Goal: Task Accomplishment & Management: Manage account settings

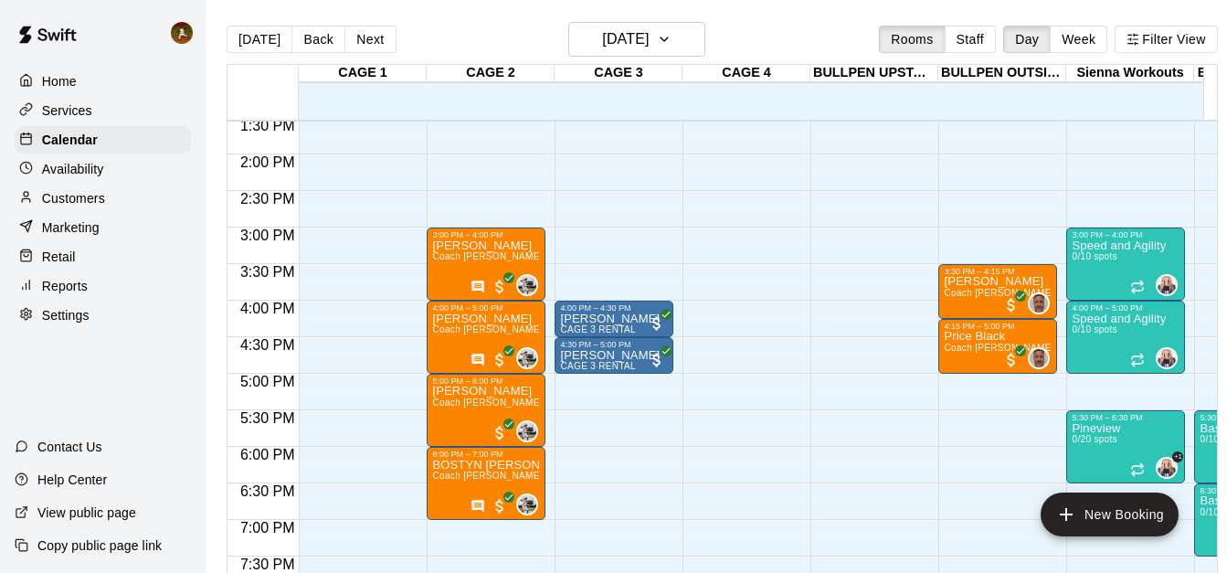
scroll to position [1032, 0]
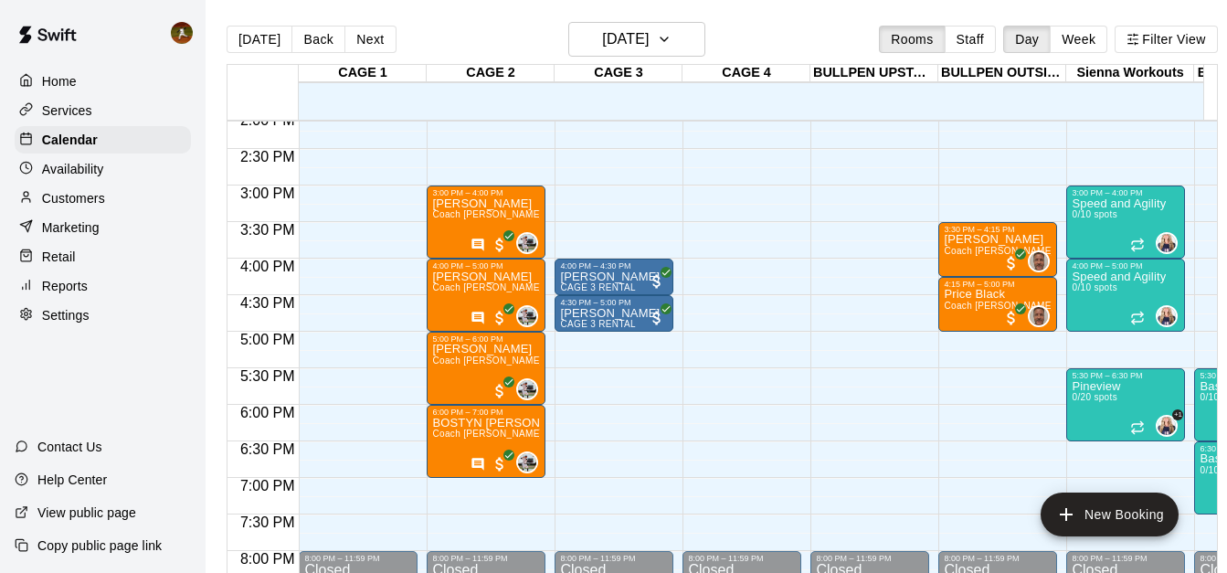
click at [58, 367] on div "Home Services Calendar Availability Customers Marketing Retail Reports Settings…" at bounding box center [103, 286] width 206 height 573
click at [65, 372] on div "Home Services Calendar Availability Customers Marketing Retail Reports Settings…" at bounding box center [103, 286] width 206 height 573
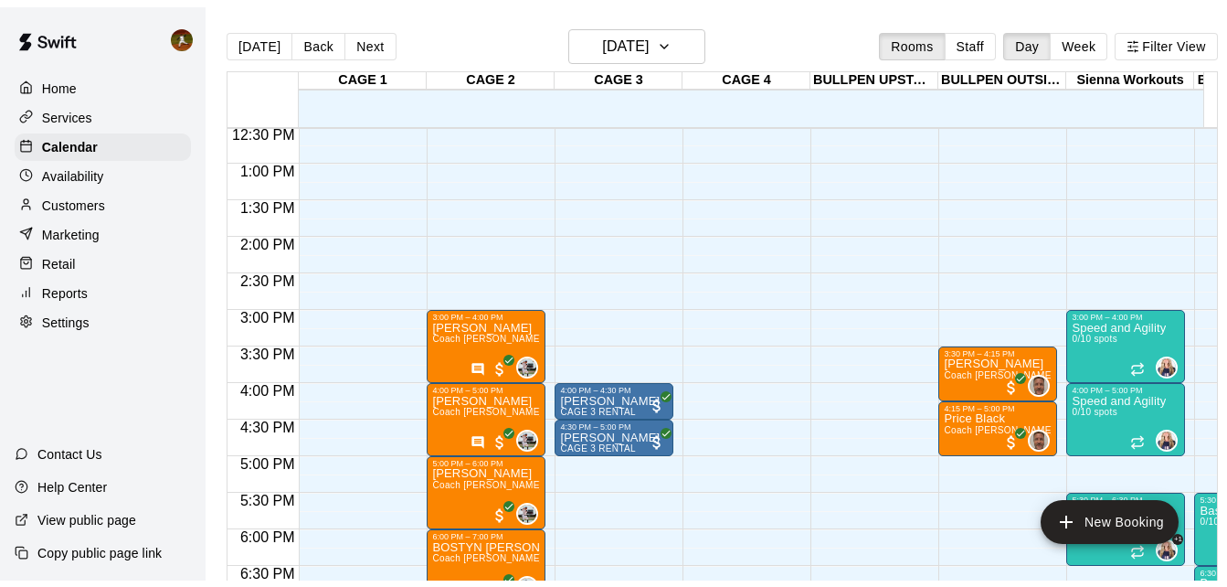
scroll to position [1124, 0]
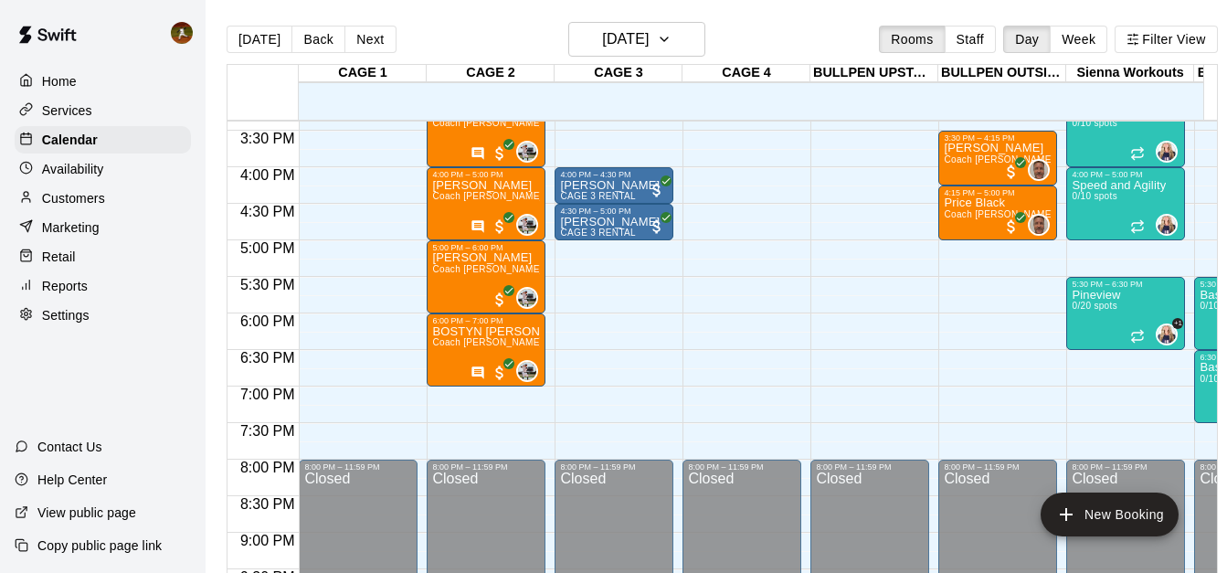
drag, startPoint x: 70, startPoint y: 167, endPoint x: 126, endPoint y: 171, distance: 55.9
click at [70, 167] on p "Availability" at bounding box center [73, 169] width 62 height 18
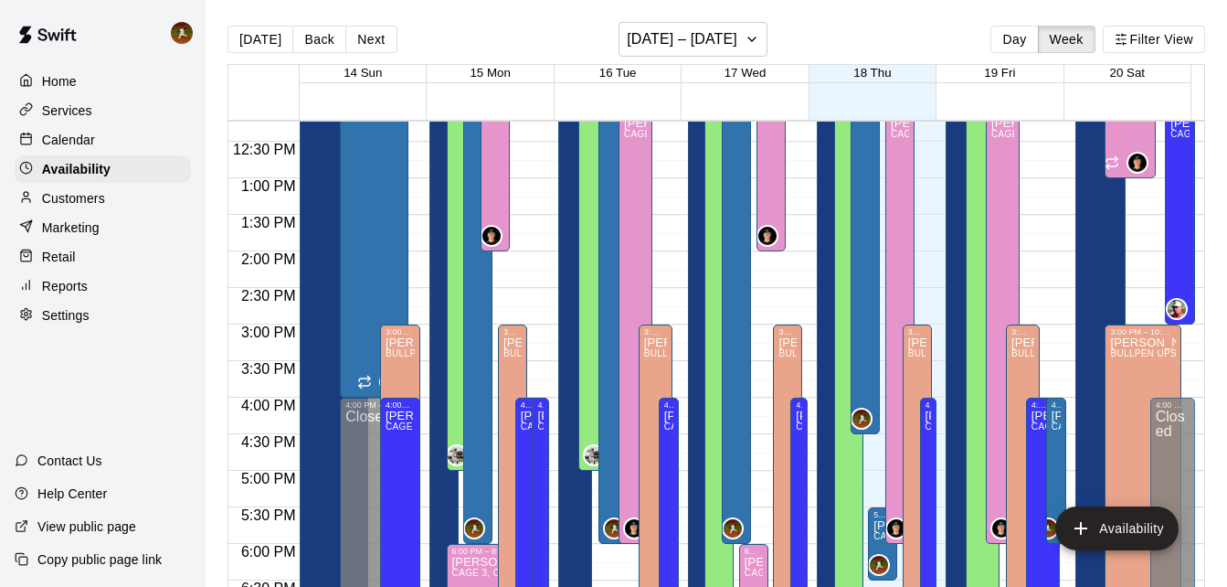
scroll to position [943, 0]
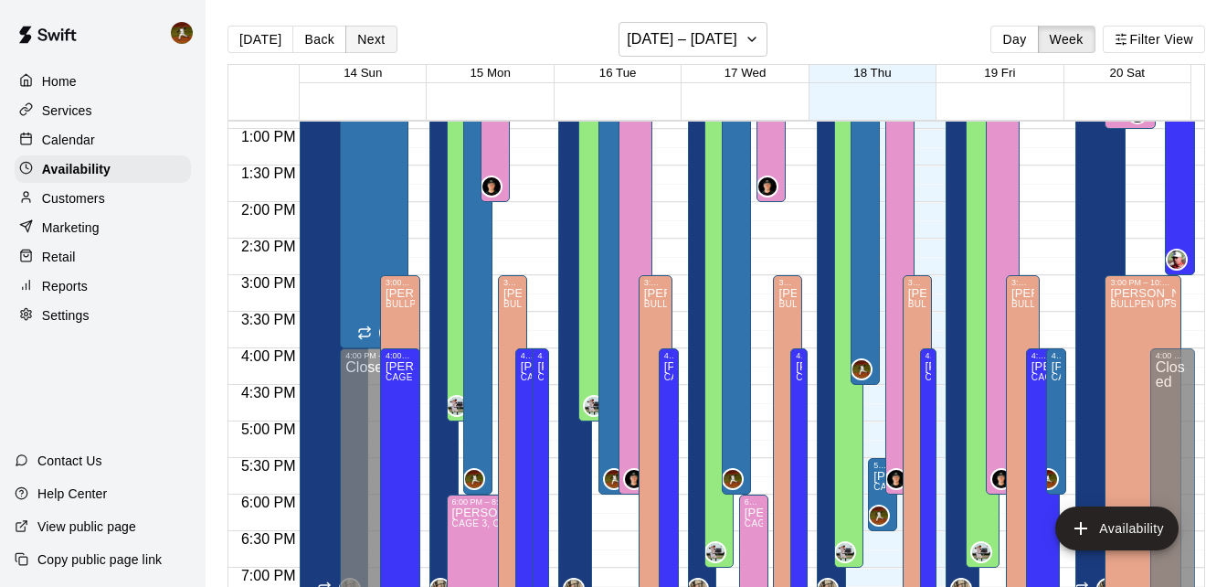
click at [359, 37] on button "Next" at bounding box center [370, 39] width 51 height 27
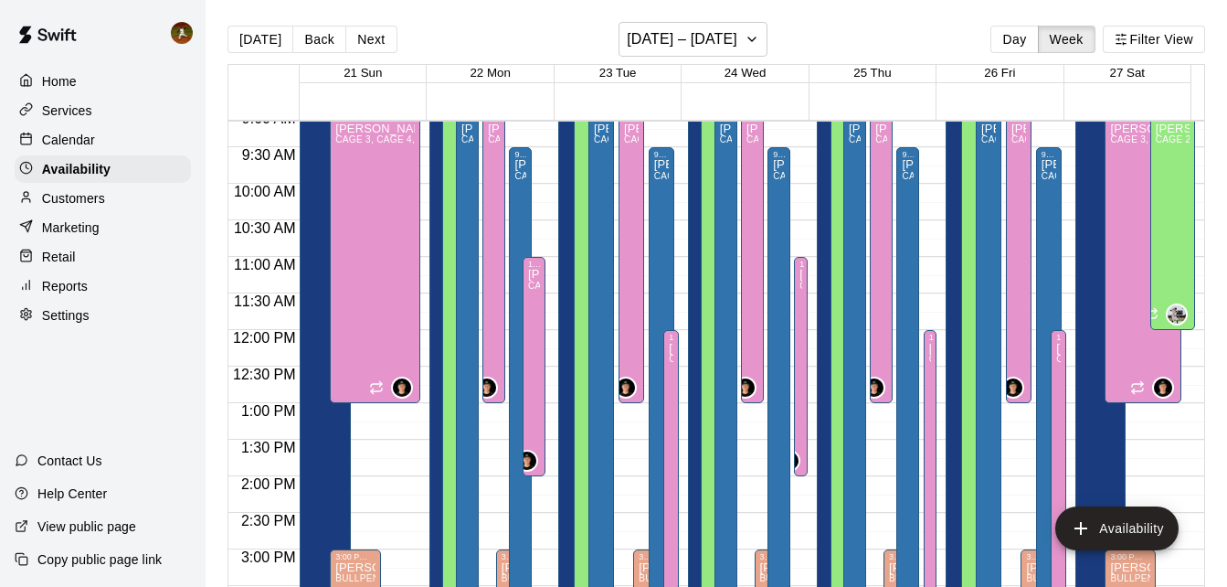
scroll to position [577, 0]
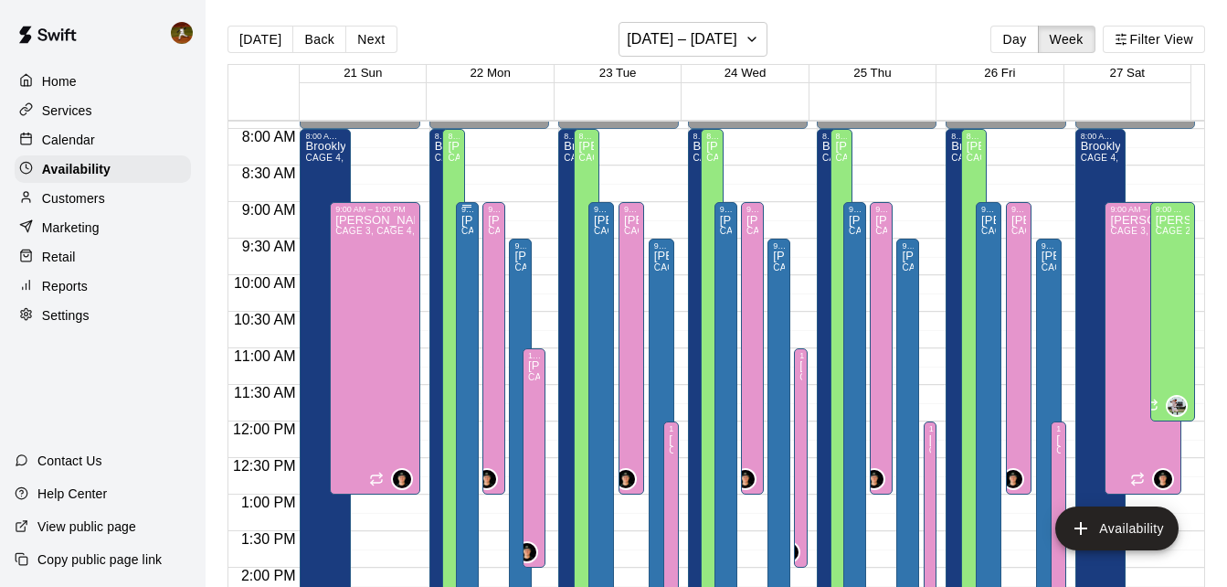
click at [456, 241] on div "9:00 AM – 4:00 PM [PERSON_NAME] 1, CAGE 2, CAGE 3, BULLPEN OUTSIDE, BULLPEN UPS…" at bounding box center [467, 458] width 23 height 512
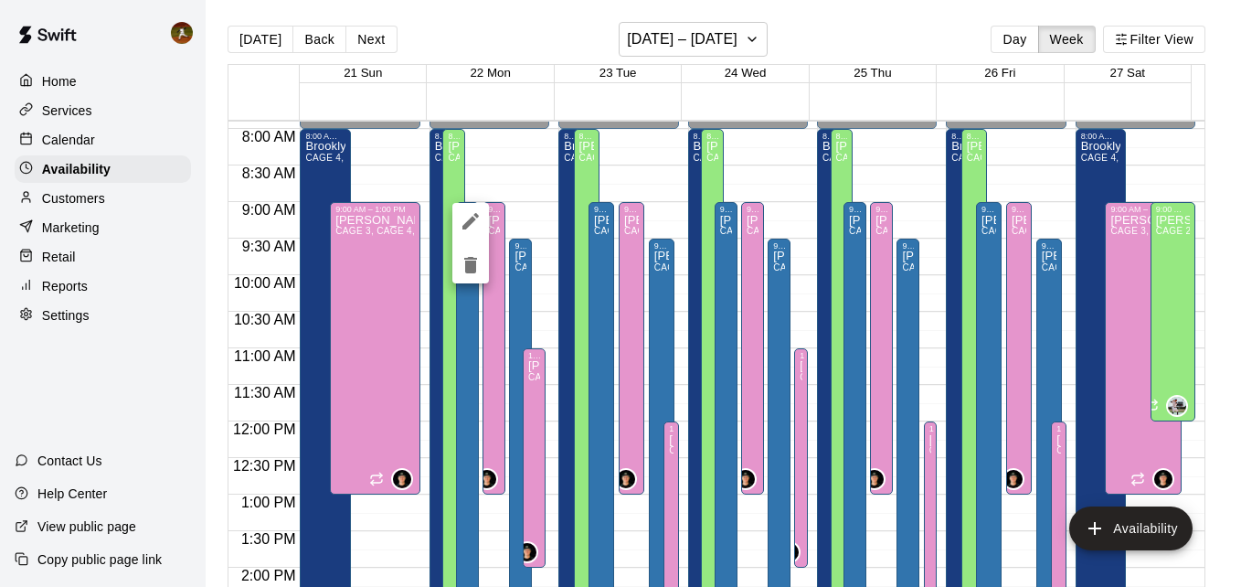
click at [150, 369] on div at bounding box center [620, 293] width 1241 height 587
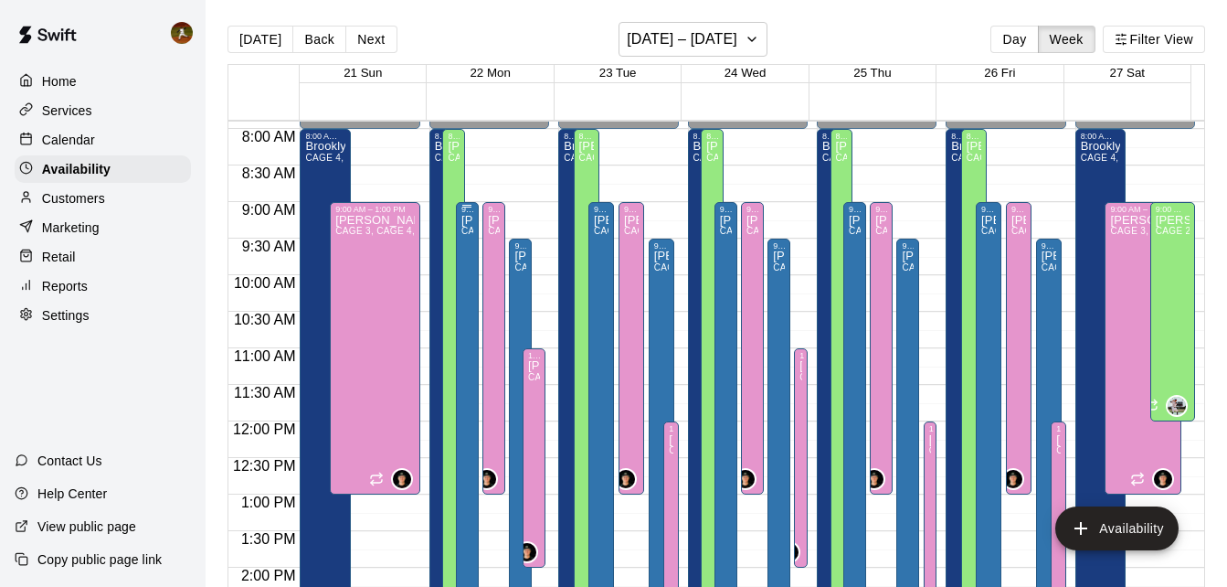
click at [456, 238] on div "9:00 AM – 4:00 PM [PERSON_NAME] 1, CAGE 2, CAGE 3, BULLPEN OUTSIDE, BULLPEN UPS…" at bounding box center [467, 458] width 23 height 512
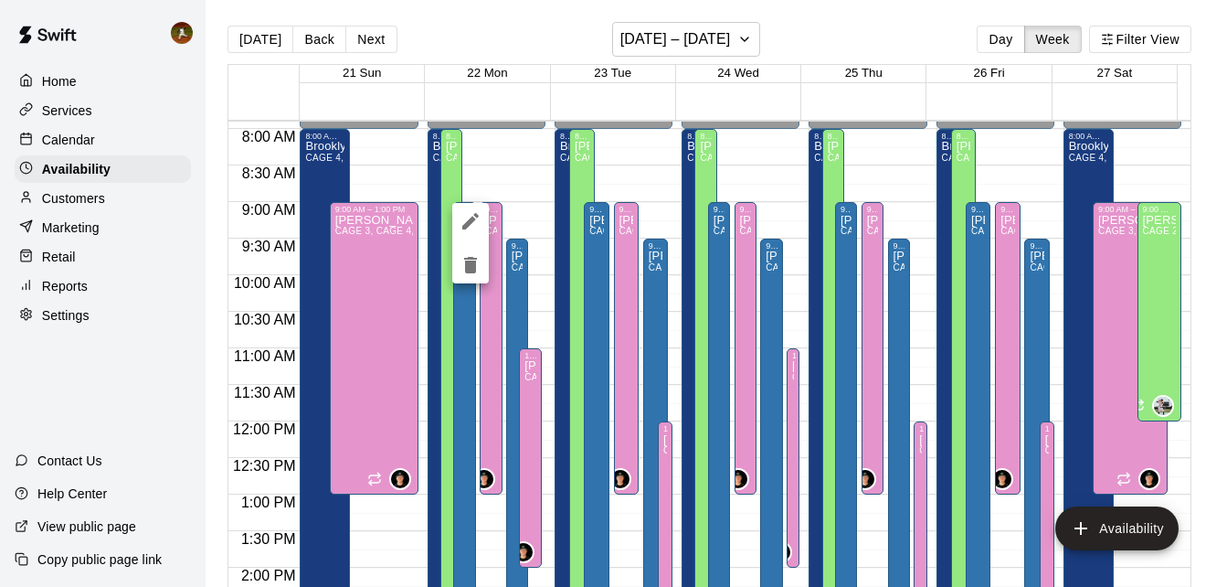
click at [456, 247] on button "delete" at bounding box center [470, 265] width 37 height 37
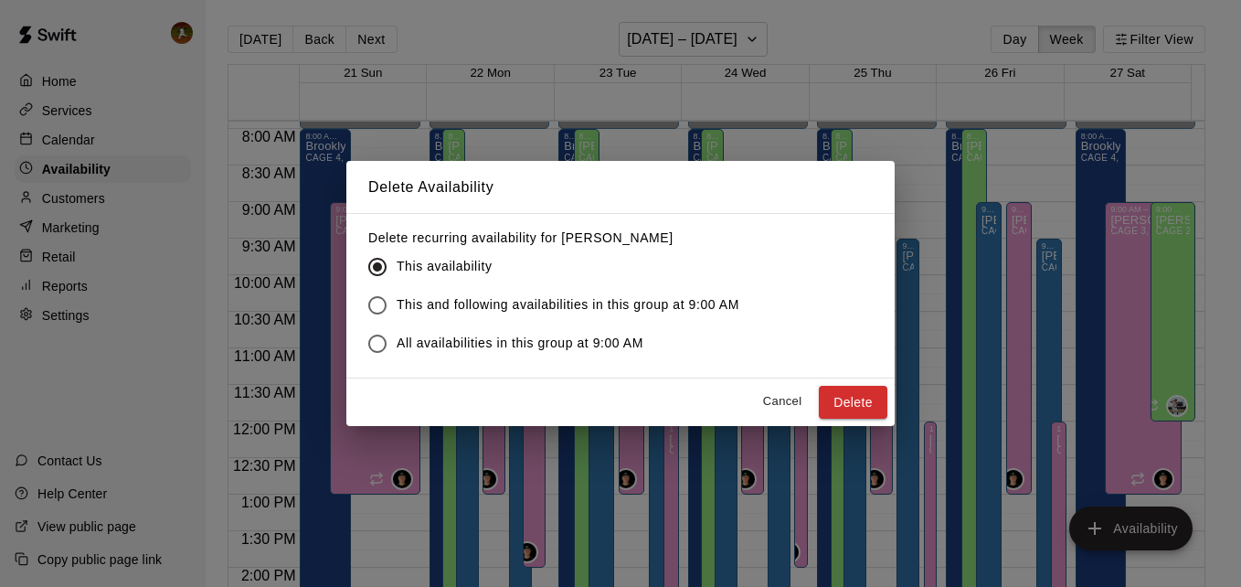
click at [786, 402] on button "Cancel" at bounding box center [782, 401] width 58 height 28
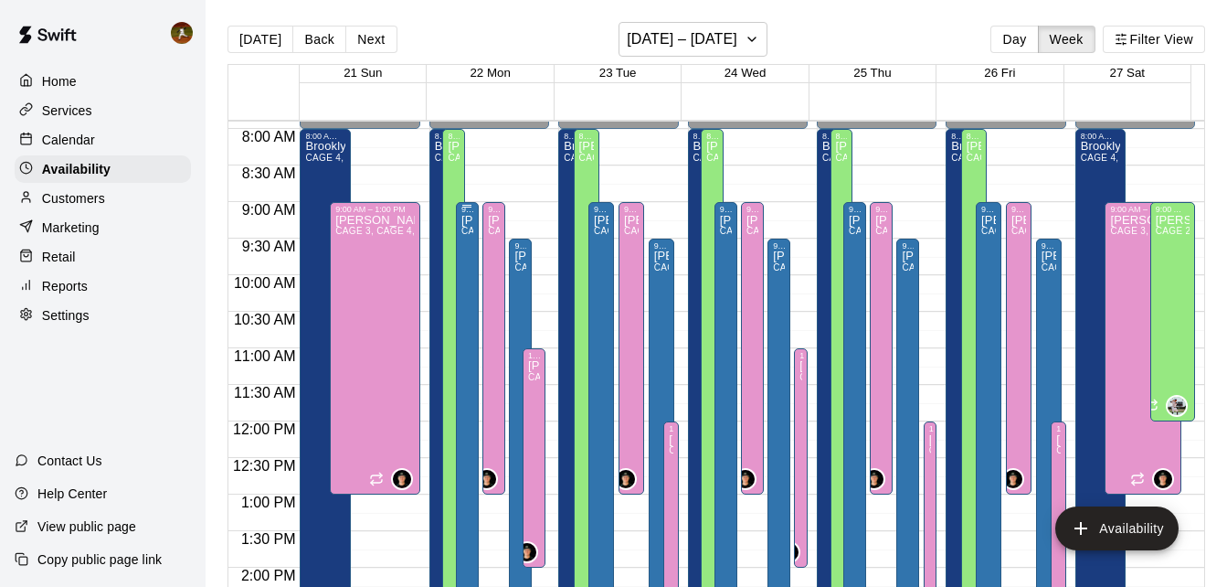
click at [461, 252] on div "[PERSON_NAME] 1, [PERSON_NAME] 2, CAGE 3, BULLPEN OUTSIDE, BULLPEN UPSTAIRS" at bounding box center [467, 507] width 12 height 587
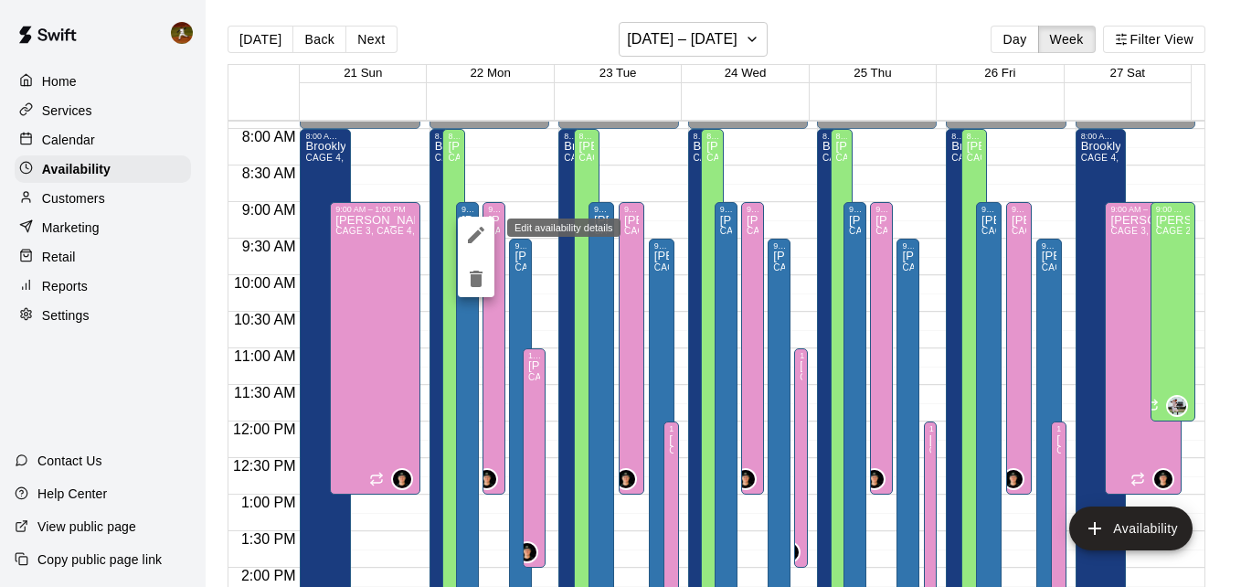
click at [480, 234] on icon "edit" at bounding box center [476, 235] width 22 height 22
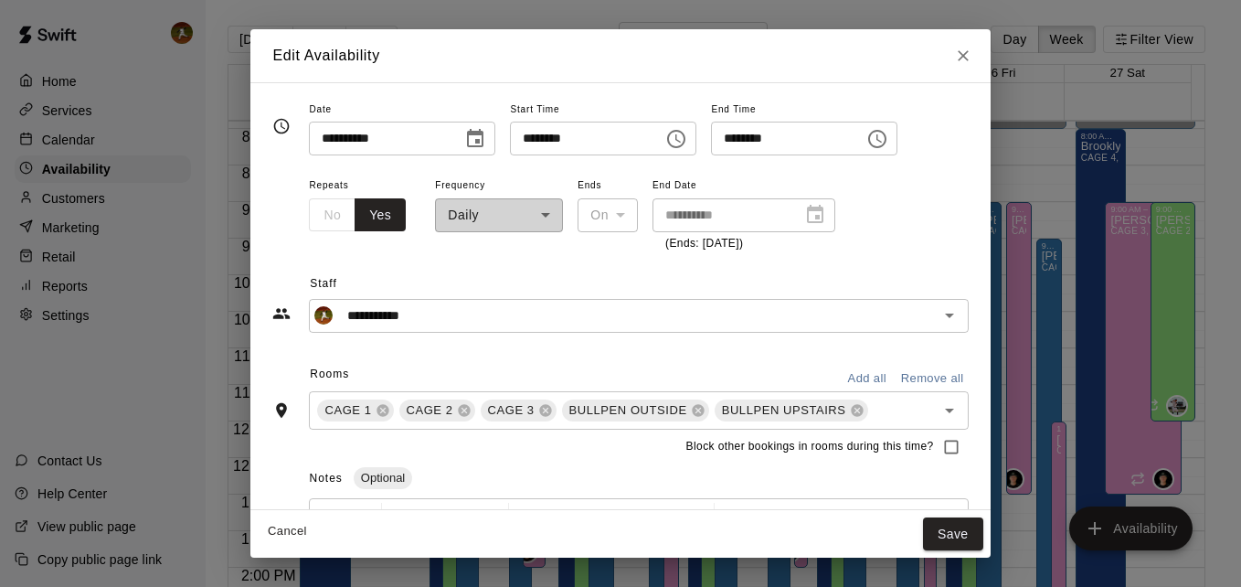
click at [964, 56] on icon "Close" at bounding box center [963, 56] width 18 height 18
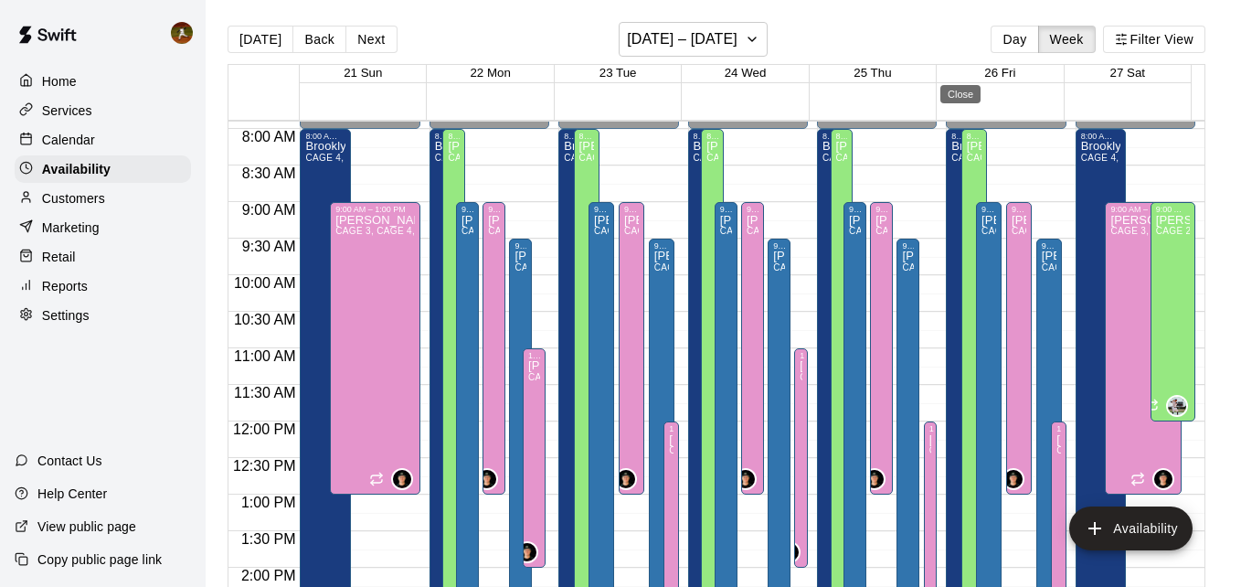
type input "**********"
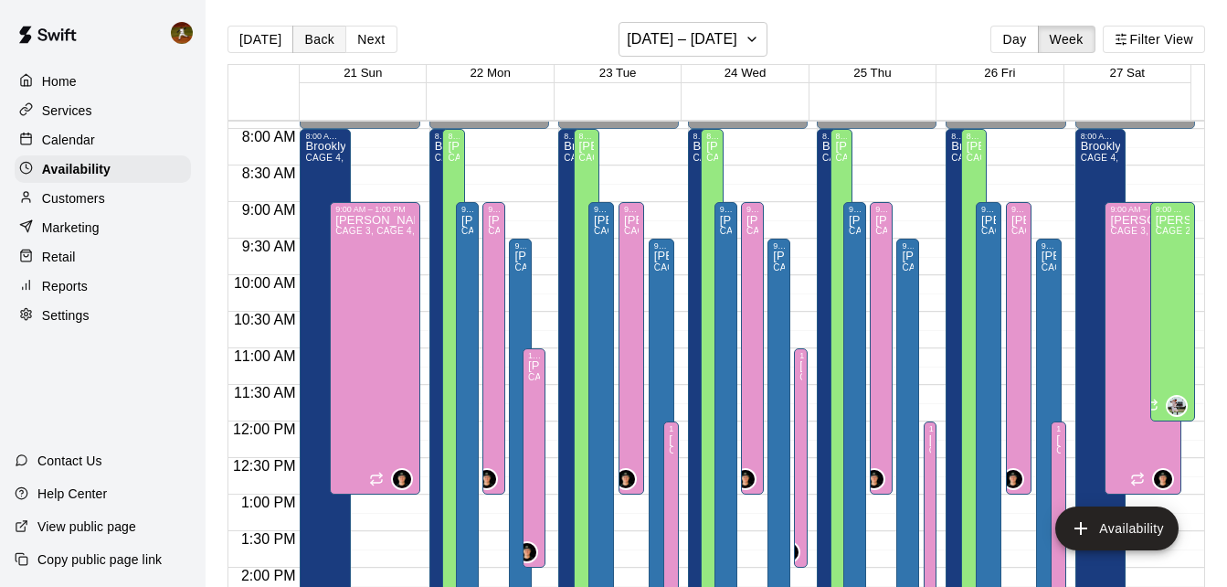
click at [315, 37] on button "Back" at bounding box center [319, 39] width 54 height 27
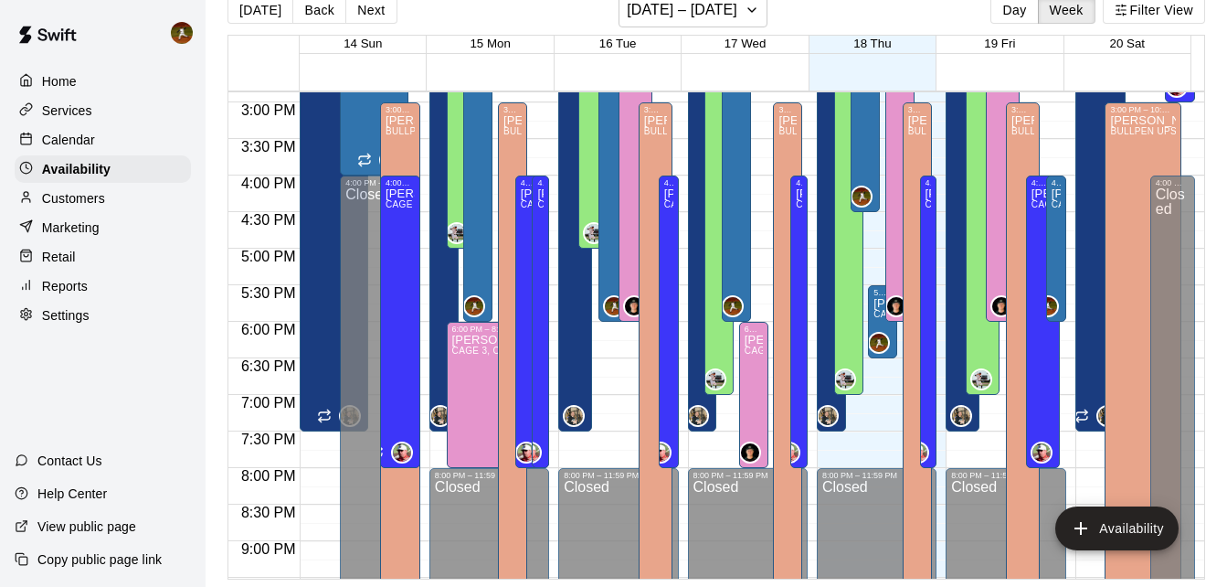
scroll to position [995, 0]
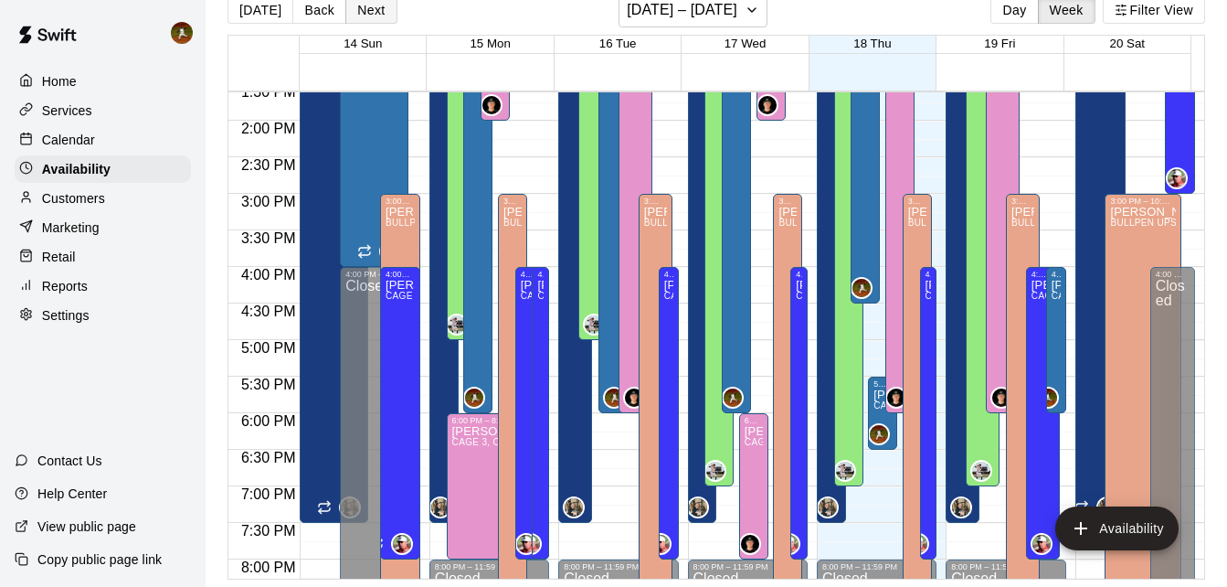
click at [363, 19] on button "Next" at bounding box center [370, 9] width 51 height 27
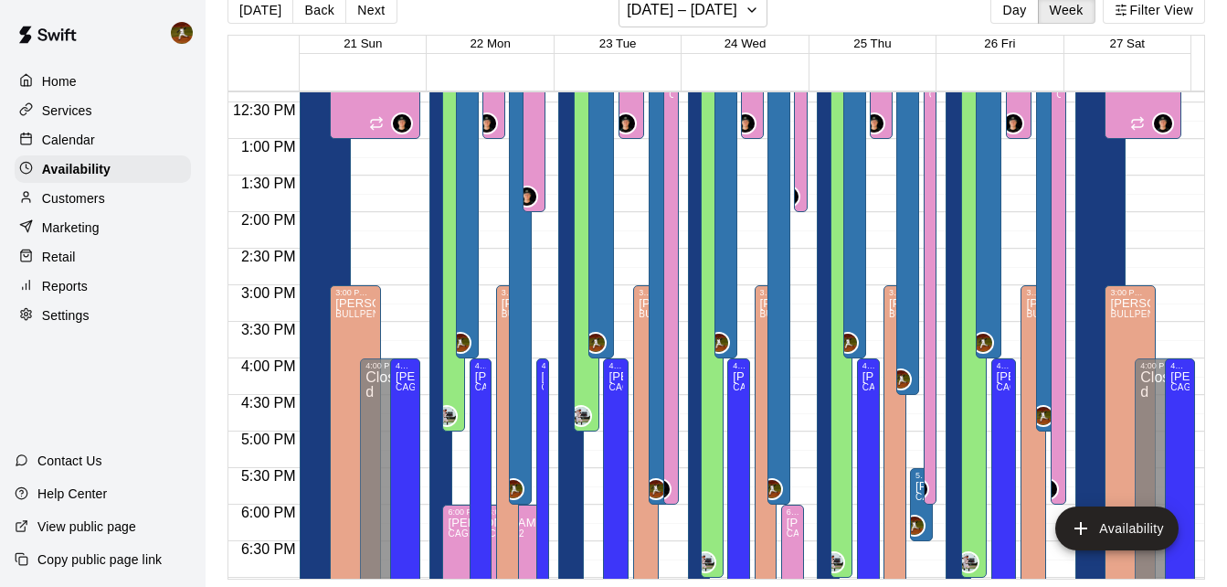
scroll to position [812, 0]
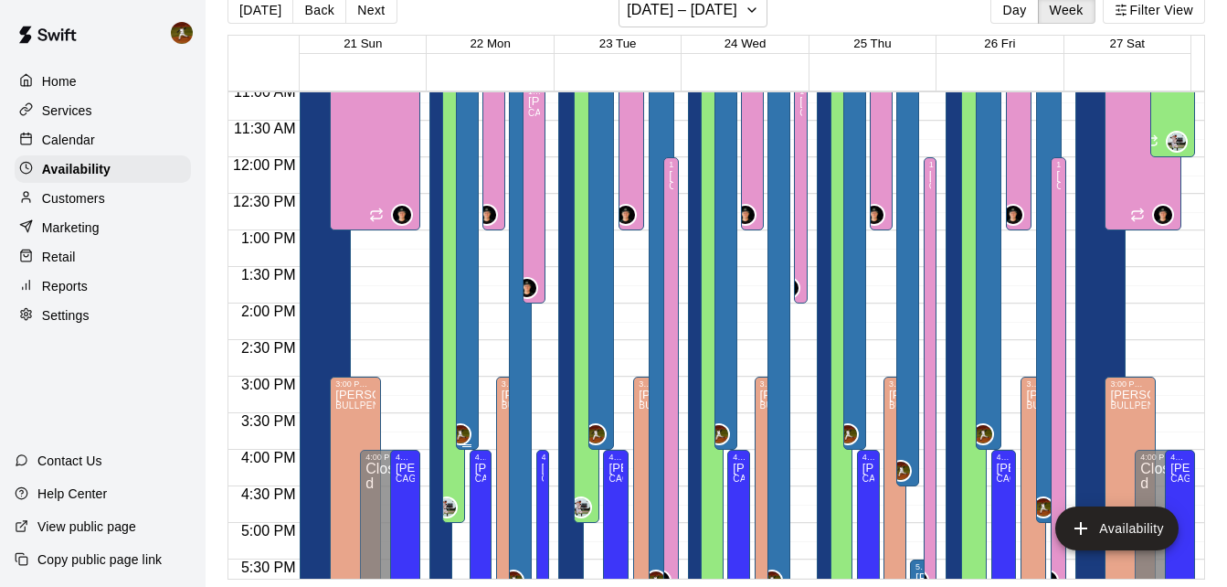
click at [466, 312] on div "[PERSON_NAME] 1, [PERSON_NAME] 2, CAGE 3, BULLPEN OUTSIDE, BULLPEN UPSTAIRS" at bounding box center [467, 243] width 12 height 587
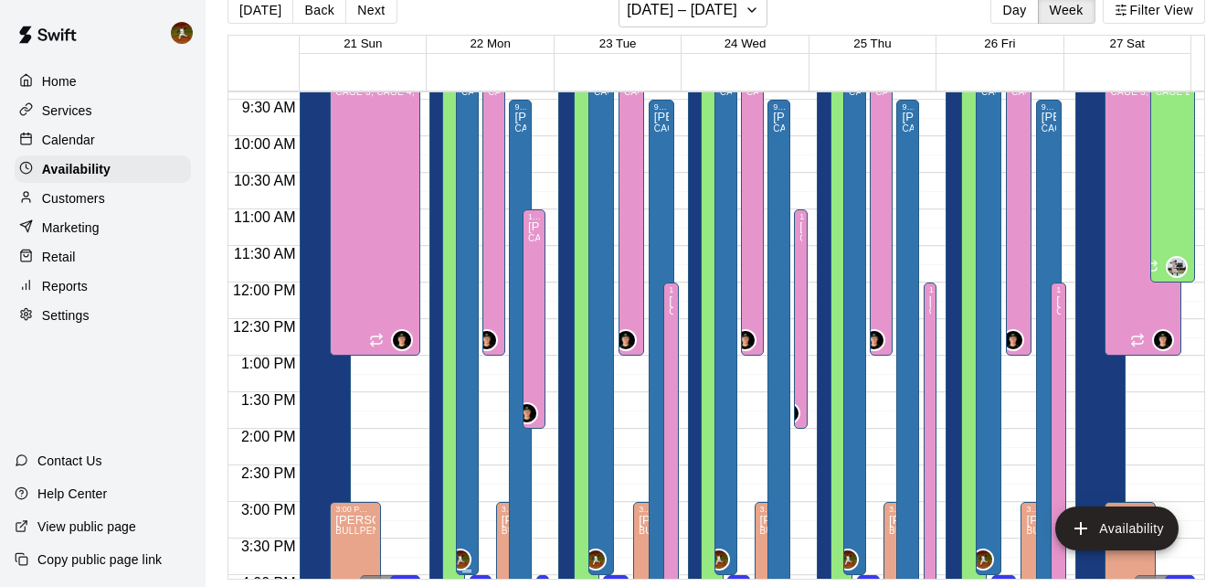
scroll to position [630, 0]
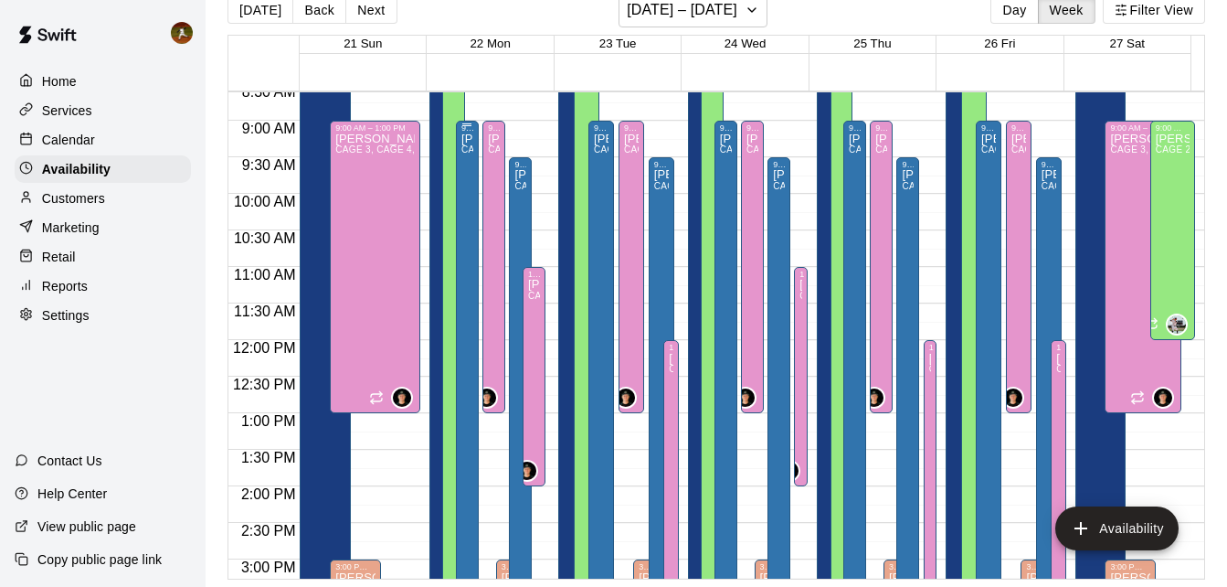
click at [461, 195] on div "[PERSON_NAME] 1, [PERSON_NAME] 2, CAGE 3, BULLPEN OUTSIDE, BULLPEN UPSTAIRS" at bounding box center [467, 425] width 12 height 587
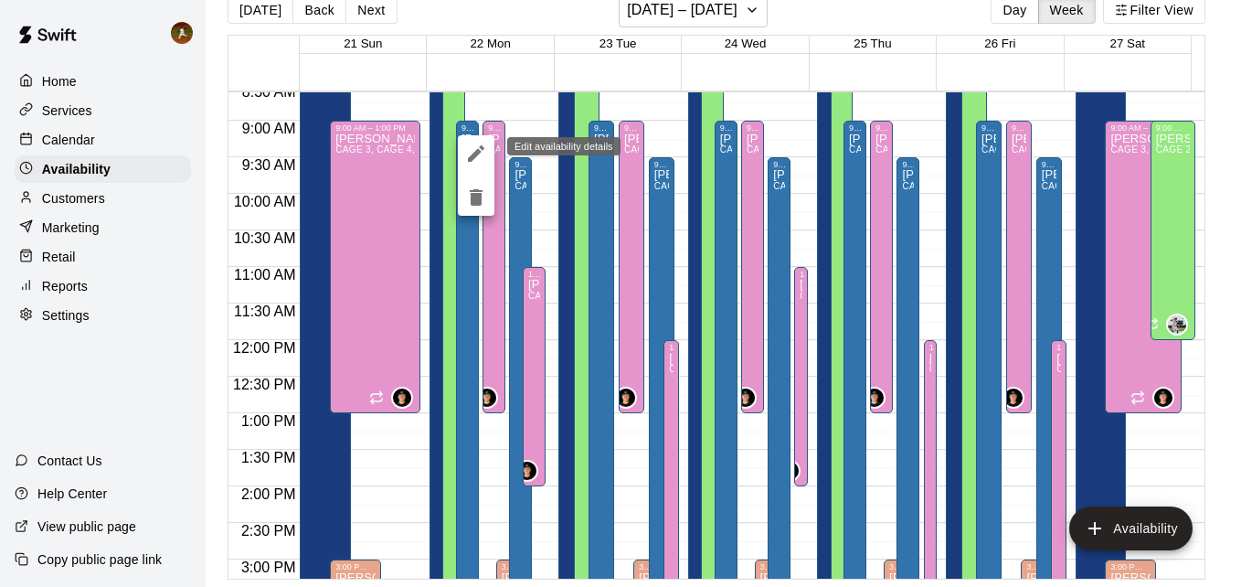
click at [476, 156] on icon "edit" at bounding box center [476, 153] width 16 height 16
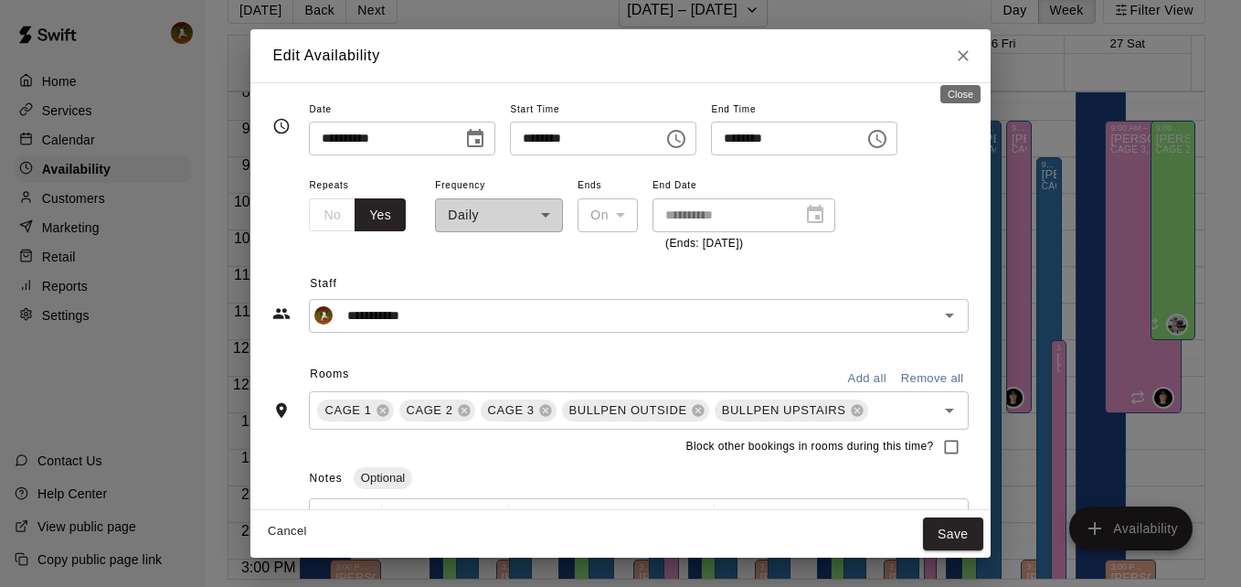
click at [954, 63] on icon "Close" at bounding box center [963, 56] width 18 height 18
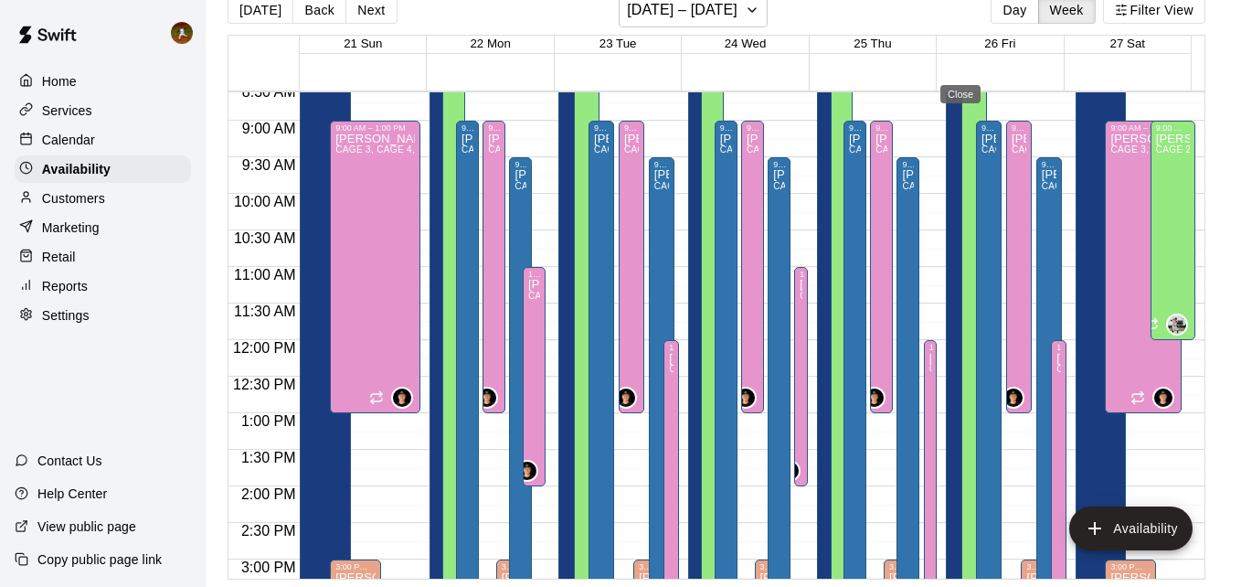
type input "**********"
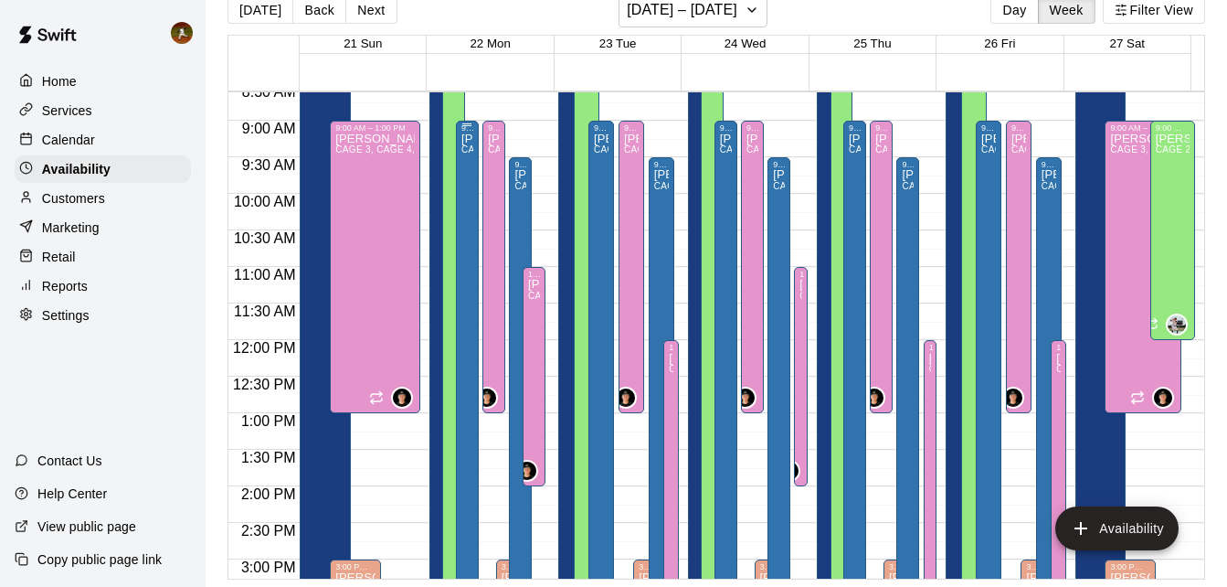
click at [461, 165] on div "[PERSON_NAME] 1, [PERSON_NAME] 2, CAGE 3, BULLPEN OUTSIDE, BULLPEN UPSTAIRS" at bounding box center [467, 425] width 12 height 587
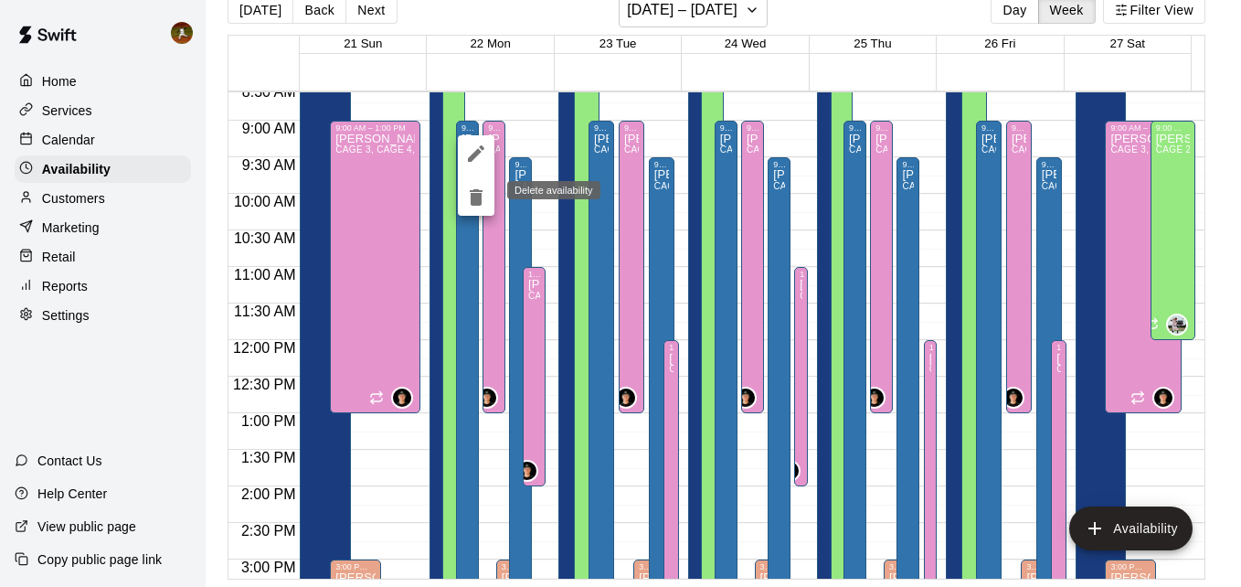
click at [474, 200] on icon "delete" at bounding box center [476, 197] width 13 height 16
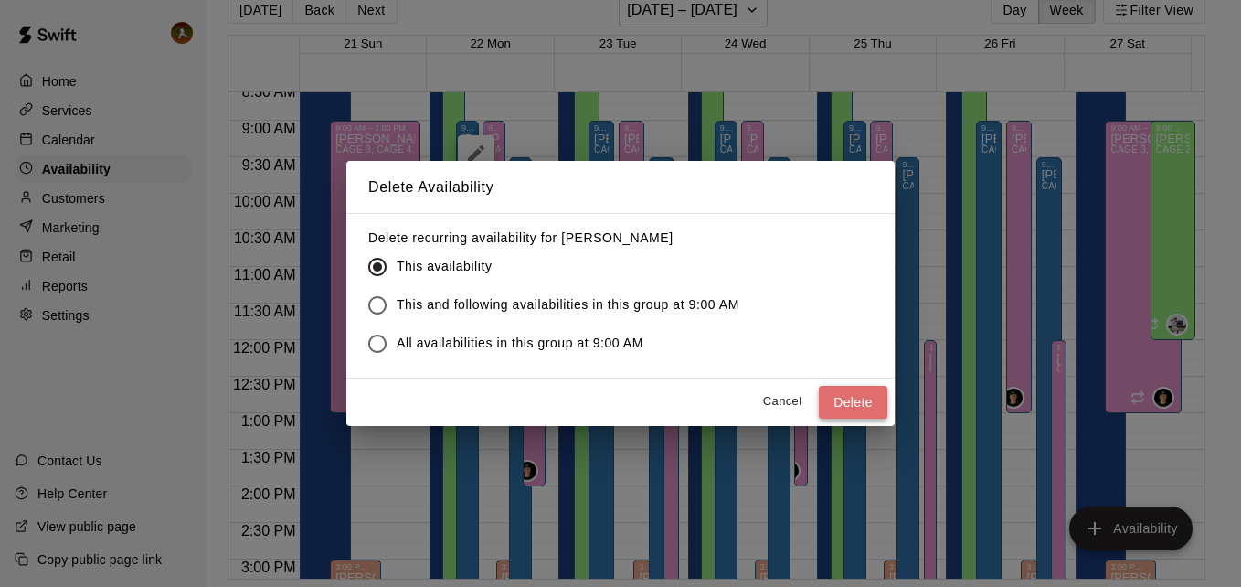
click at [845, 403] on button "Delete" at bounding box center [853, 403] width 69 height 34
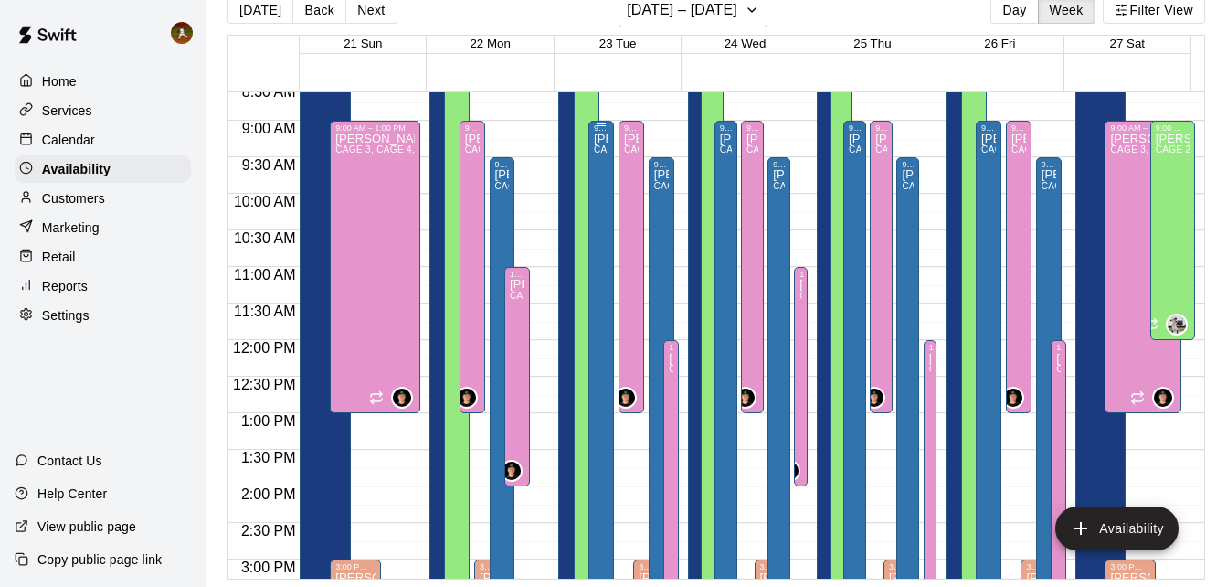
click at [594, 165] on div "[PERSON_NAME] 1, [PERSON_NAME] 2, CAGE 3, BULLPEN OUTSIDE, BULLPEN UPSTAIRS" at bounding box center [601, 425] width 15 height 587
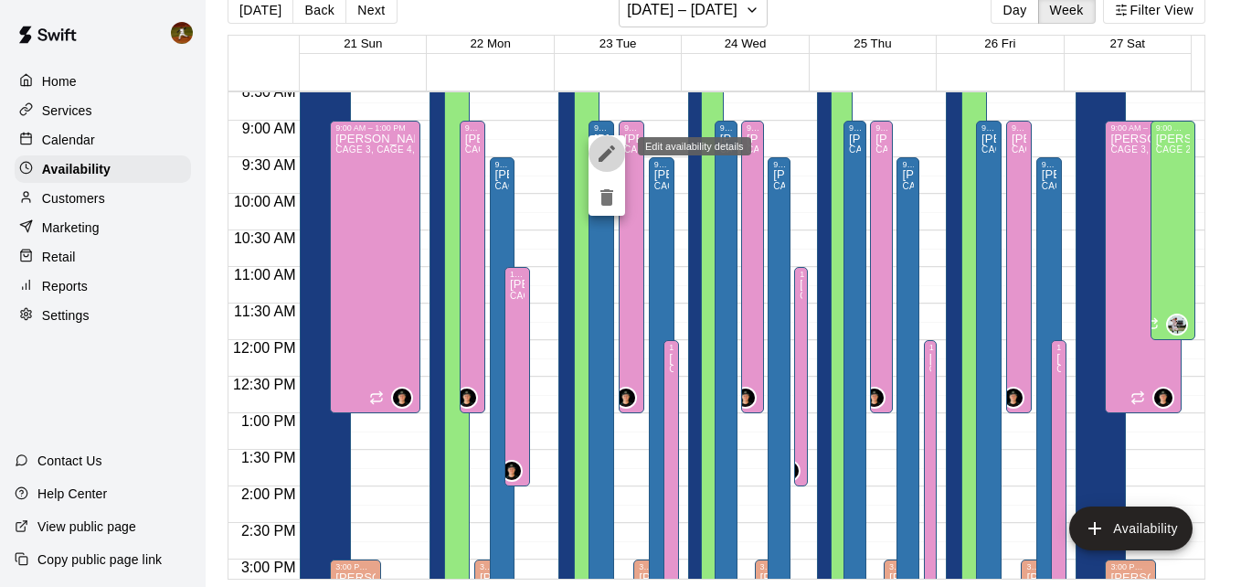
click at [608, 148] on icon "edit" at bounding box center [607, 154] width 22 height 22
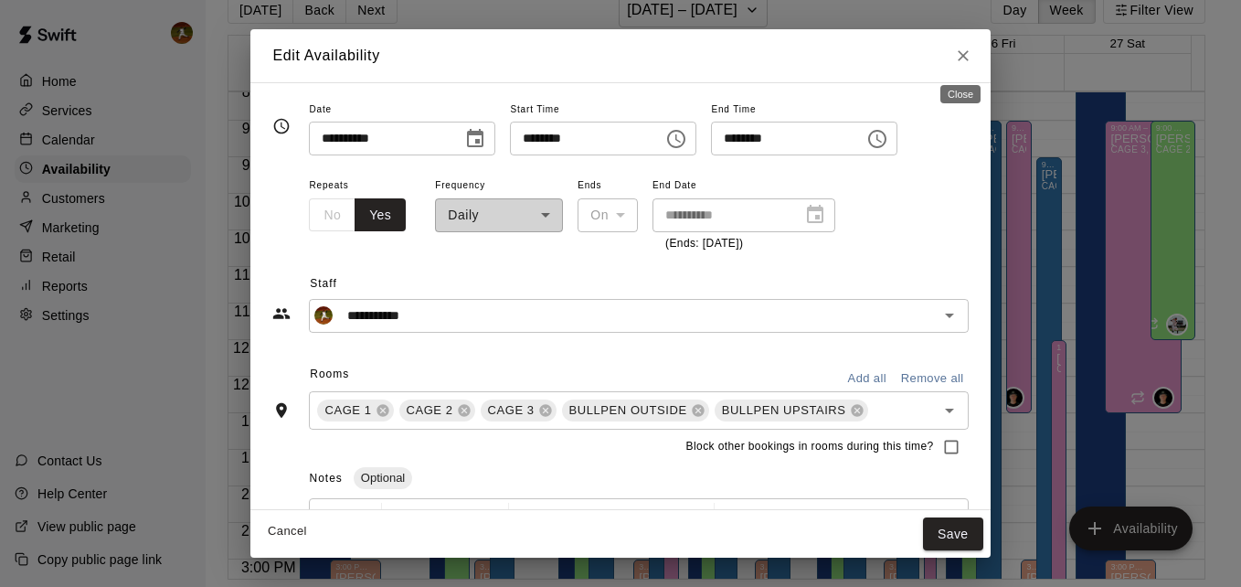
drag, startPoint x: 963, startPoint y: 54, endPoint x: 940, endPoint y: 70, distance: 28.1
click at [964, 54] on icon "Close" at bounding box center [963, 56] width 18 height 18
type input "**********"
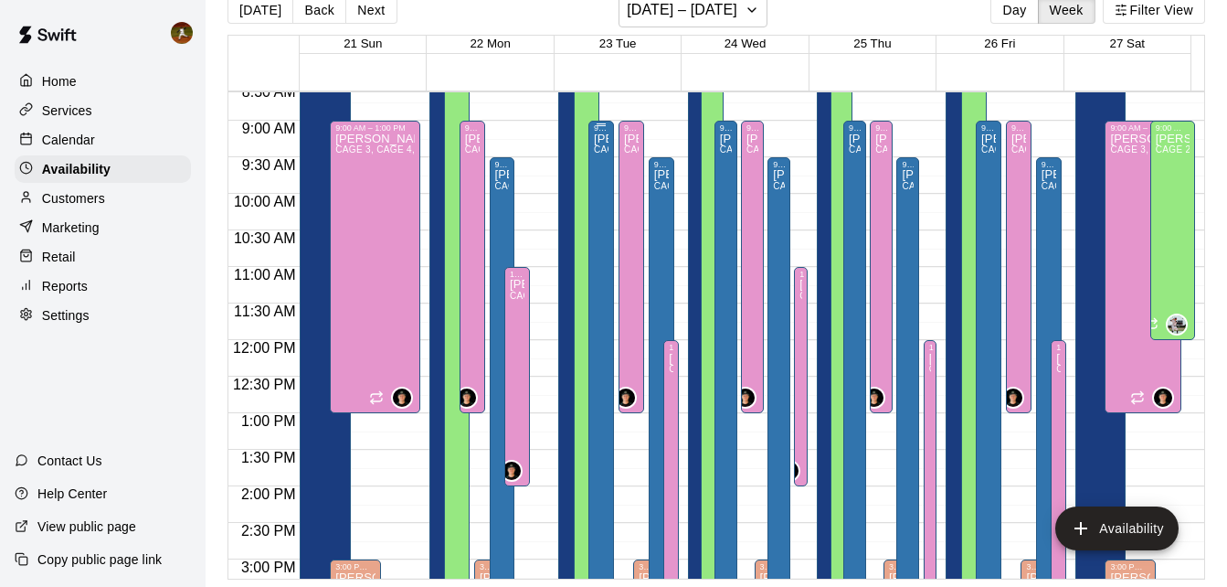
click at [588, 183] on div "9:00 AM – 4:00 PM [PERSON_NAME] 1, CAGE 2, CAGE 3, BULLPEN OUTSIDE, BULLPEN UPS…" at bounding box center [601, 377] width 26 height 512
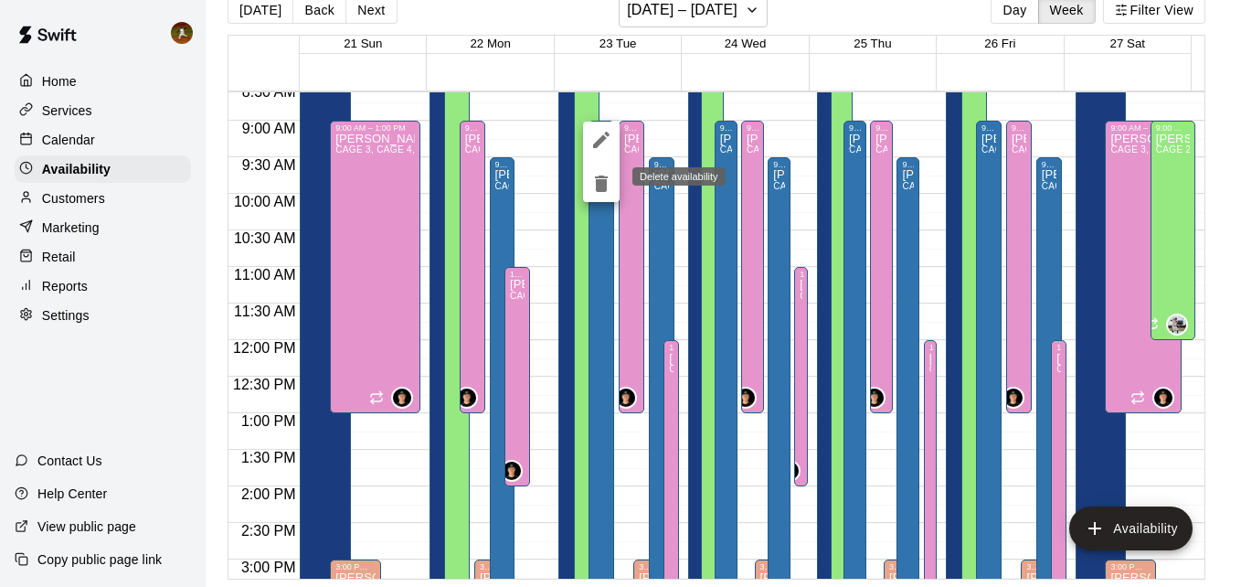
click at [597, 195] on button "delete" at bounding box center [601, 183] width 37 height 37
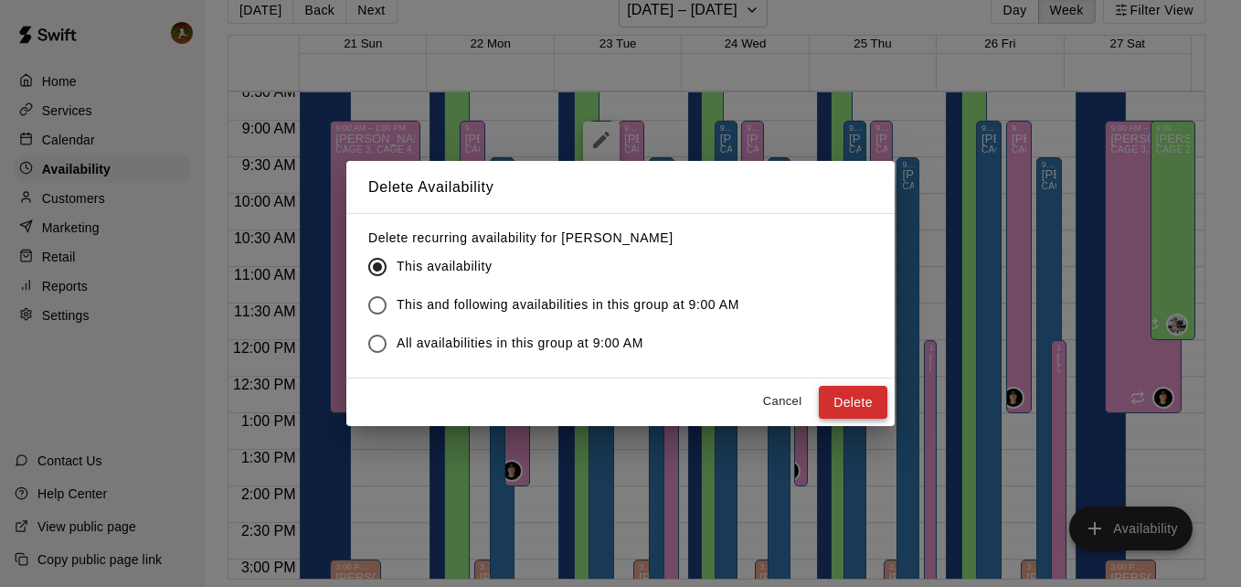
click at [843, 406] on button "Delete" at bounding box center [853, 403] width 69 height 34
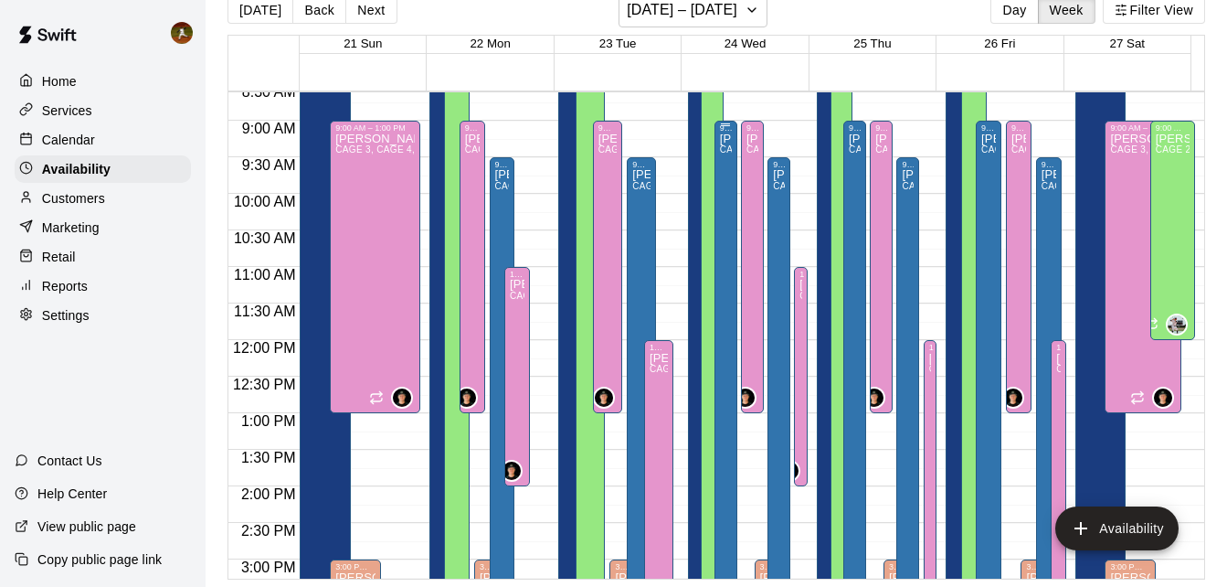
click at [720, 153] on span "CAGE 1, CAGE 2, CAGE 3, BULLPEN OUTSIDE, BULLPEN UPSTAIRS" at bounding box center [876, 149] width 312 height 10
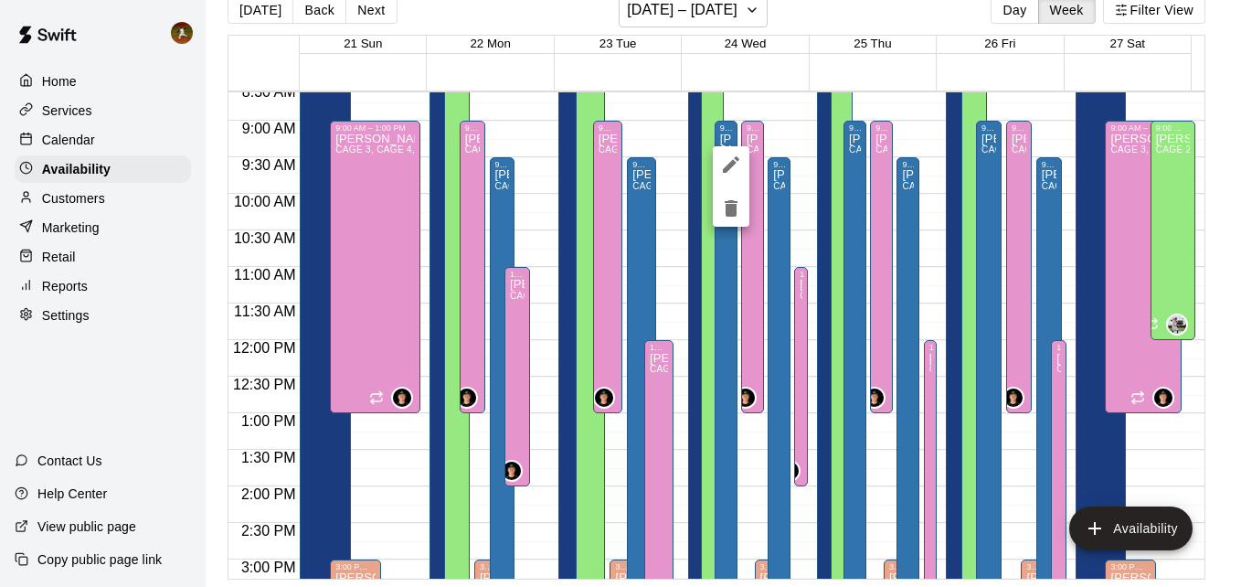
click at [735, 205] on icon "delete" at bounding box center [731, 208] width 13 height 16
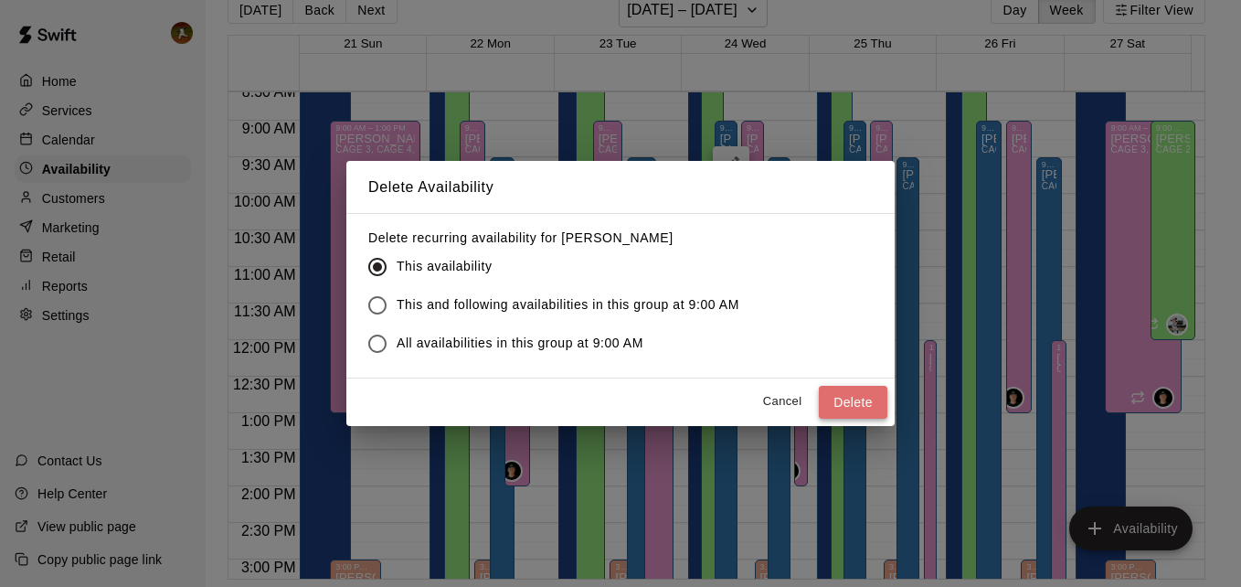
click at [839, 396] on button "Delete" at bounding box center [853, 403] width 69 height 34
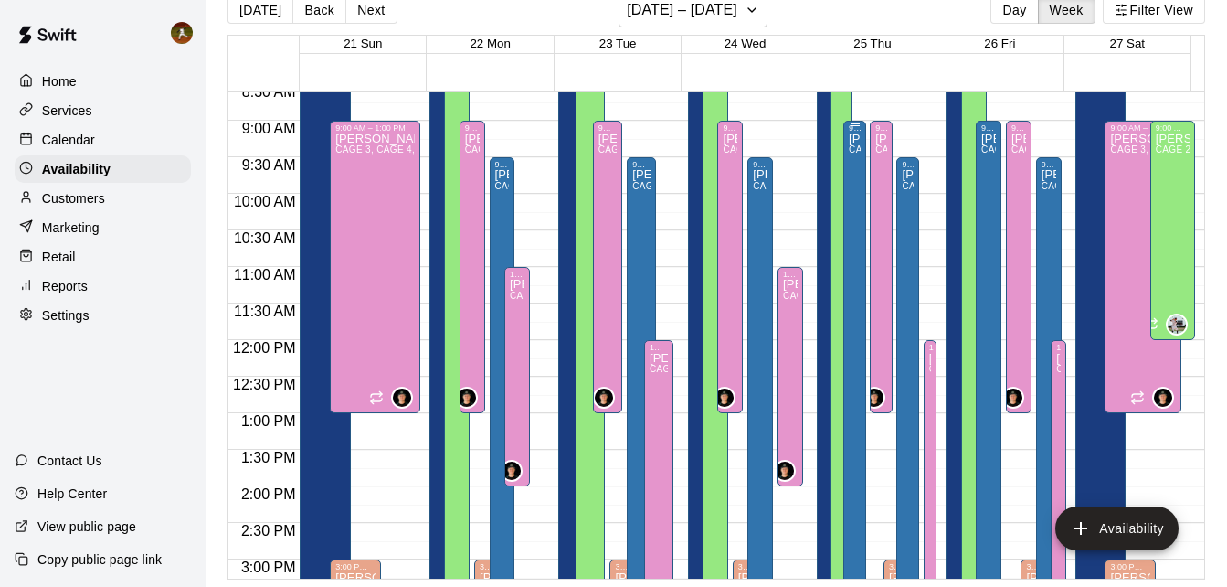
click at [843, 181] on div "9:00 AM – 4:00 PM [PERSON_NAME] 1, CAGE 2, CAGE 3, BULLPEN OUTSIDE, BULLPEN UPS…" at bounding box center [854, 377] width 23 height 512
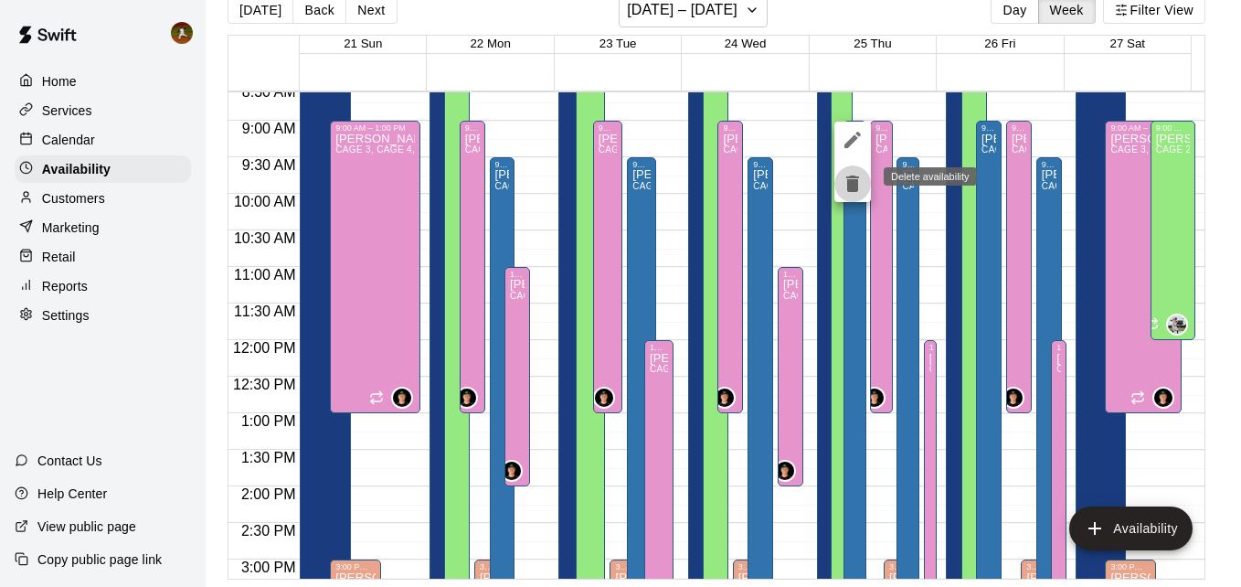
click at [846, 191] on icon "delete" at bounding box center [853, 184] width 22 height 22
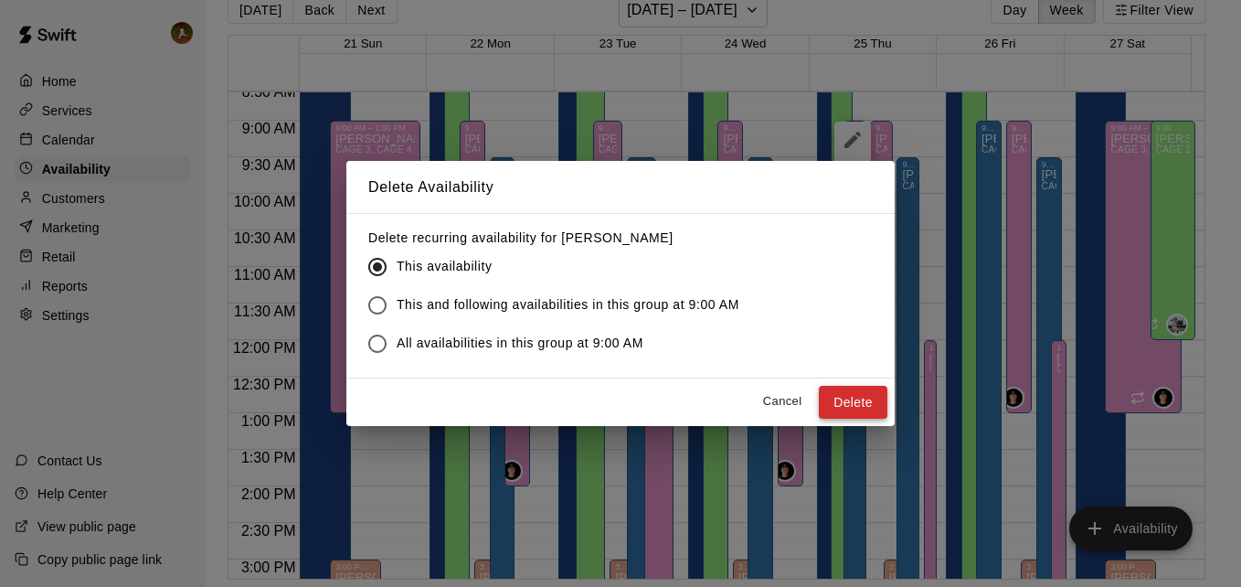
click at [848, 408] on button "Delete" at bounding box center [853, 403] width 69 height 34
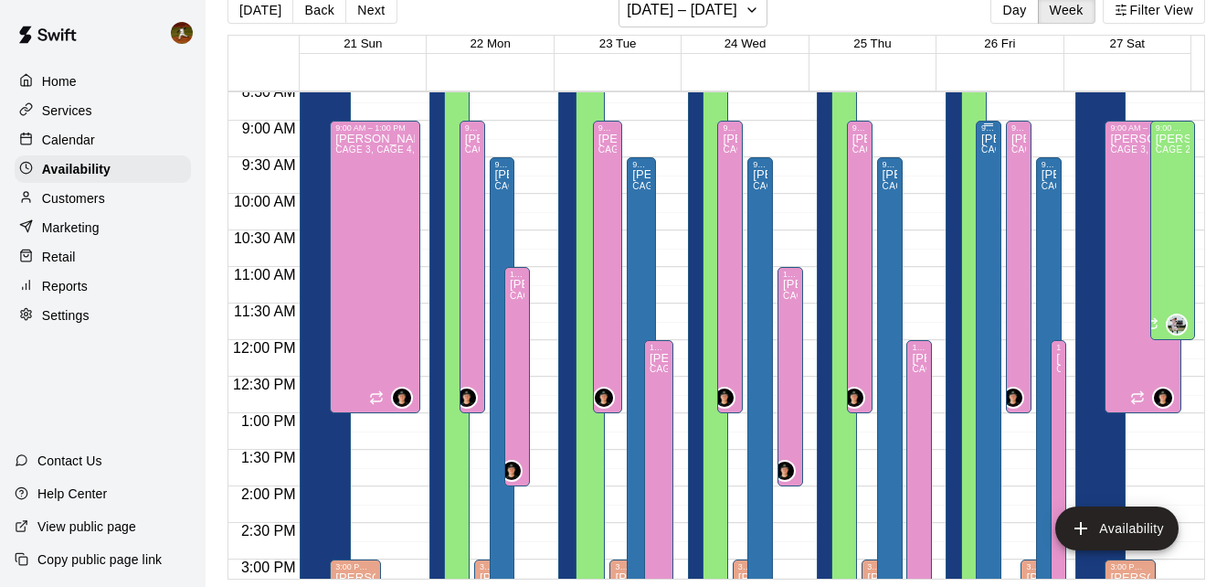
click at [981, 187] on div "[PERSON_NAME] 1, [PERSON_NAME] 2, CAGE 3, BULLPEN OUTSIDE, BULLPEN UPSTAIRS" at bounding box center [988, 425] width 15 height 587
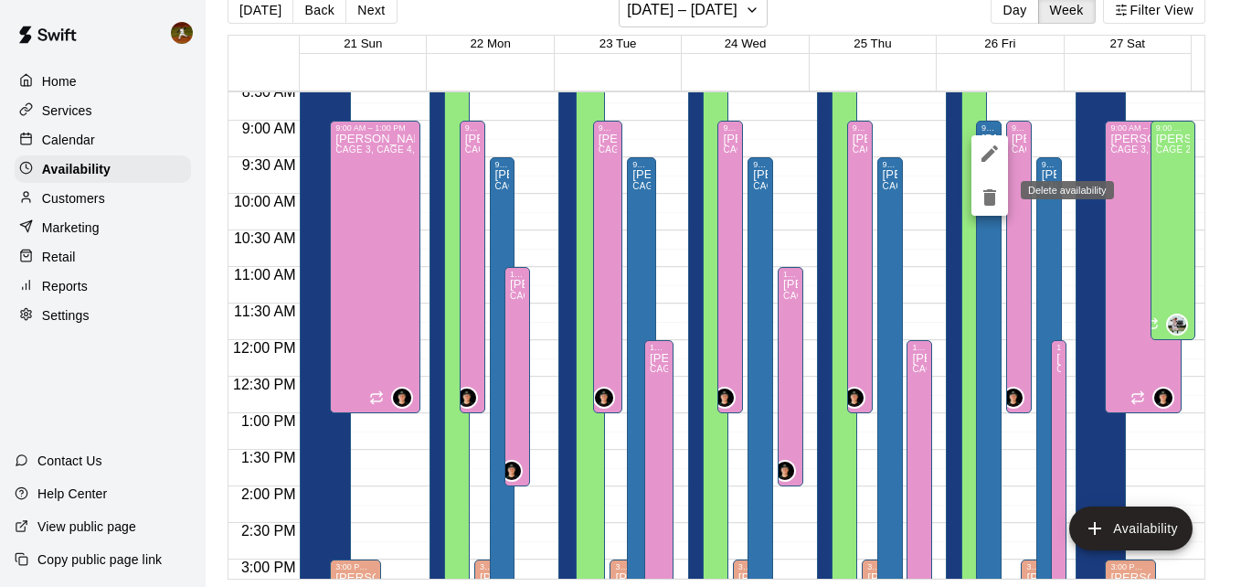
click at [980, 207] on icon "delete" at bounding box center [990, 197] width 22 height 22
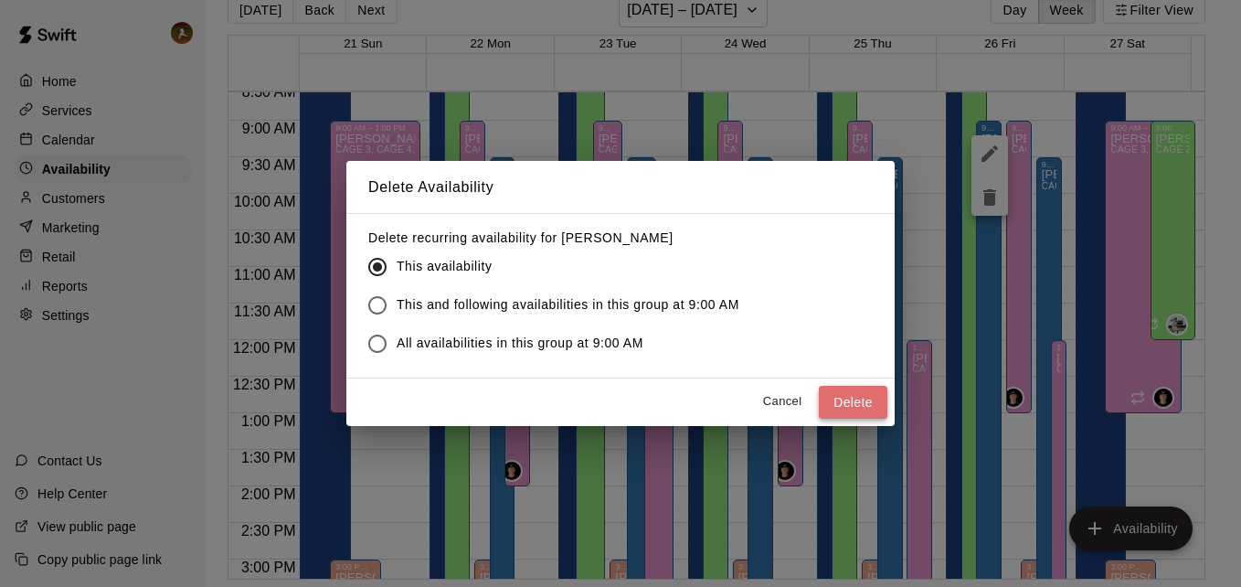
click at [834, 396] on button "Delete" at bounding box center [853, 403] width 69 height 34
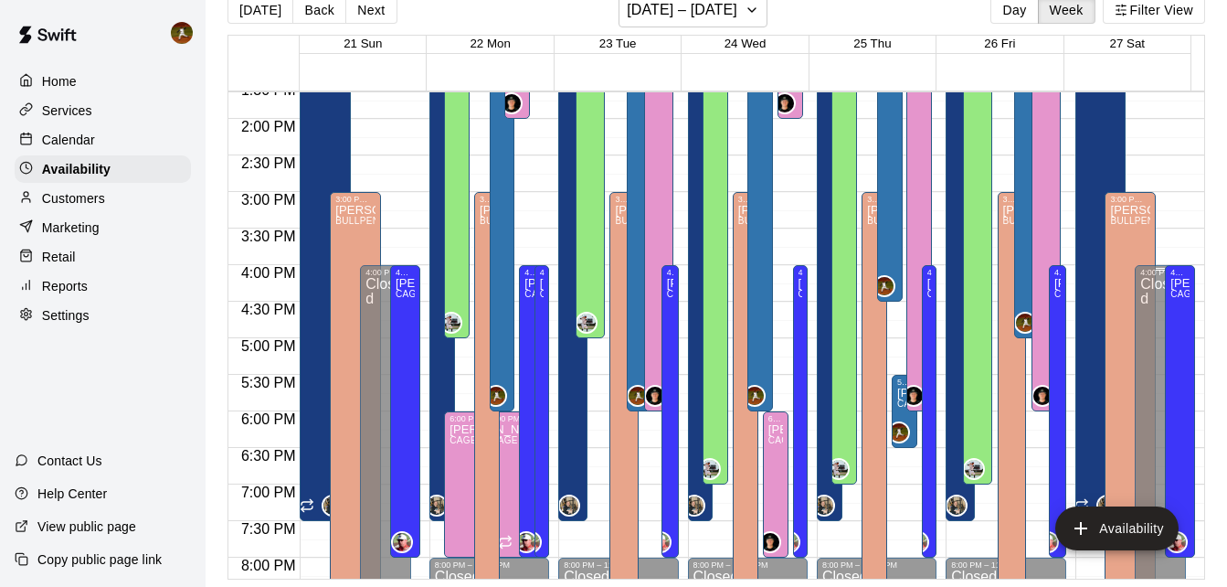
scroll to position [904, 0]
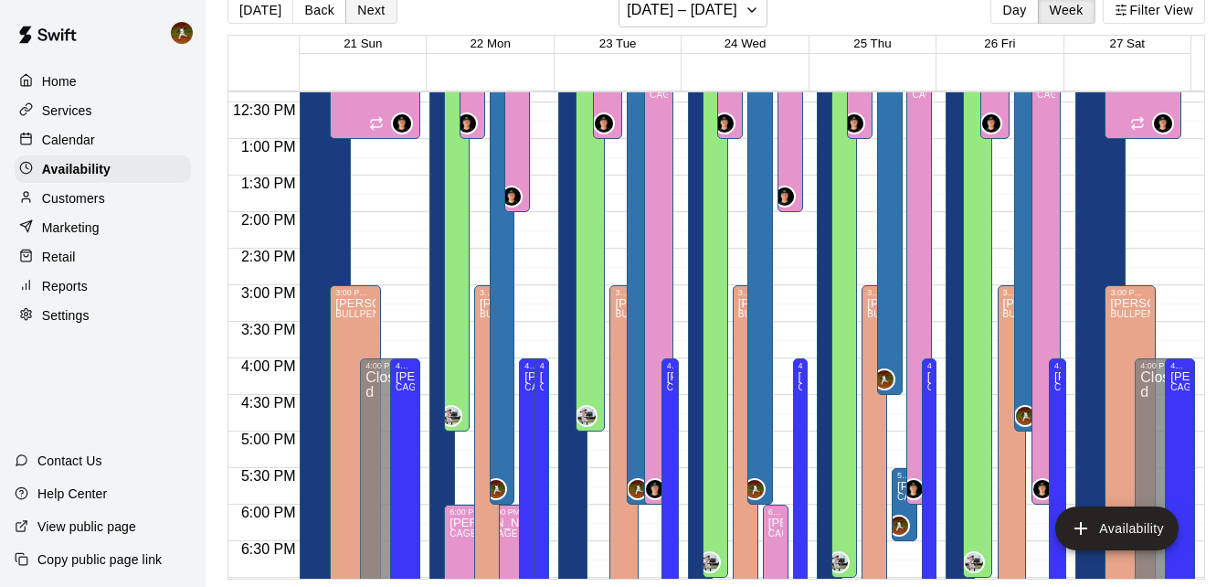
click at [382, 9] on button "Next" at bounding box center [370, 9] width 51 height 27
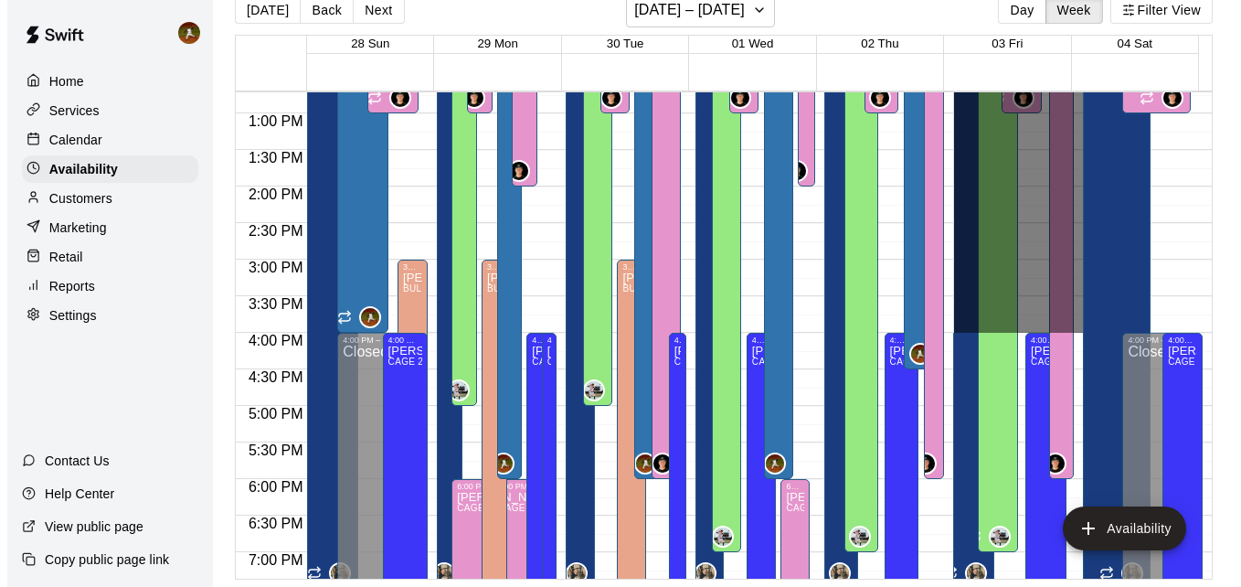
scroll to position [995, 0]
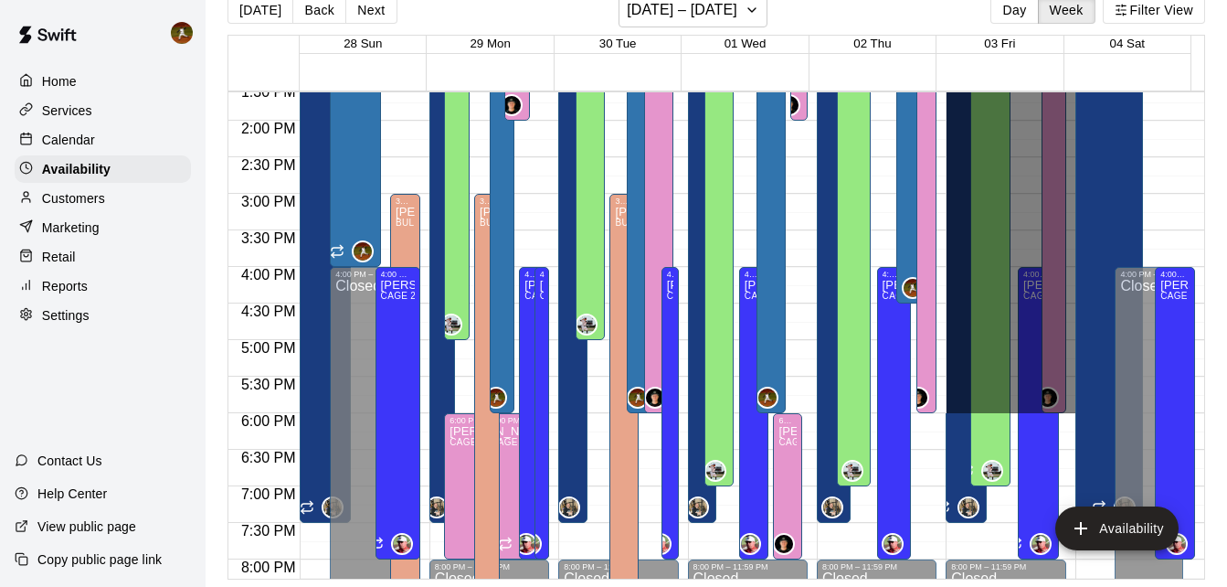
drag, startPoint x: 1044, startPoint y: 257, endPoint x: 970, endPoint y: 397, distance: 158.2
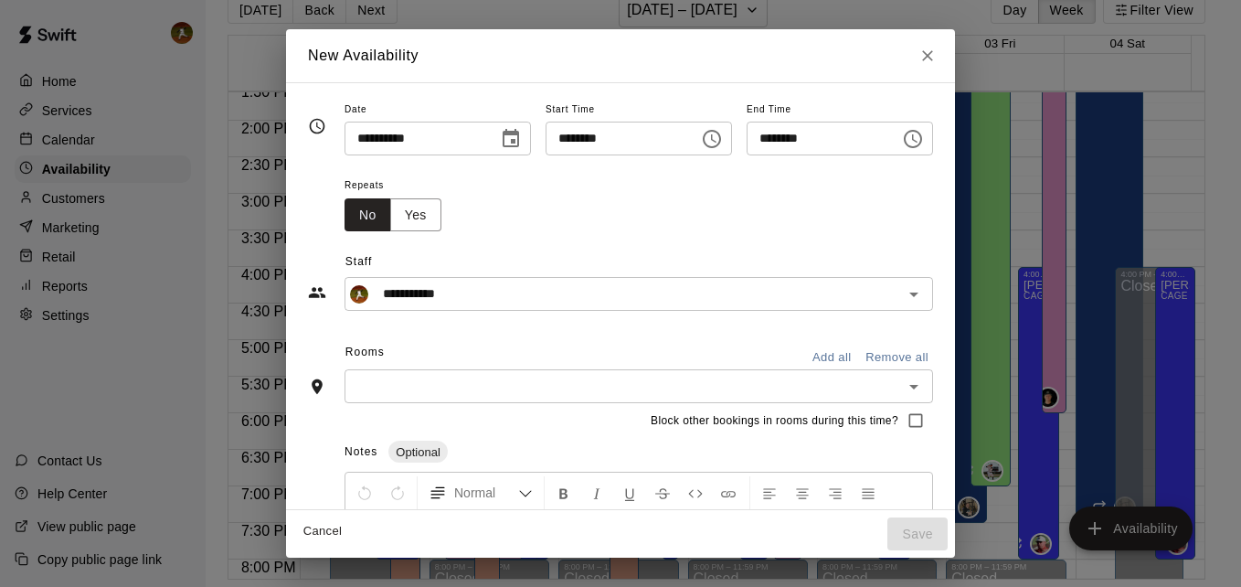
click at [459, 395] on input "text" at bounding box center [623, 386] width 547 height 23
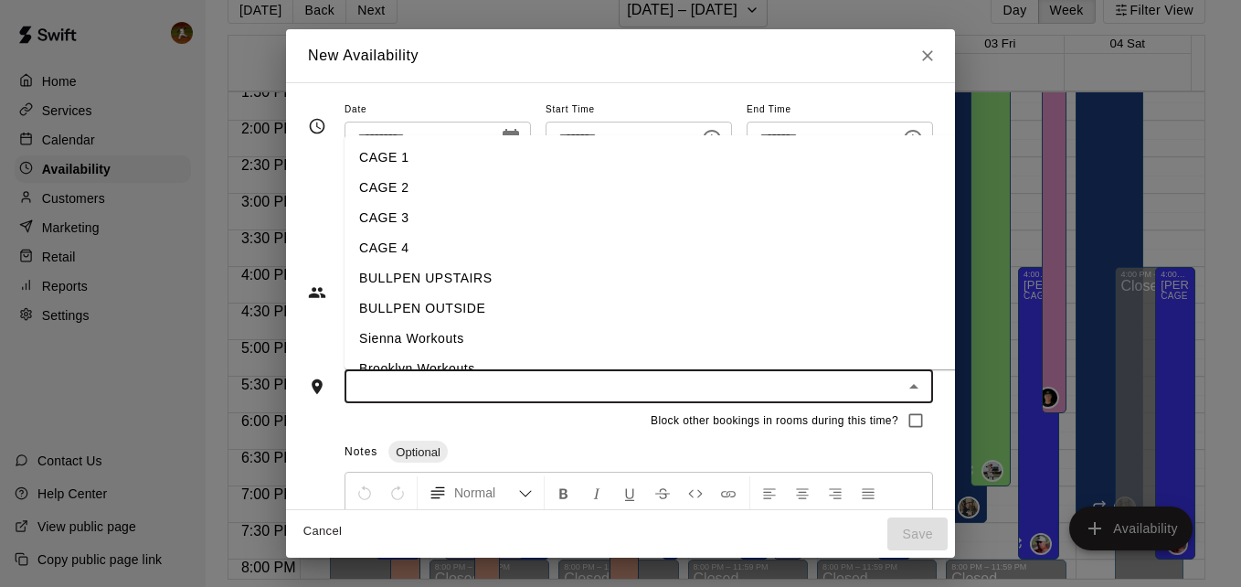
click at [392, 155] on li "CAGE 1" at bounding box center [664, 158] width 641 height 30
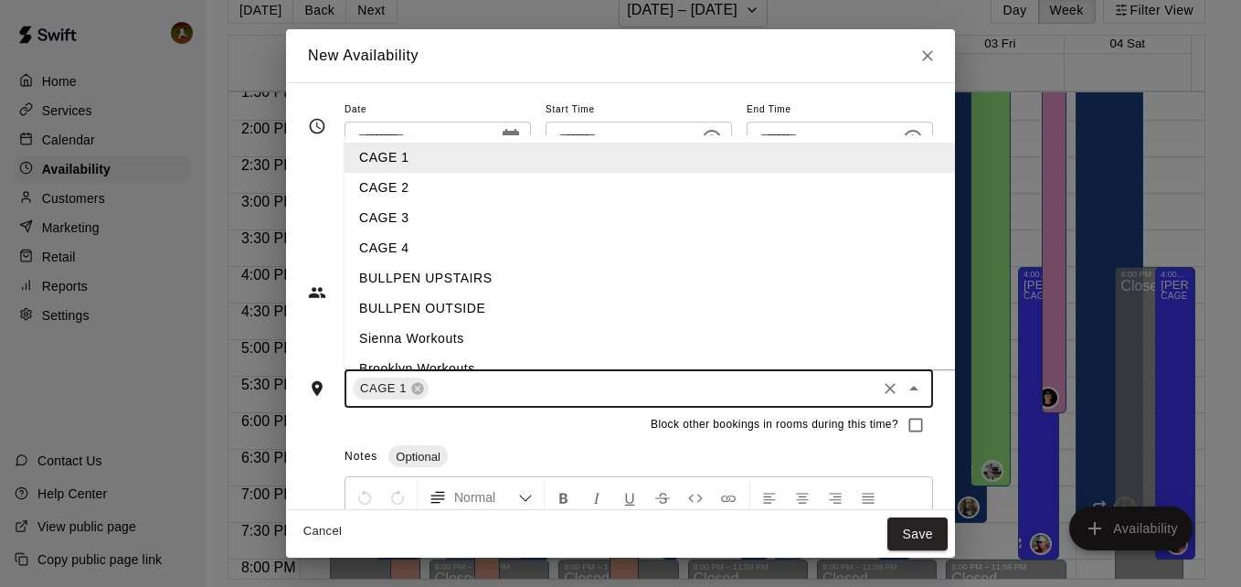
click at [772, 394] on input "text" at bounding box center [652, 388] width 442 height 23
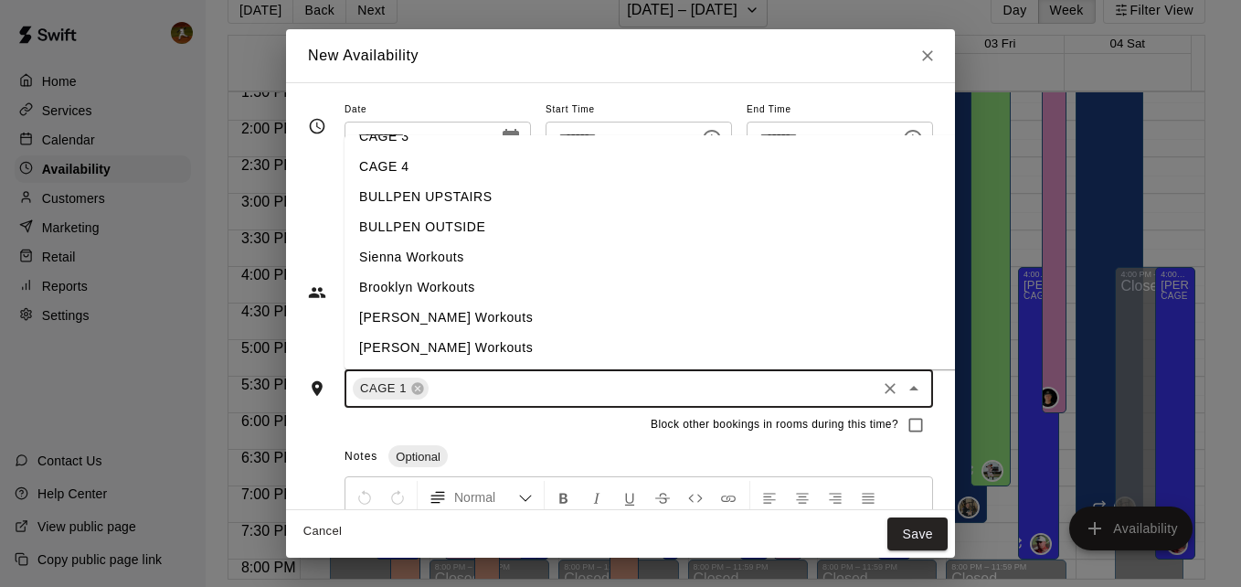
click at [404, 193] on li "BULLPEN UPSTAIRS" at bounding box center [664, 197] width 641 height 30
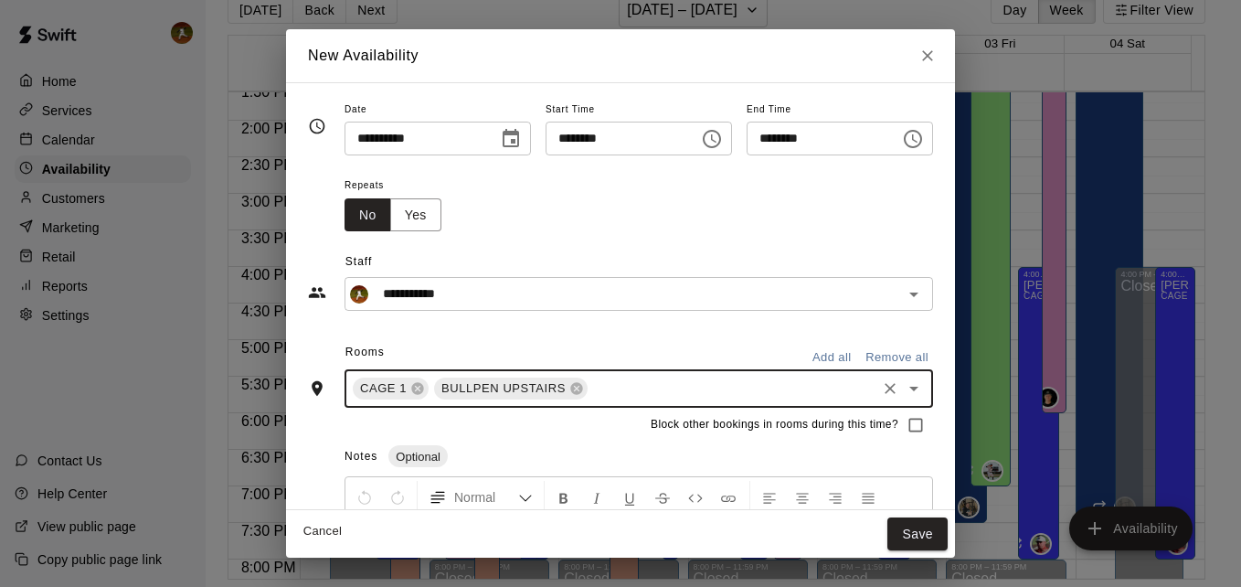
click at [601, 387] on input "text" at bounding box center [731, 388] width 283 height 23
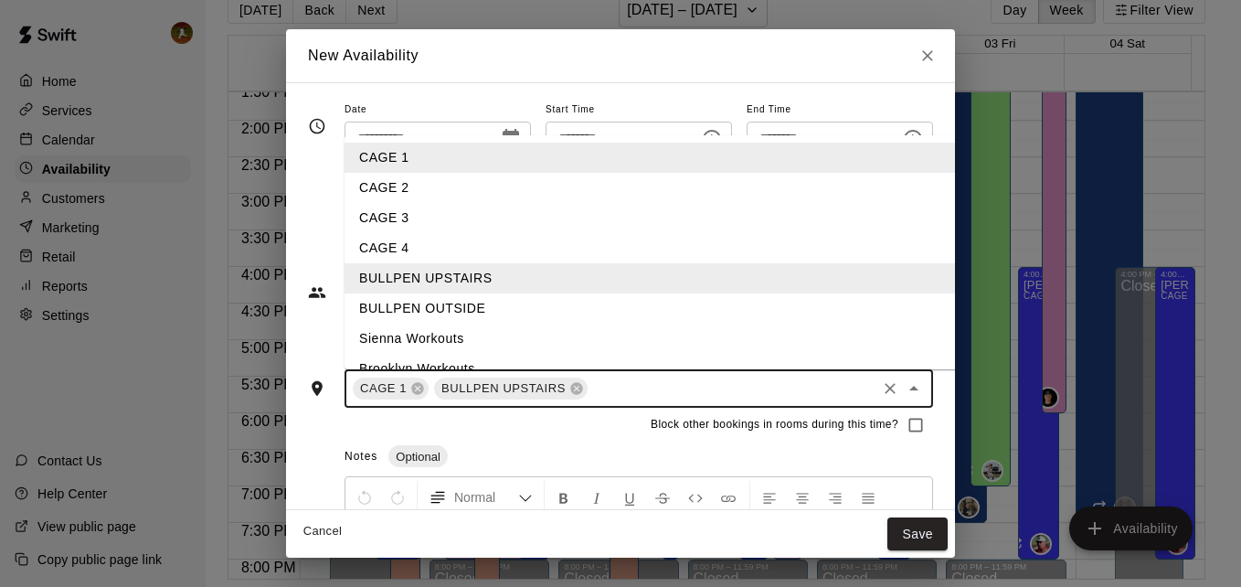
click at [443, 306] on li "BULLPEN OUTSIDE" at bounding box center [664, 308] width 641 height 30
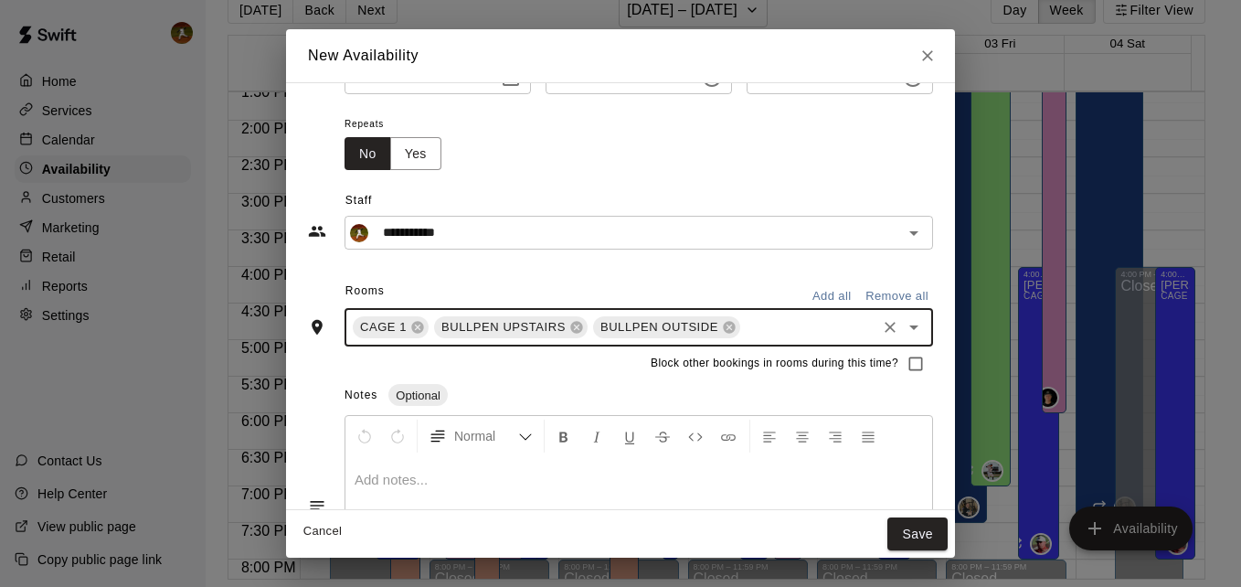
scroll to position [91, 0]
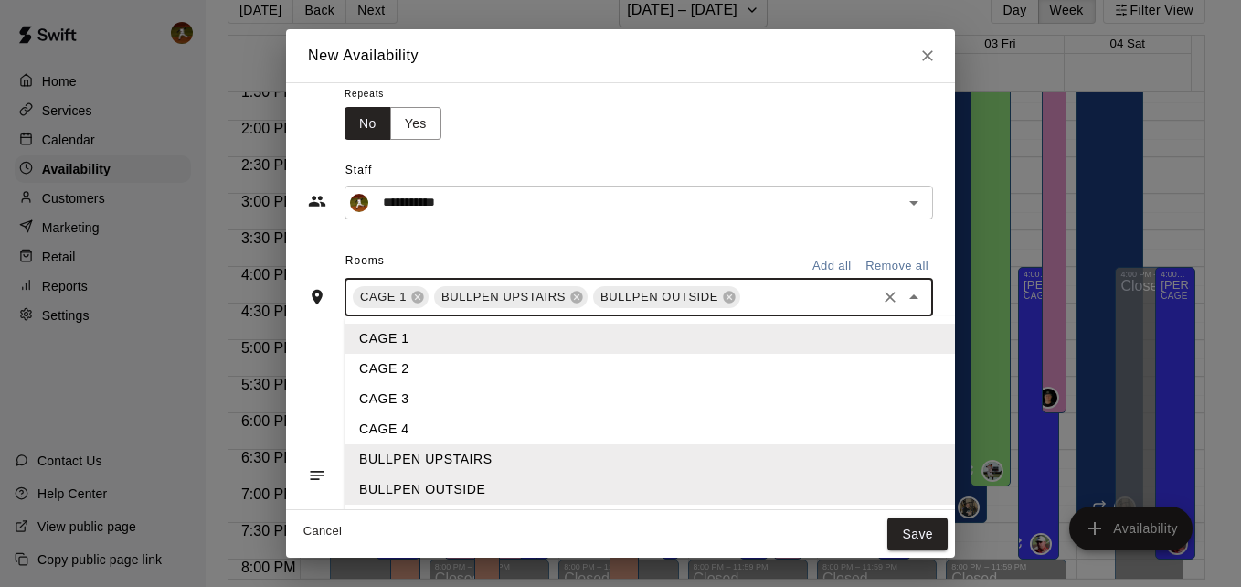
click at [778, 292] on input "text" at bounding box center [808, 297] width 131 height 23
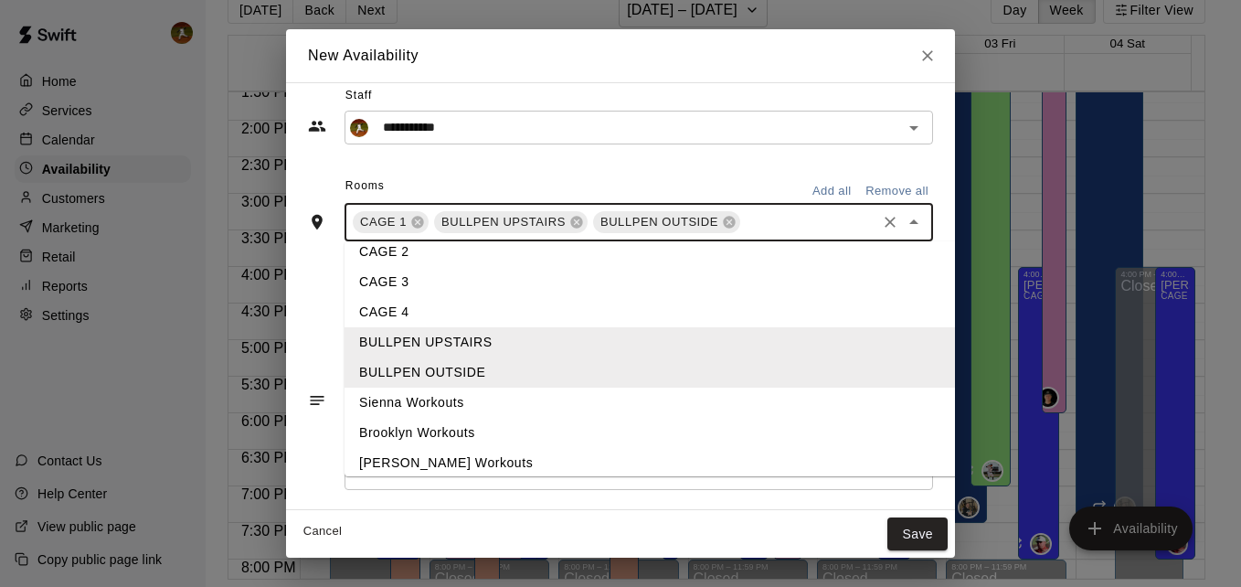
scroll to position [81, 0]
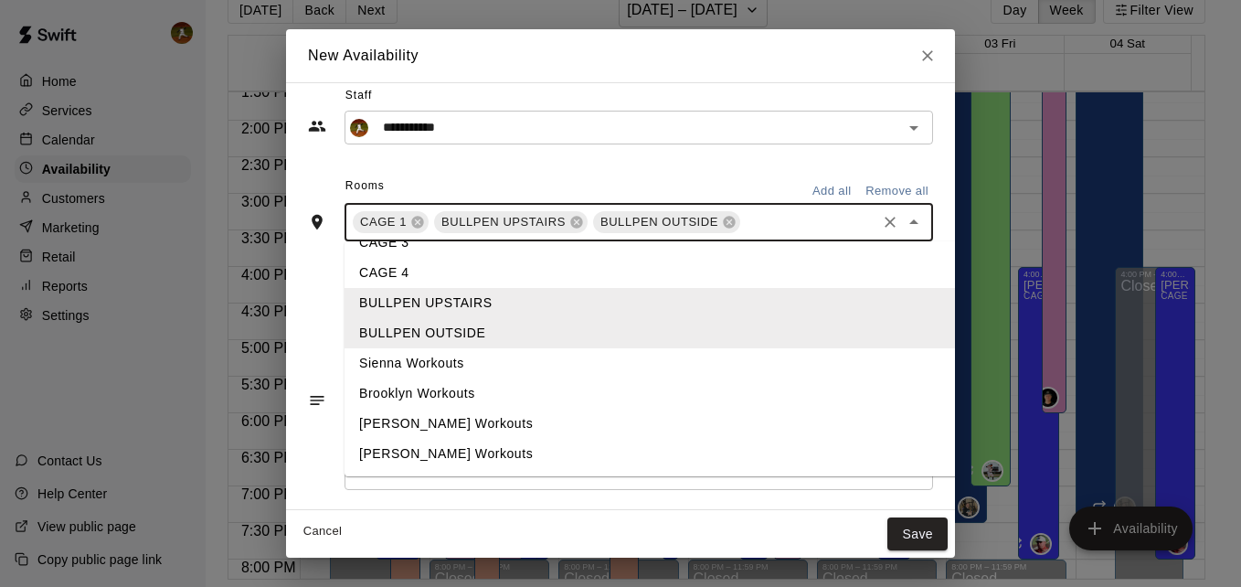
click at [429, 424] on li "[PERSON_NAME] Workouts" at bounding box center [664, 423] width 641 height 30
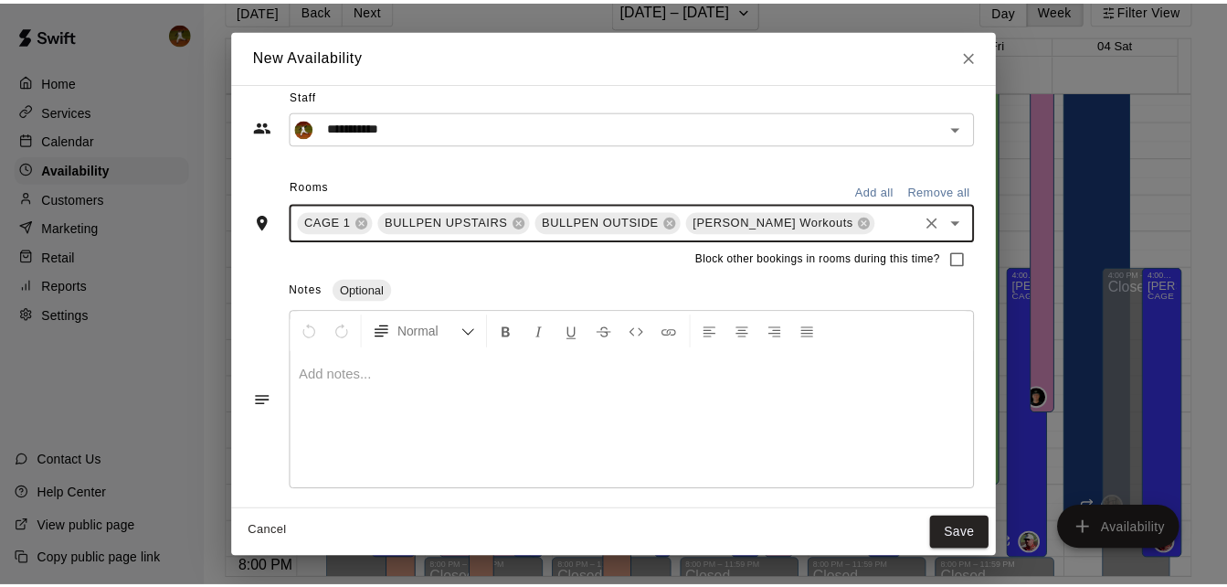
scroll to position [0, 0]
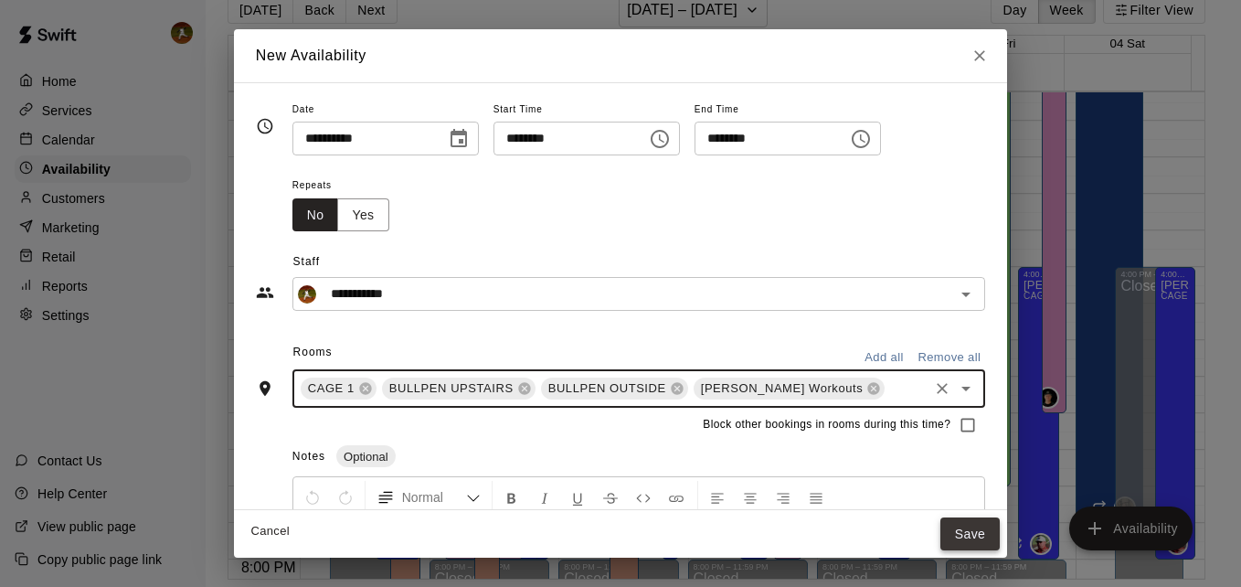
click at [942, 532] on button "Save" at bounding box center [970, 534] width 60 height 34
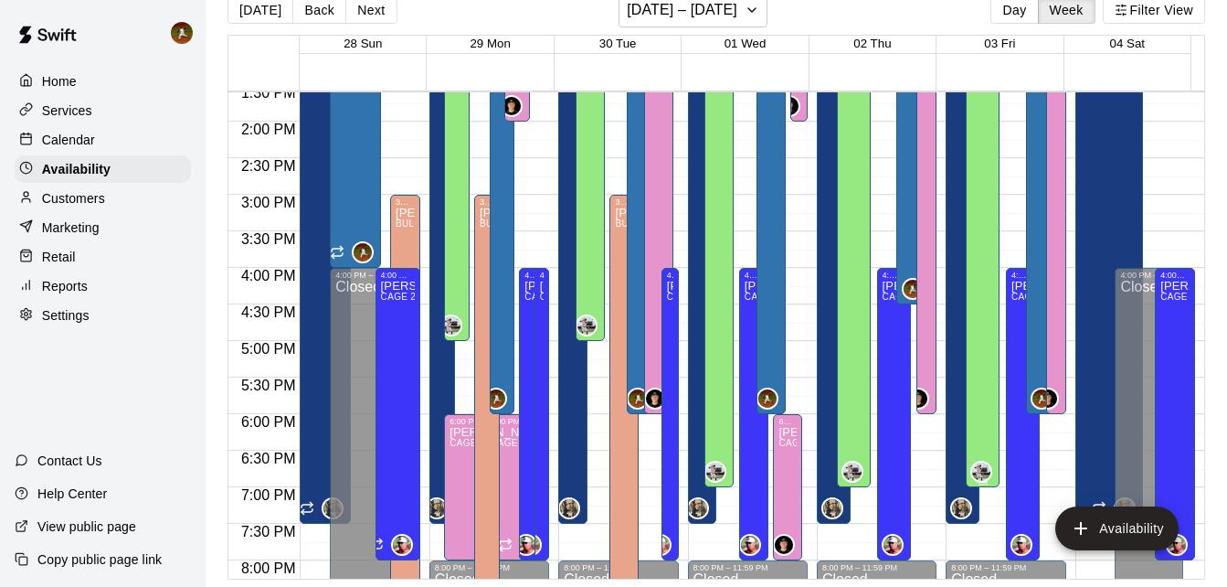
scroll to position [995, 0]
click at [902, 225] on div "[PERSON_NAME] 1, BULLPEN UPSTAIRS" at bounding box center [913, 97] width 23 height 587
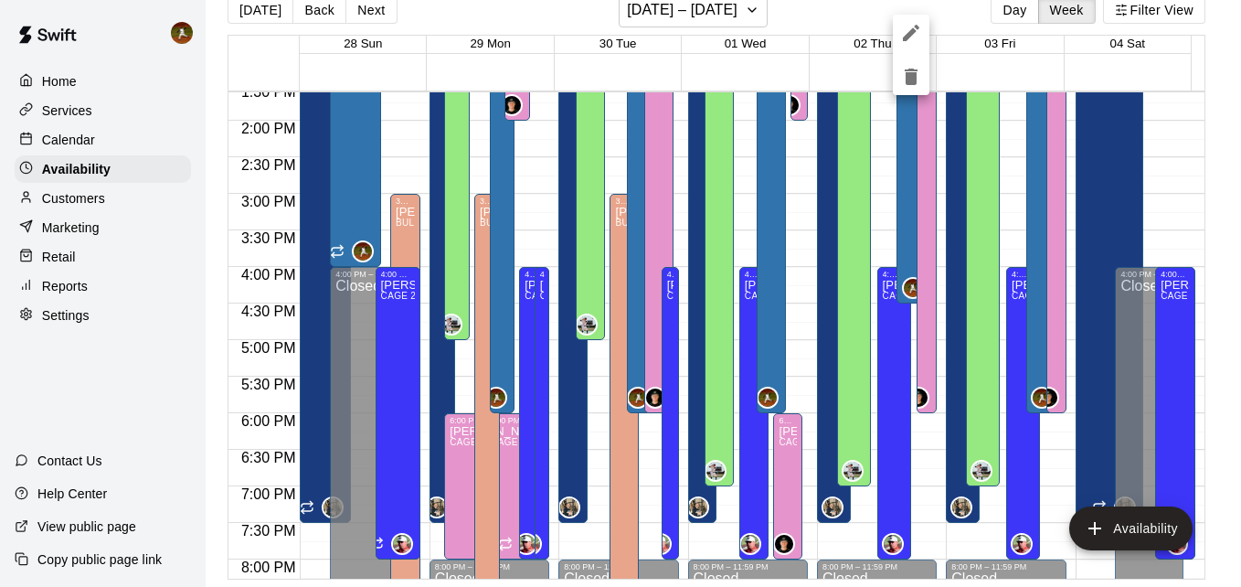
click at [895, 249] on div at bounding box center [620, 293] width 1241 height 587
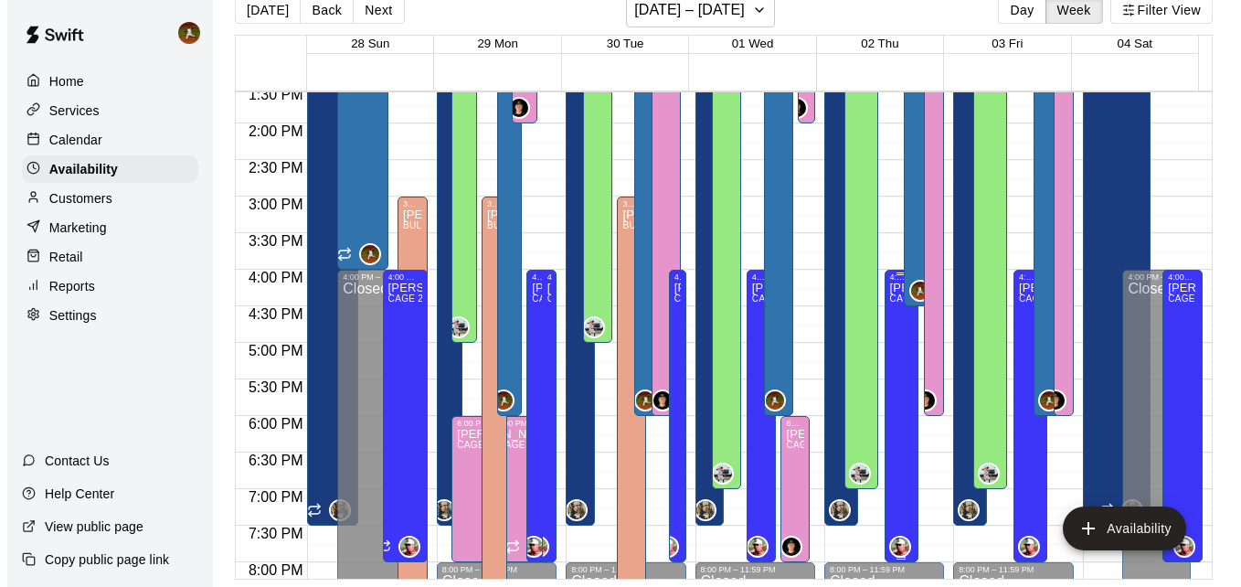
scroll to position [1086, 0]
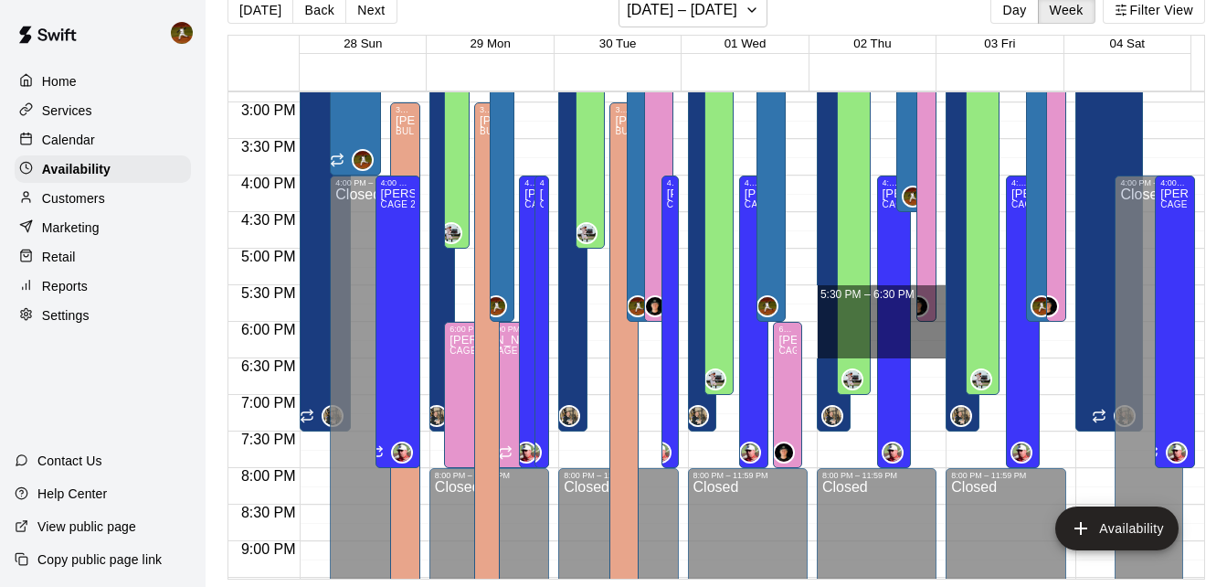
drag, startPoint x: 902, startPoint y: 289, endPoint x: 896, endPoint y: 342, distance: 53.3
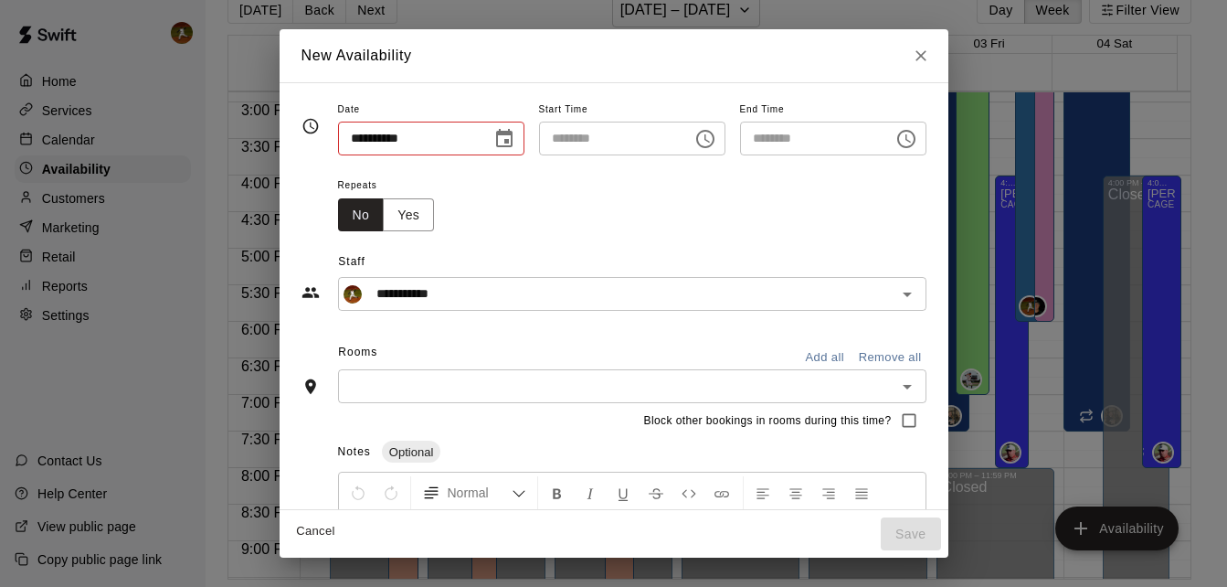
type input "**********"
type input "********"
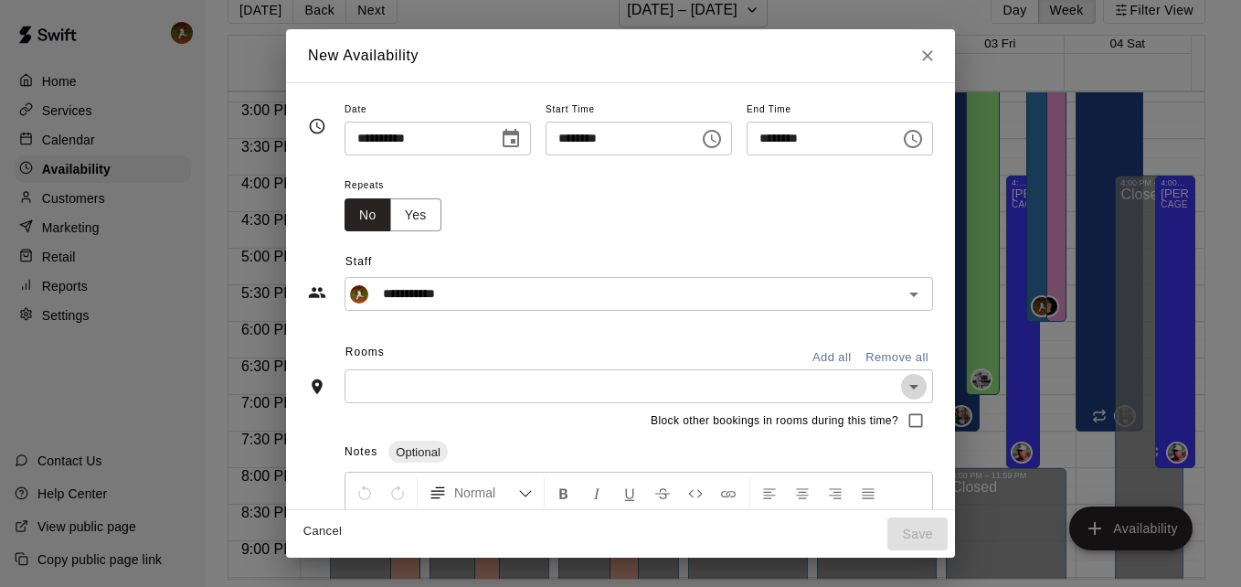
click at [925, 384] on icon "Open" at bounding box center [914, 387] width 22 height 22
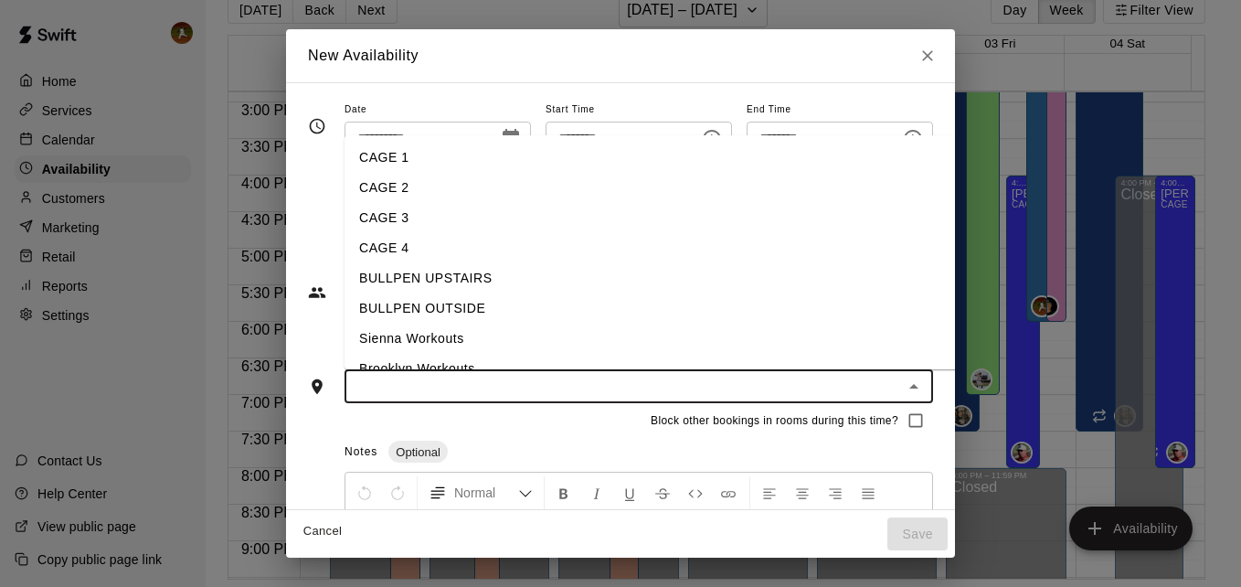
click at [428, 164] on li "CAGE 1" at bounding box center [664, 158] width 641 height 30
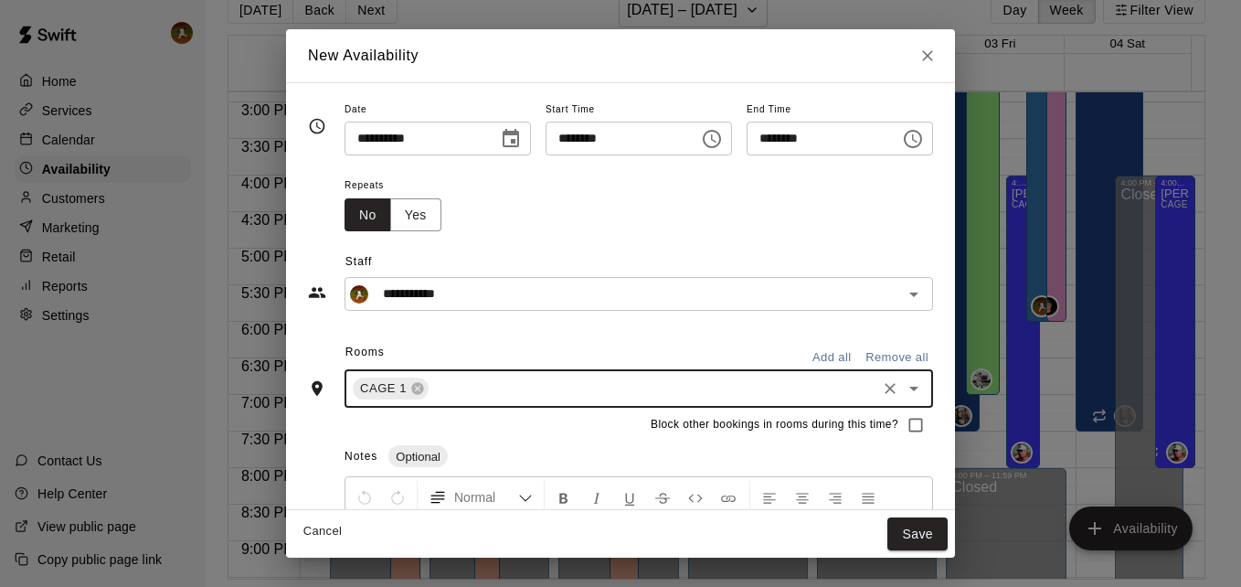
click at [506, 390] on input "text" at bounding box center [652, 388] width 442 height 23
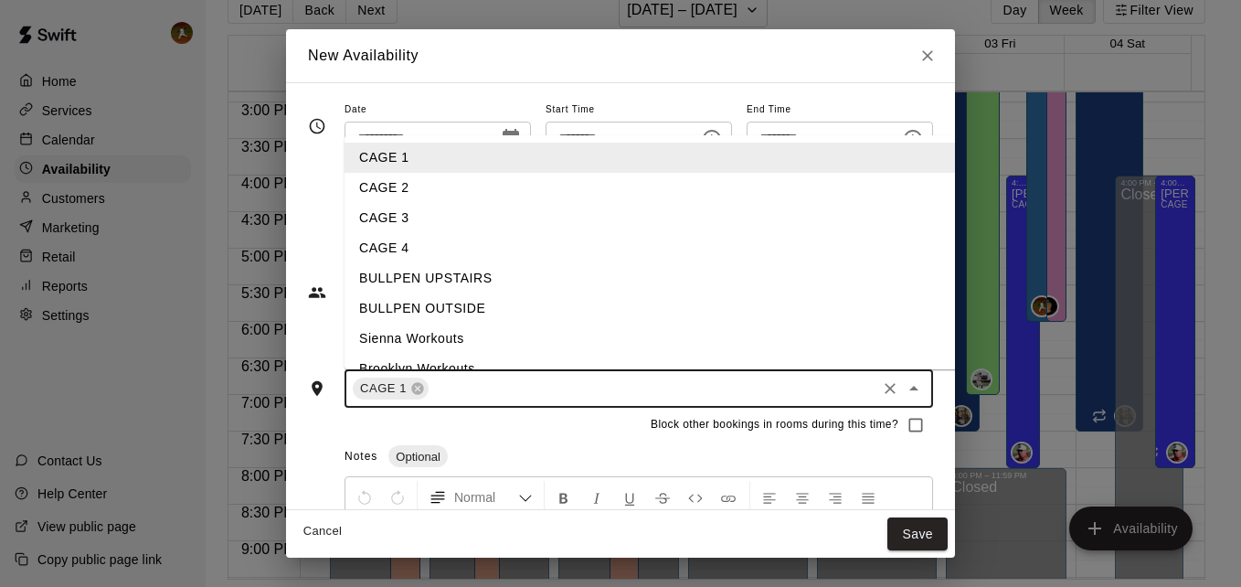
click at [460, 285] on li "BULLPEN UPSTAIRS" at bounding box center [664, 278] width 641 height 30
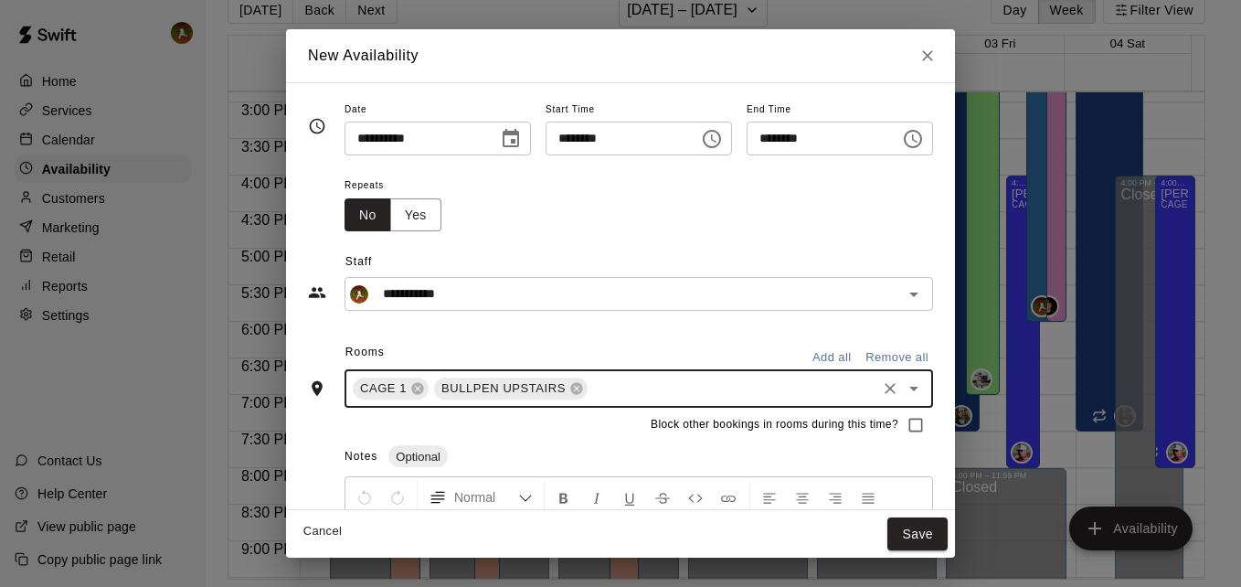
click at [599, 386] on input "text" at bounding box center [731, 388] width 283 height 23
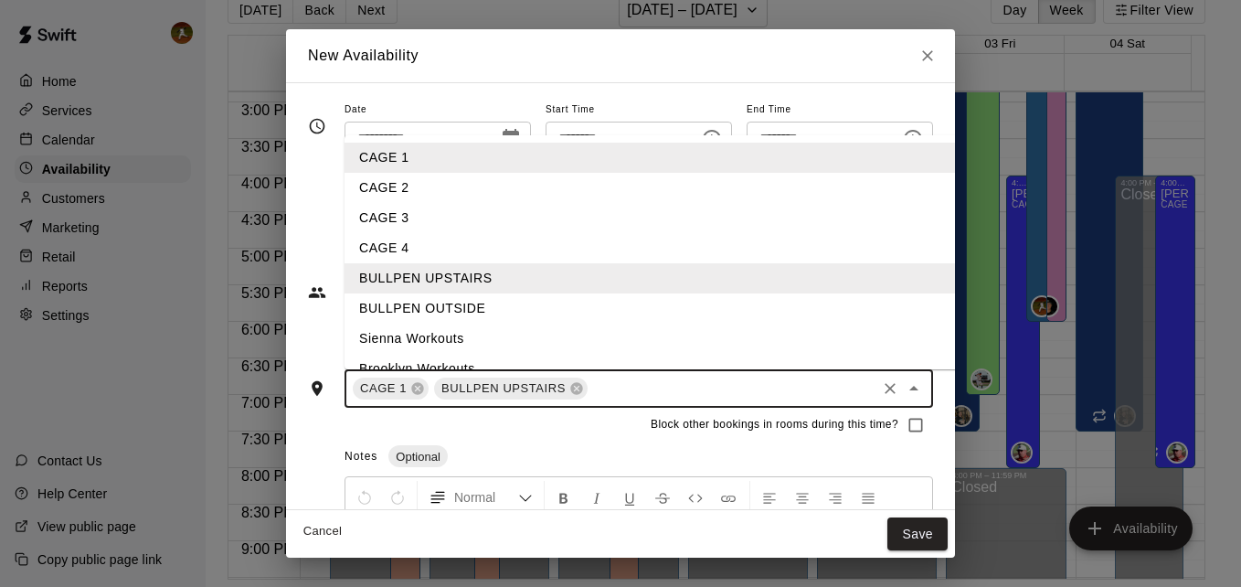
click at [473, 307] on li "BULLPEN OUTSIDE" at bounding box center [664, 308] width 641 height 30
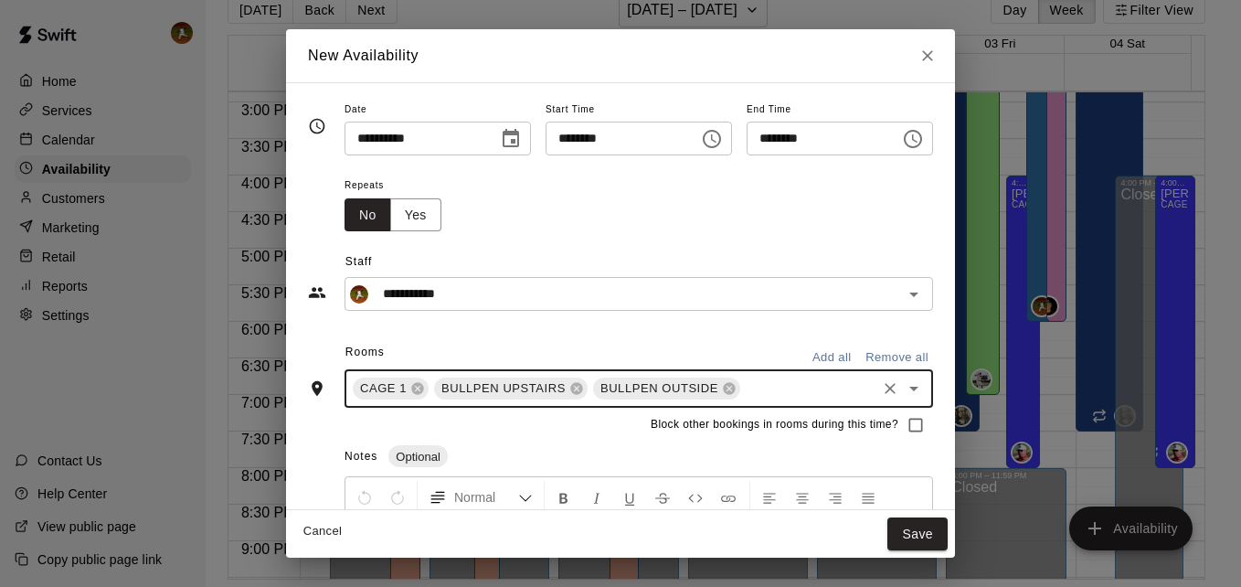
click at [743, 394] on input "text" at bounding box center [808, 388] width 131 height 23
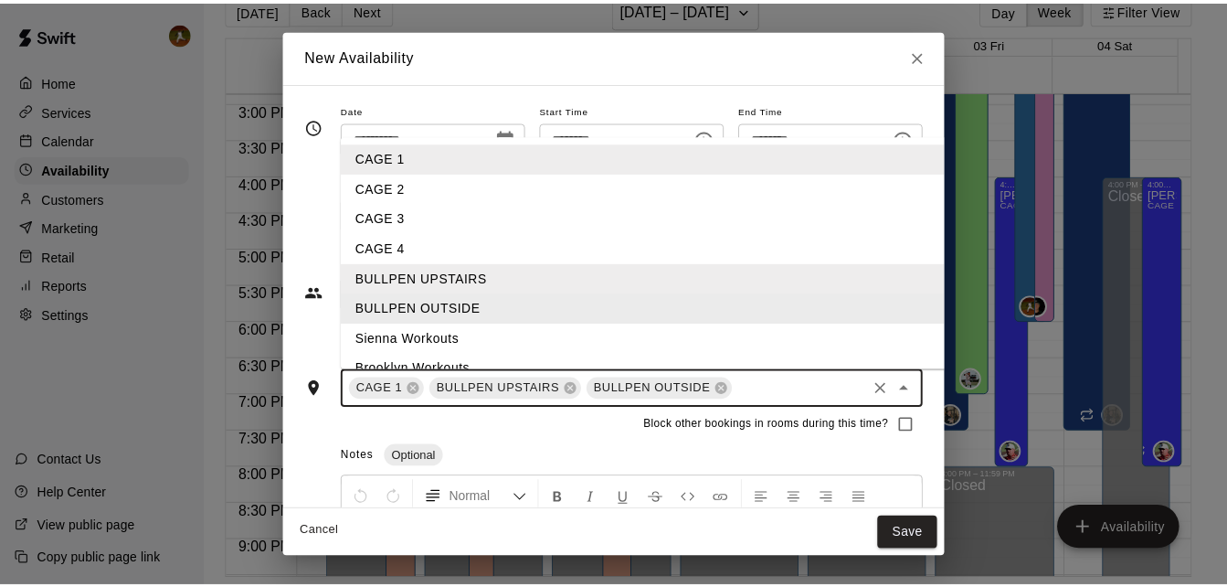
scroll to position [81, 0]
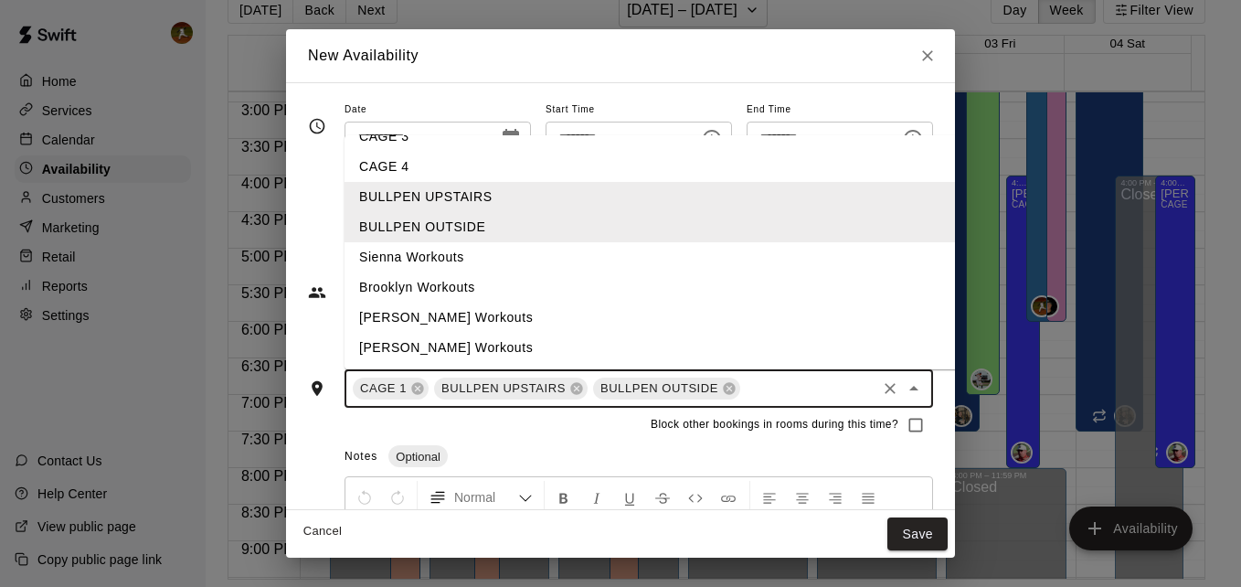
click at [417, 310] on li "[PERSON_NAME] Workouts" at bounding box center [664, 317] width 641 height 30
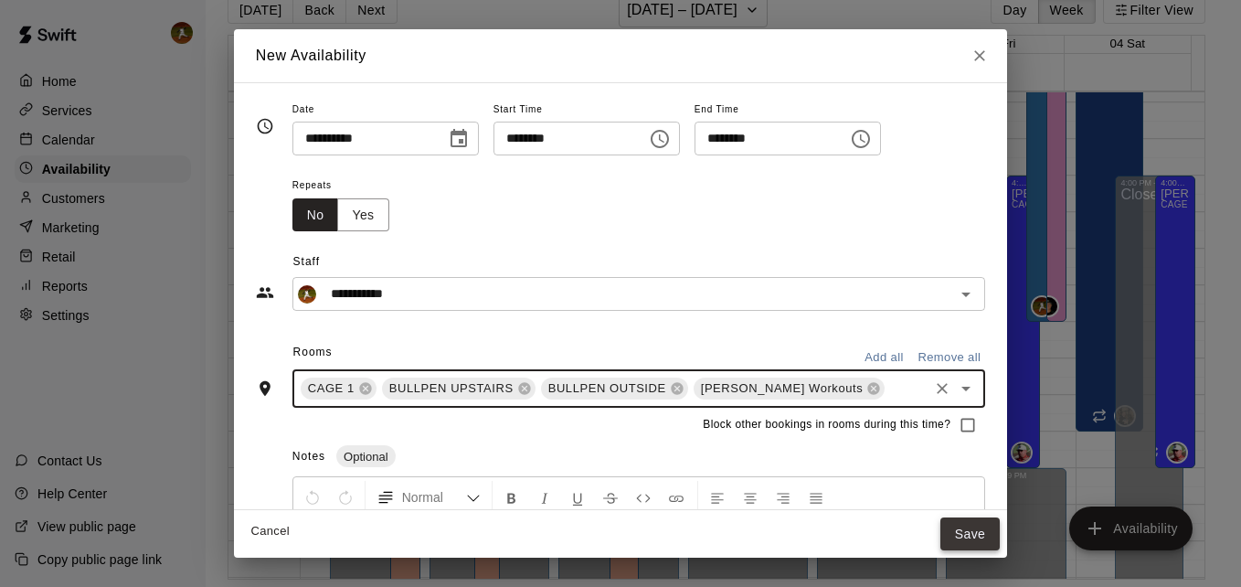
click at [952, 527] on button "Save" at bounding box center [970, 534] width 60 height 34
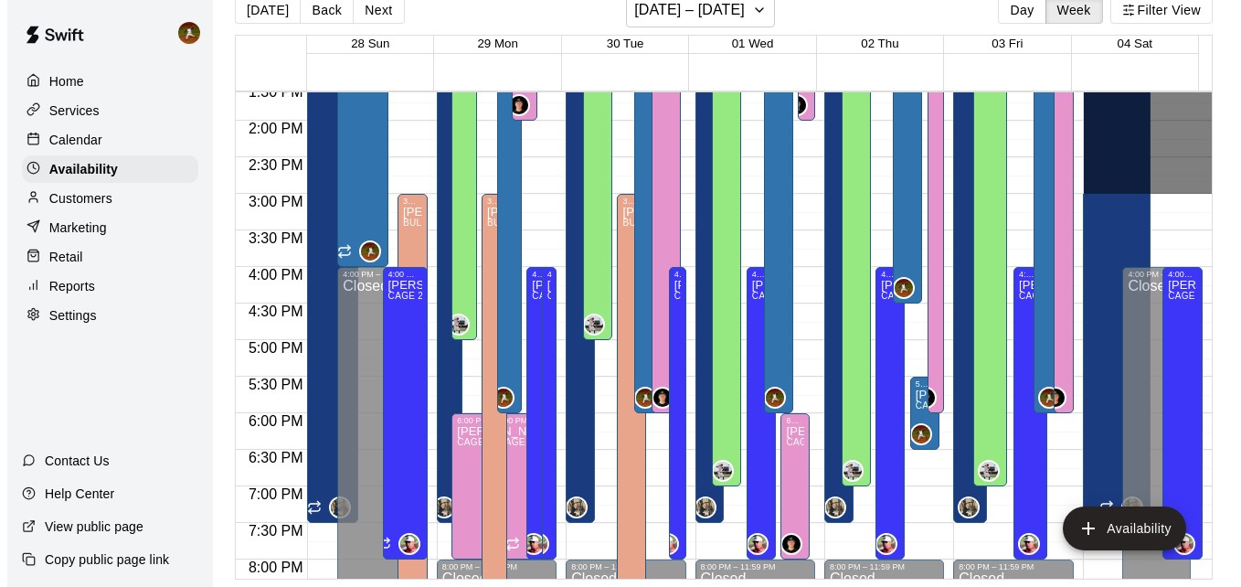
scroll to position [1086, 0]
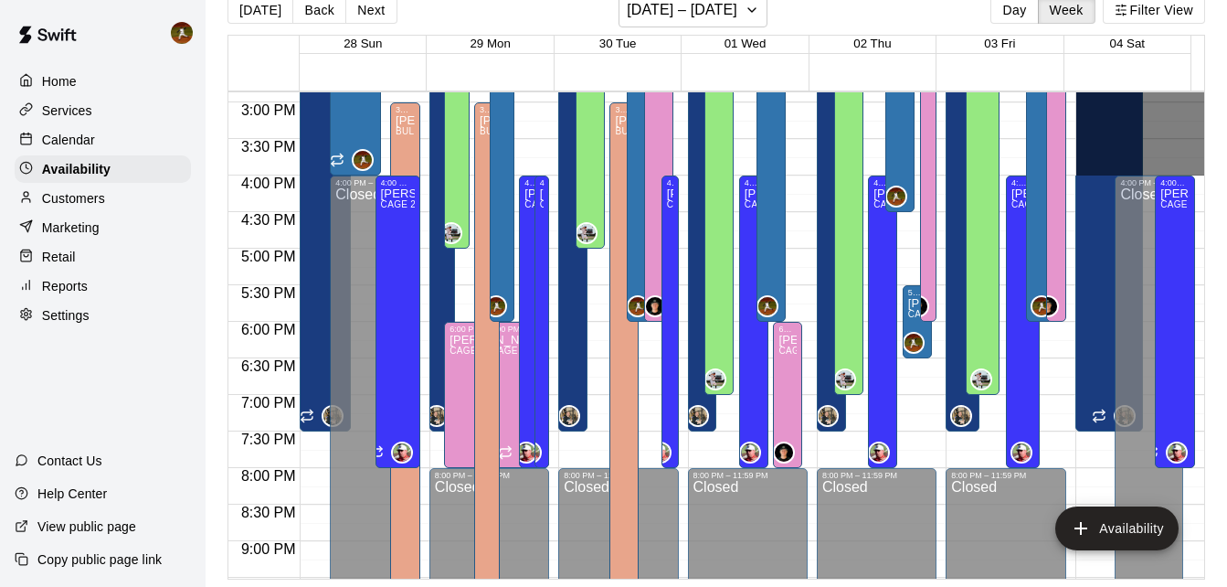
drag, startPoint x: 1187, startPoint y: 221, endPoint x: 1086, endPoint y: 169, distance: 113.2
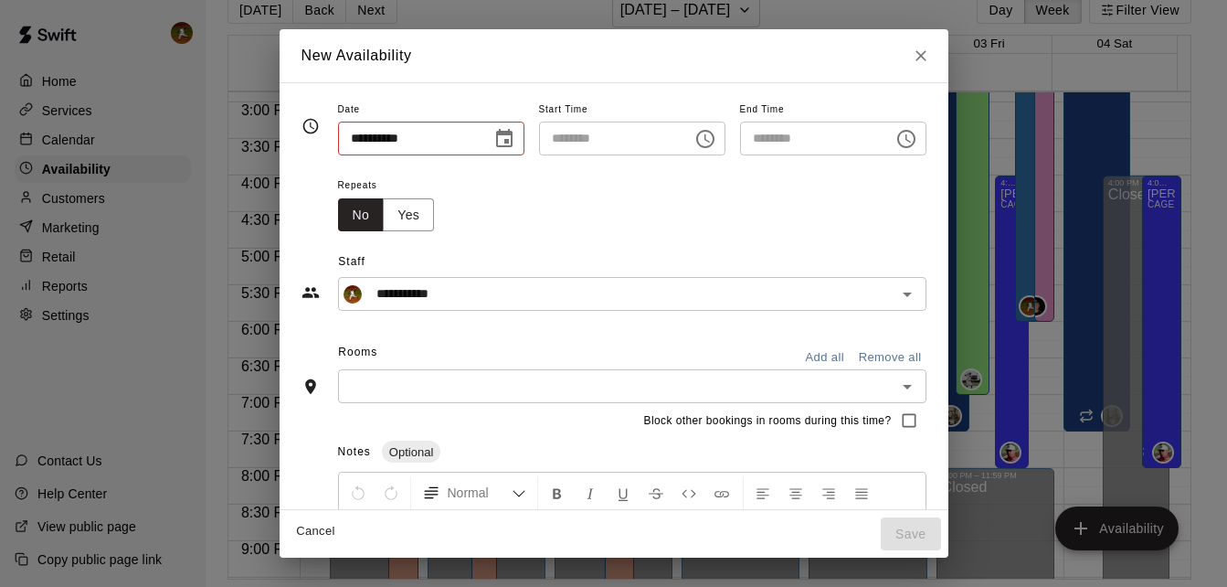
type input "**********"
type input "********"
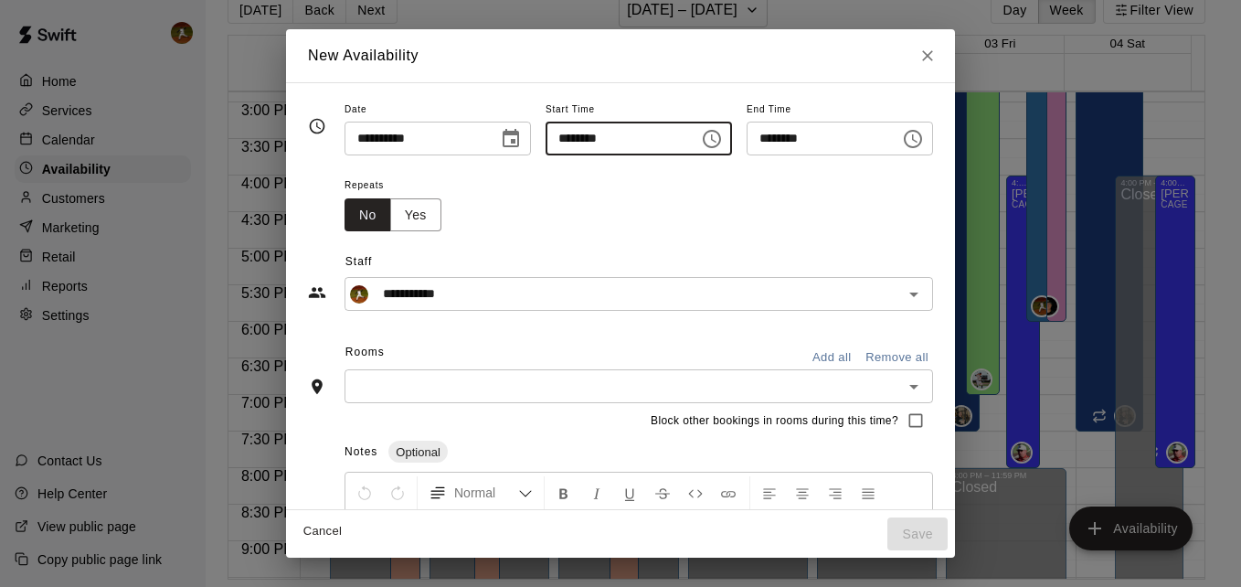
click at [556, 139] on input "********" at bounding box center [615, 139] width 141 height 34
type input "********"
click at [775, 215] on div "Repeats No Yes" at bounding box center [638, 203] width 588 height 58
click at [657, 377] on input "text" at bounding box center [623, 386] width 547 height 23
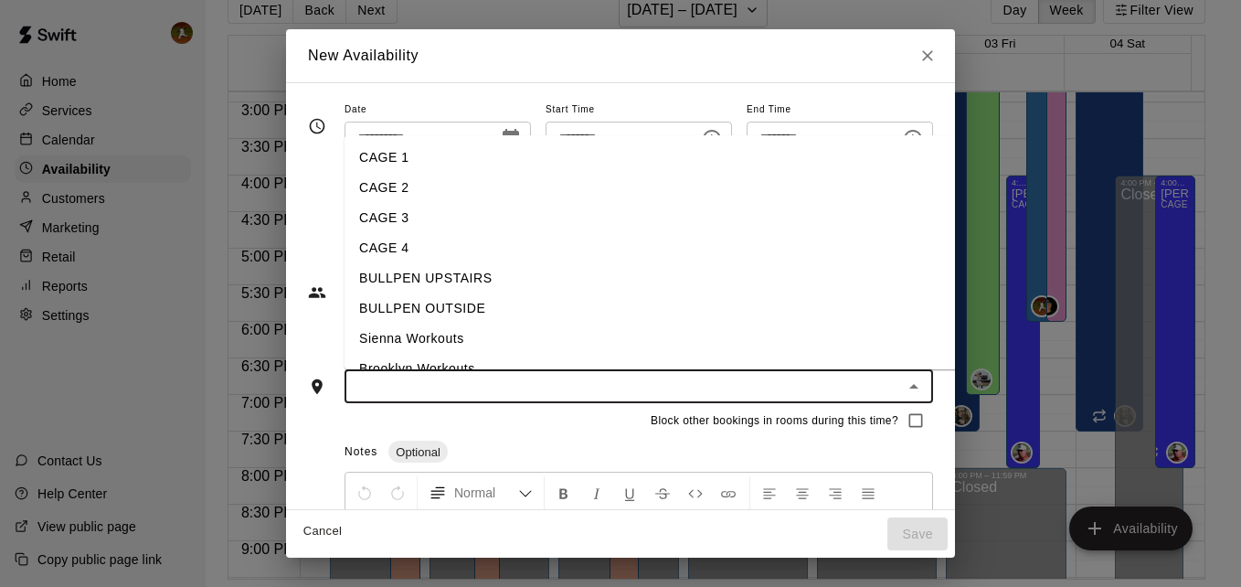
click at [428, 160] on li "CAGE 1" at bounding box center [664, 158] width 641 height 30
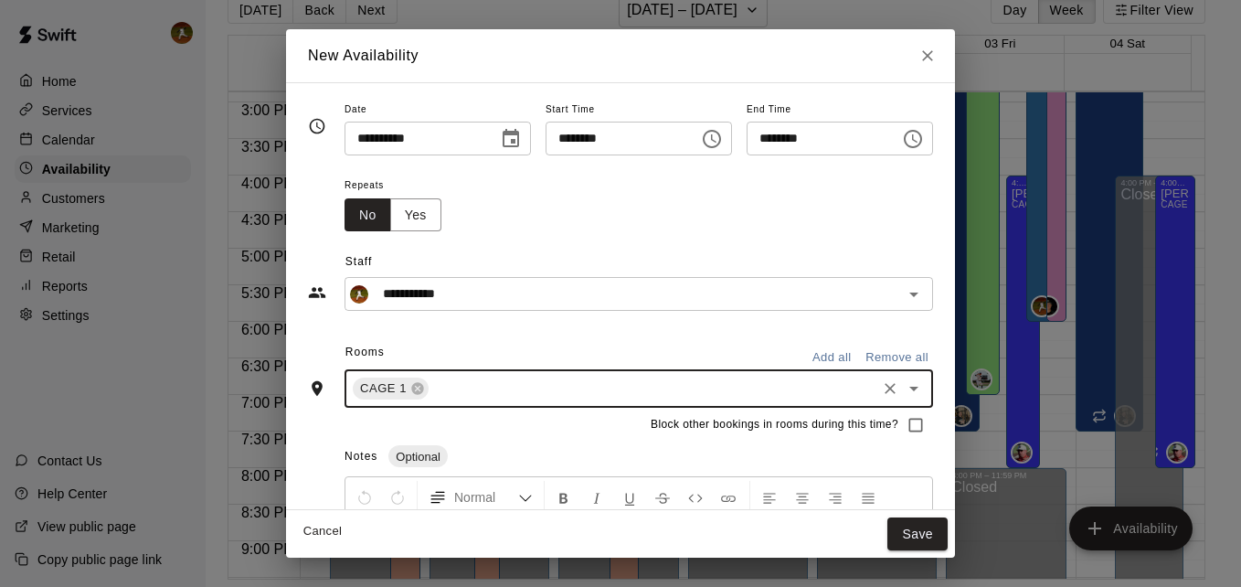
click at [475, 402] on div "CAGE 1 ​" at bounding box center [638, 388] width 588 height 38
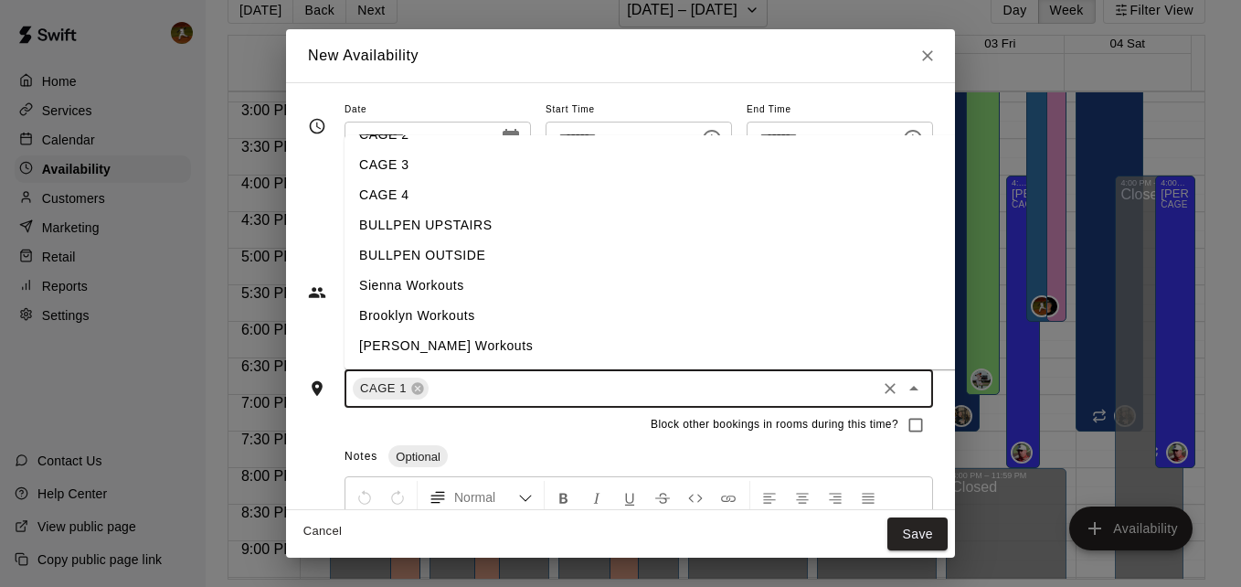
scroll to position [81, 0]
drag, startPoint x: 407, startPoint y: 199, endPoint x: 406, endPoint y: 209, distance: 10.1
click at [406, 199] on li "BULLPEN UPSTAIRS" at bounding box center [664, 197] width 641 height 30
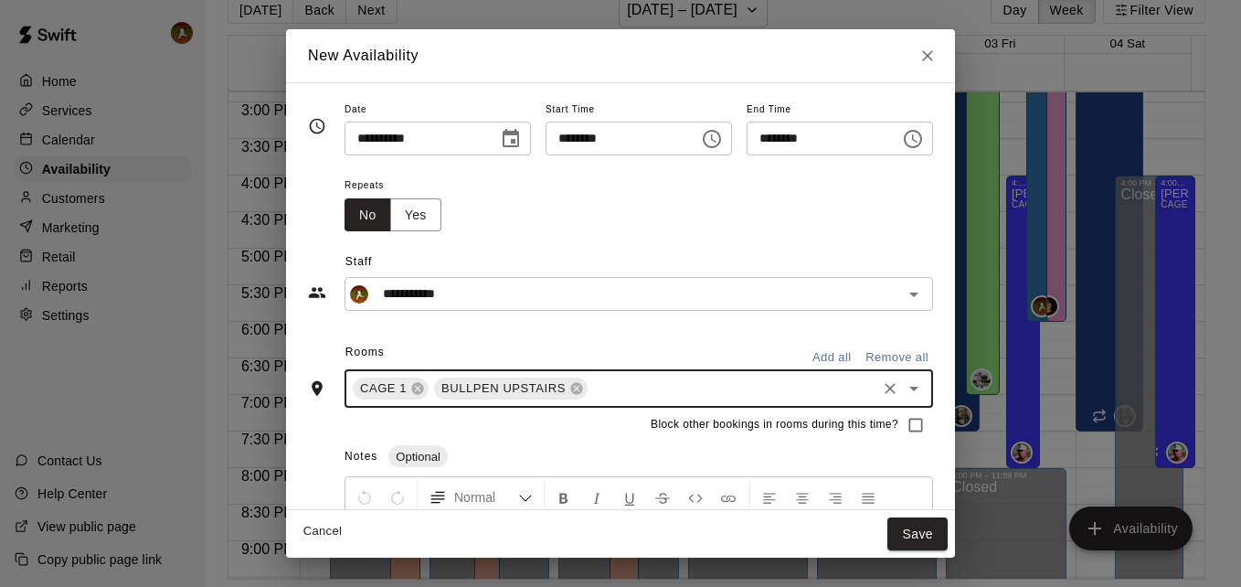
click at [590, 392] on input "text" at bounding box center [731, 388] width 283 height 23
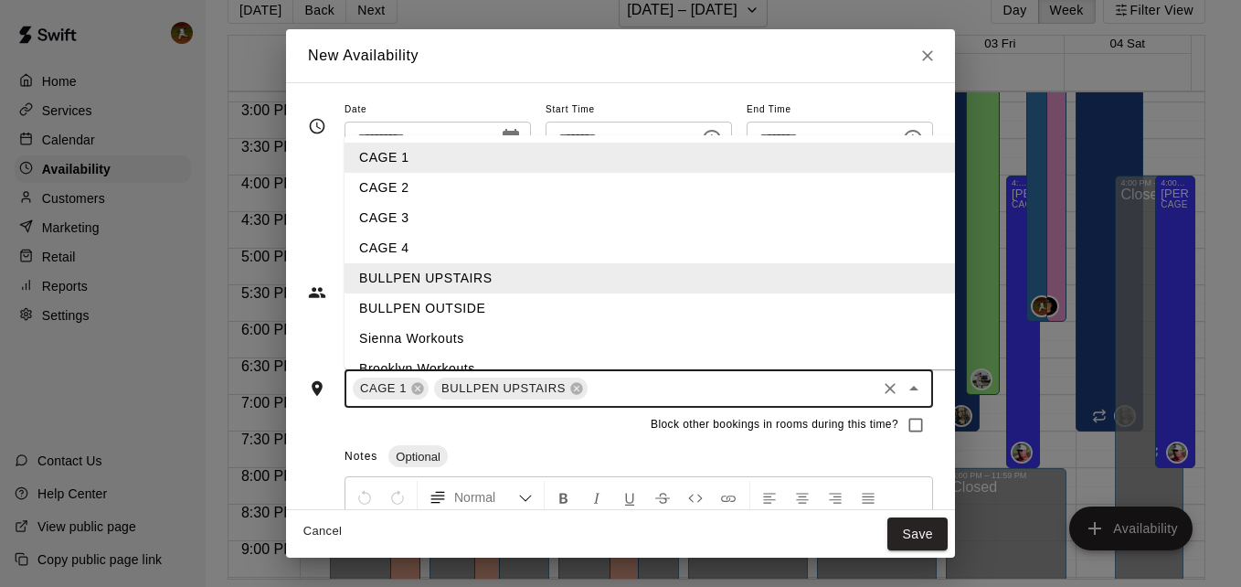
click at [464, 302] on li "BULLPEN OUTSIDE" at bounding box center [664, 308] width 641 height 30
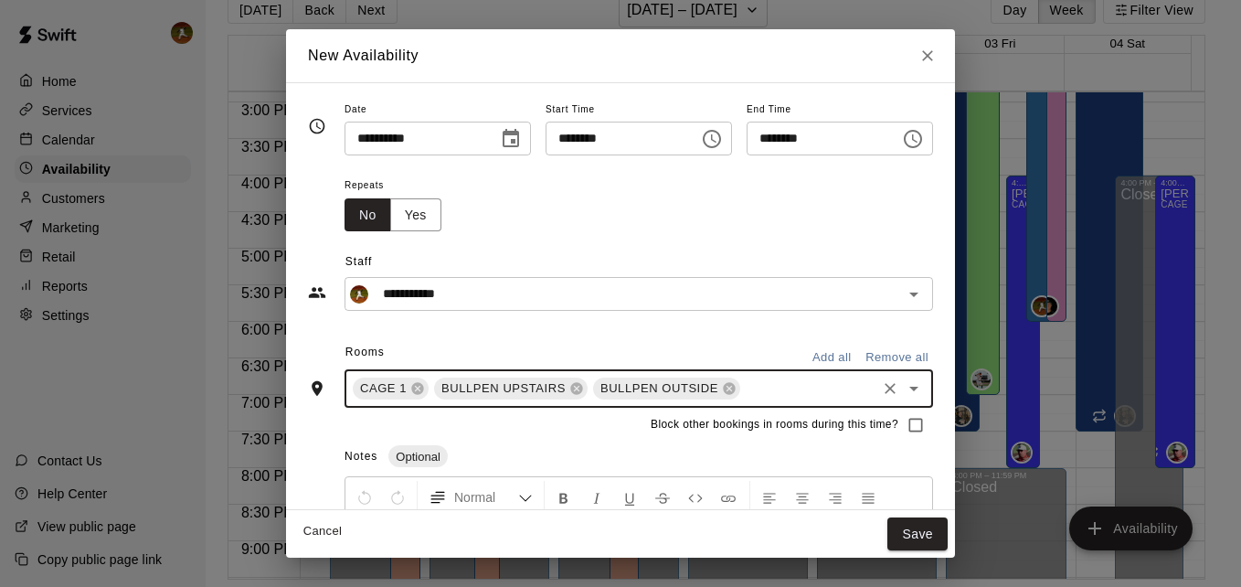
click at [743, 390] on input "text" at bounding box center [808, 388] width 131 height 23
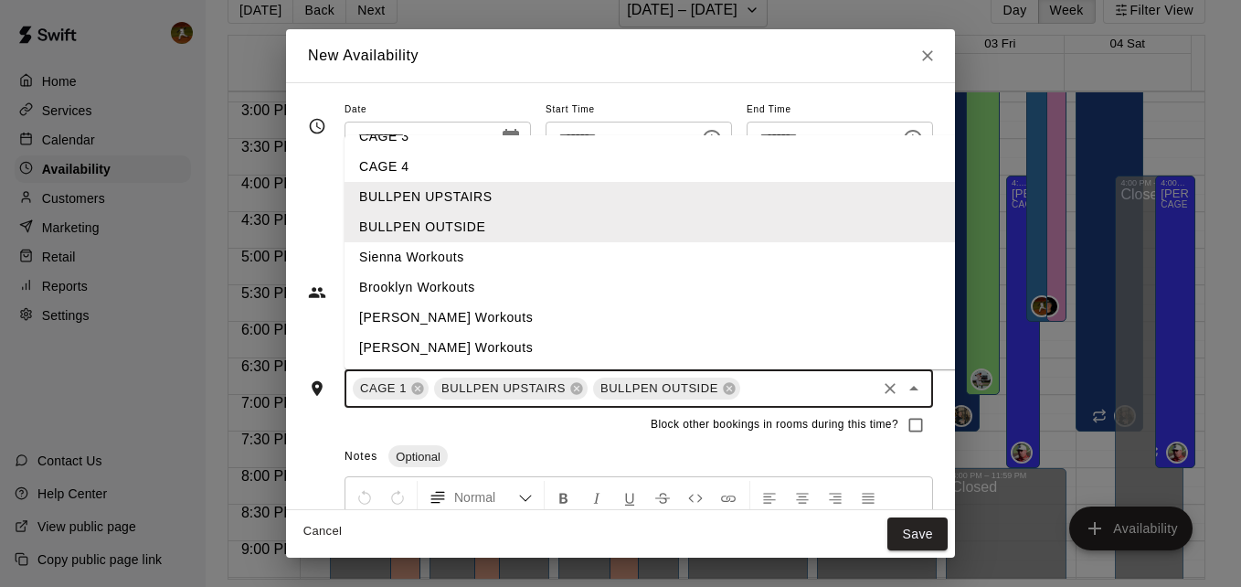
click at [382, 309] on li "[PERSON_NAME] Workouts" at bounding box center [664, 317] width 641 height 30
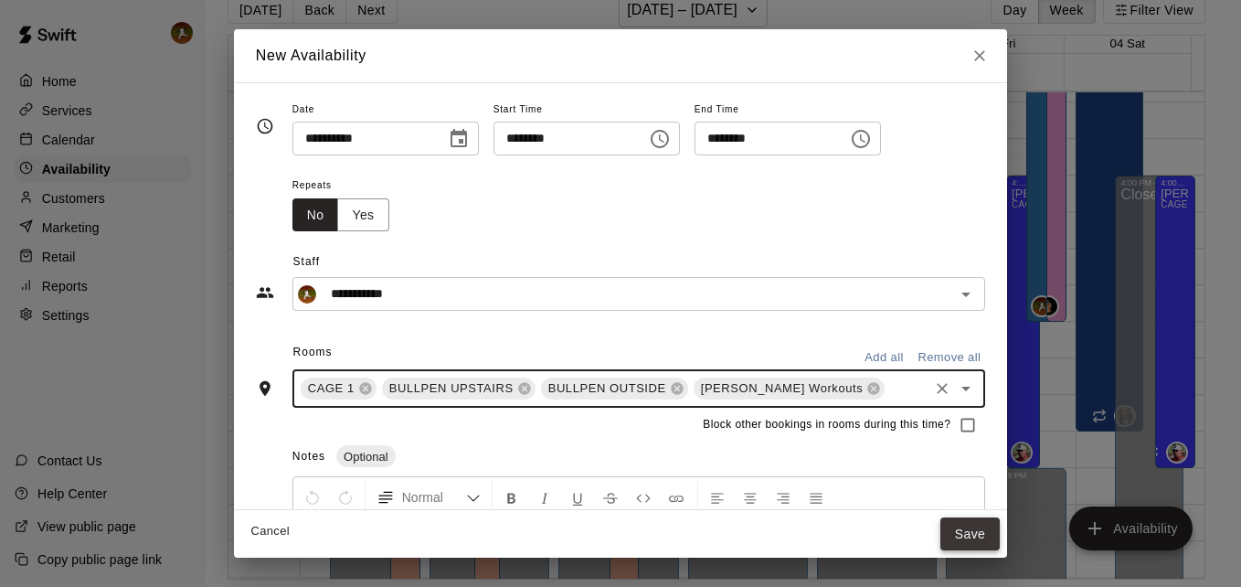
click at [942, 535] on button "Save" at bounding box center [970, 534] width 60 height 34
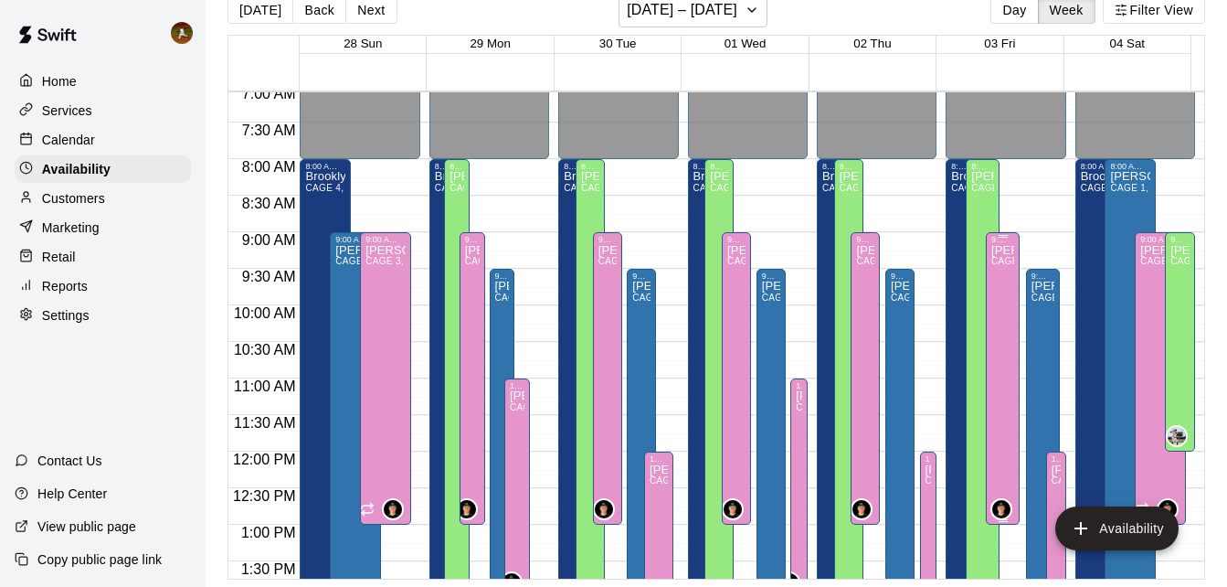
scroll to position [538, 0]
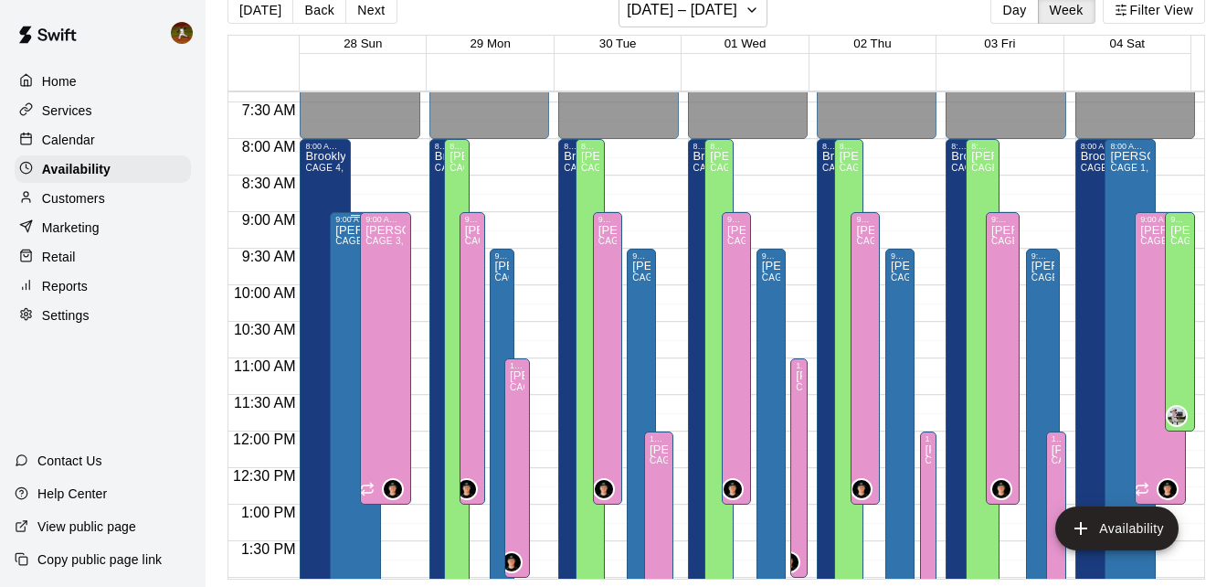
click at [336, 245] on span "CAGE 1, CAGE 2, CAGE 3, BULLPEN UPSTAIRS, BULLPEN OUTSIDE" at bounding box center [491, 241] width 312 height 10
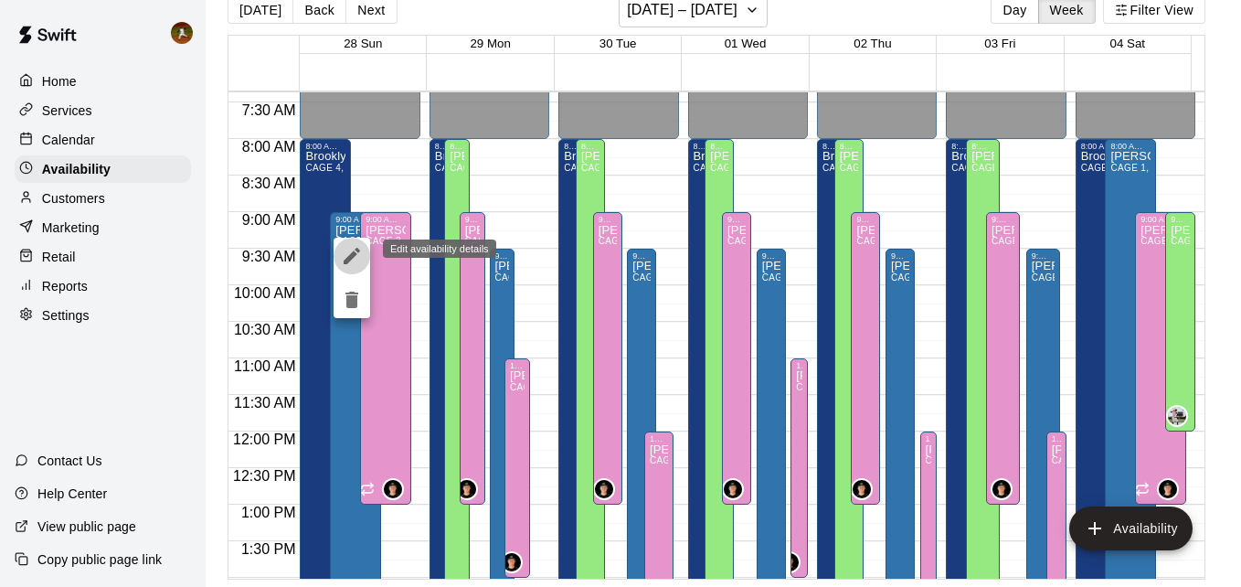
click at [358, 247] on icon "edit" at bounding box center [352, 256] width 22 height 22
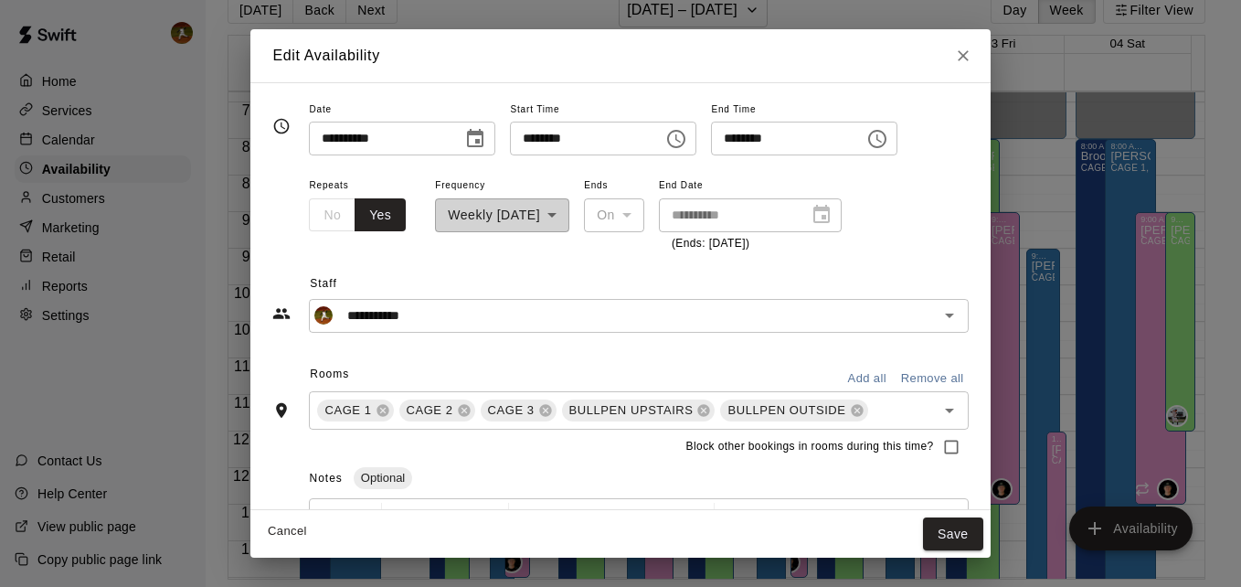
click at [547, 135] on input "********" at bounding box center [580, 139] width 141 height 34
type input "********"
click at [1027, 516] on div "**********" at bounding box center [620, 293] width 1241 height 587
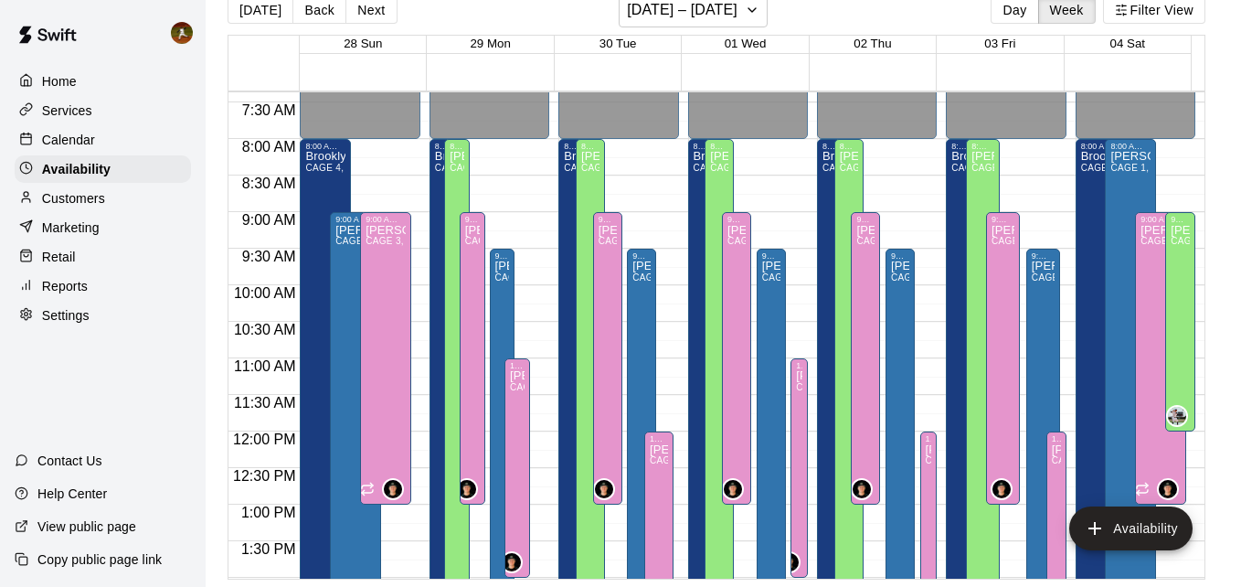
type input "**********"
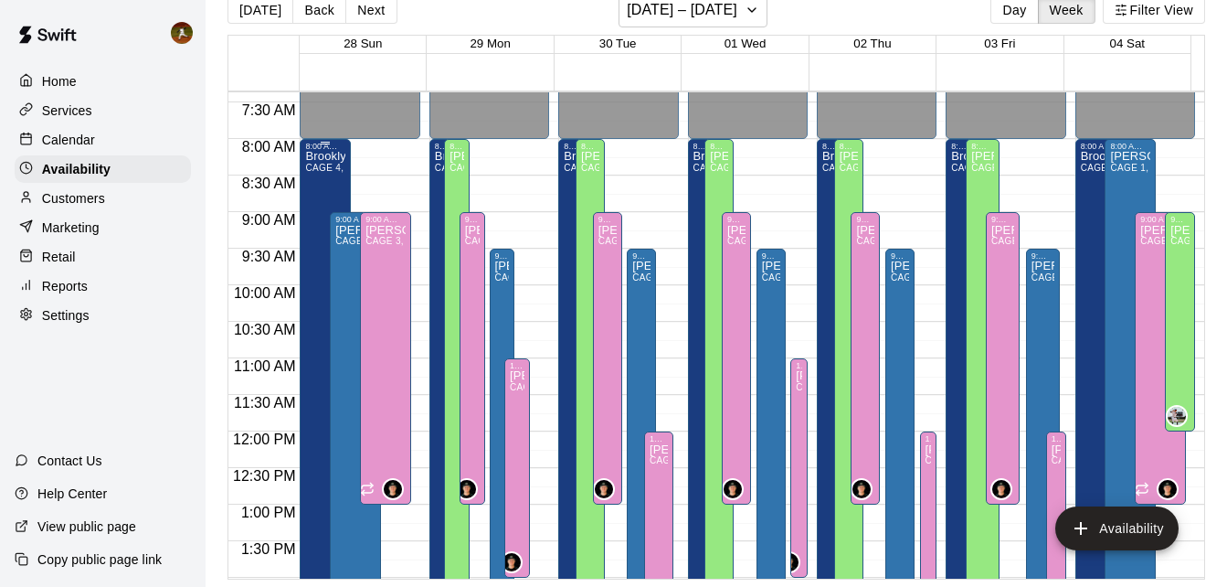
click at [325, 266] on div "Brooklyn [PERSON_NAME] 4, Sienna Workouts, Brooklyn Workouts" at bounding box center [325, 444] width 40 height 587
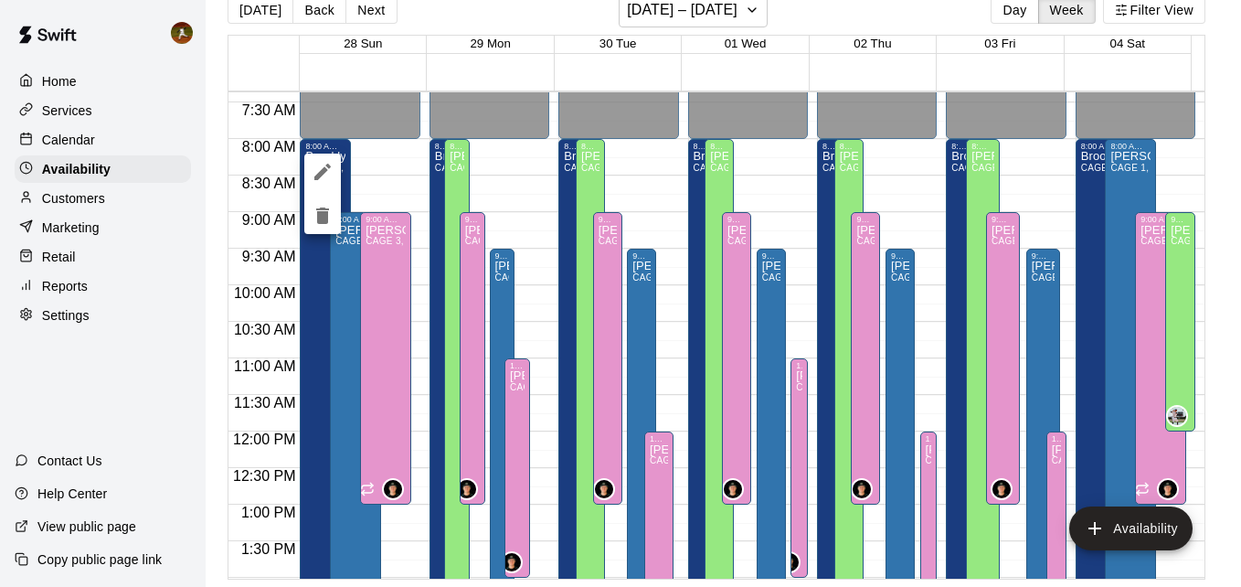
click at [333, 260] on div at bounding box center [620, 293] width 1241 height 587
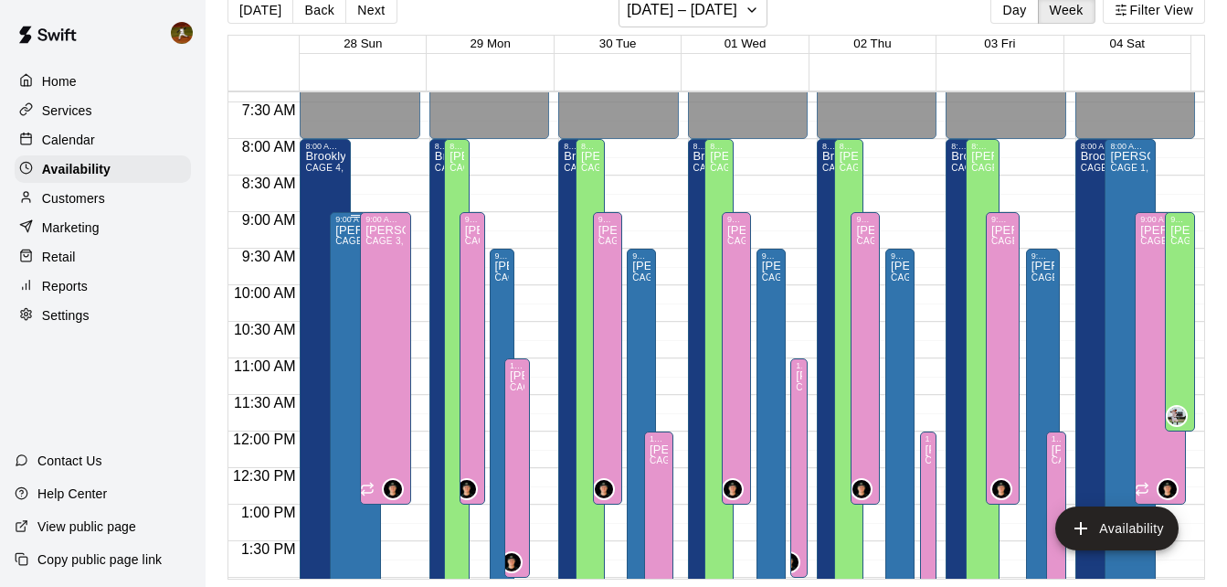
click at [344, 243] on span "CAGE 1, CAGE 2, CAGE 3, BULLPEN UPSTAIRS, BULLPEN OUTSIDE" at bounding box center [491, 241] width 312 height 10
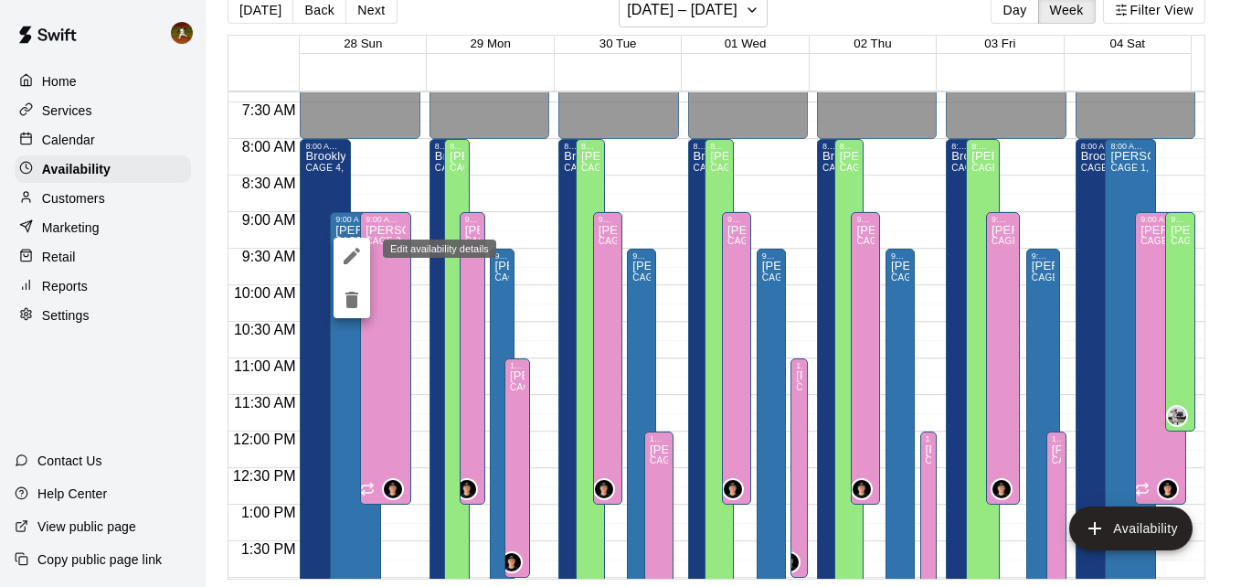
click at [346, 260] on icon "edit" at bounding box center [352, 256] width 16 height 16
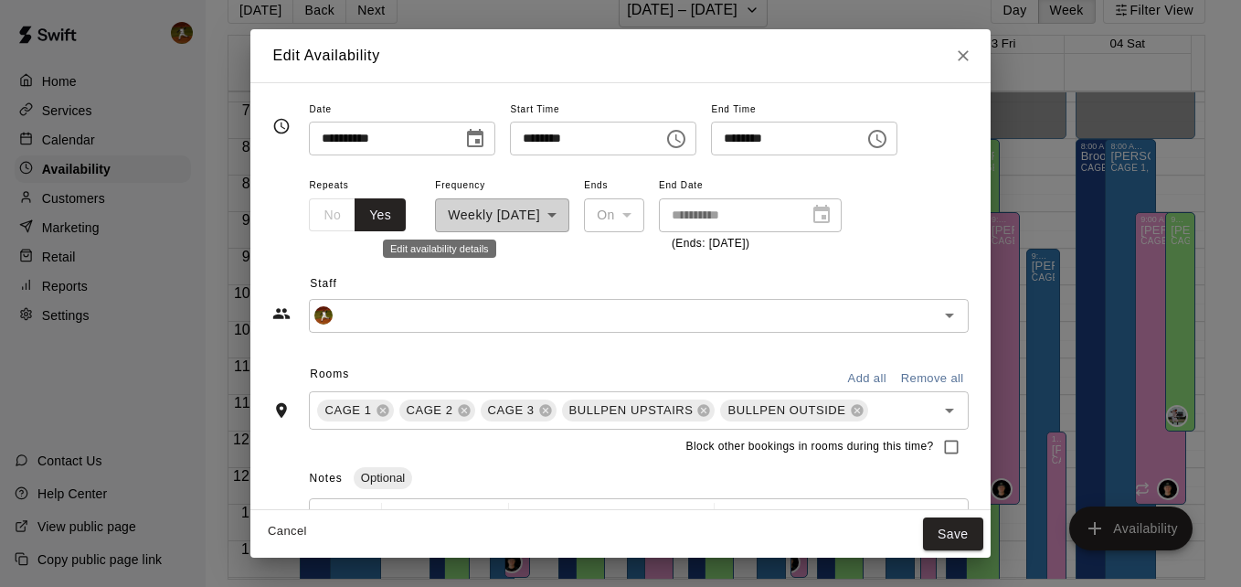
type input "**********"
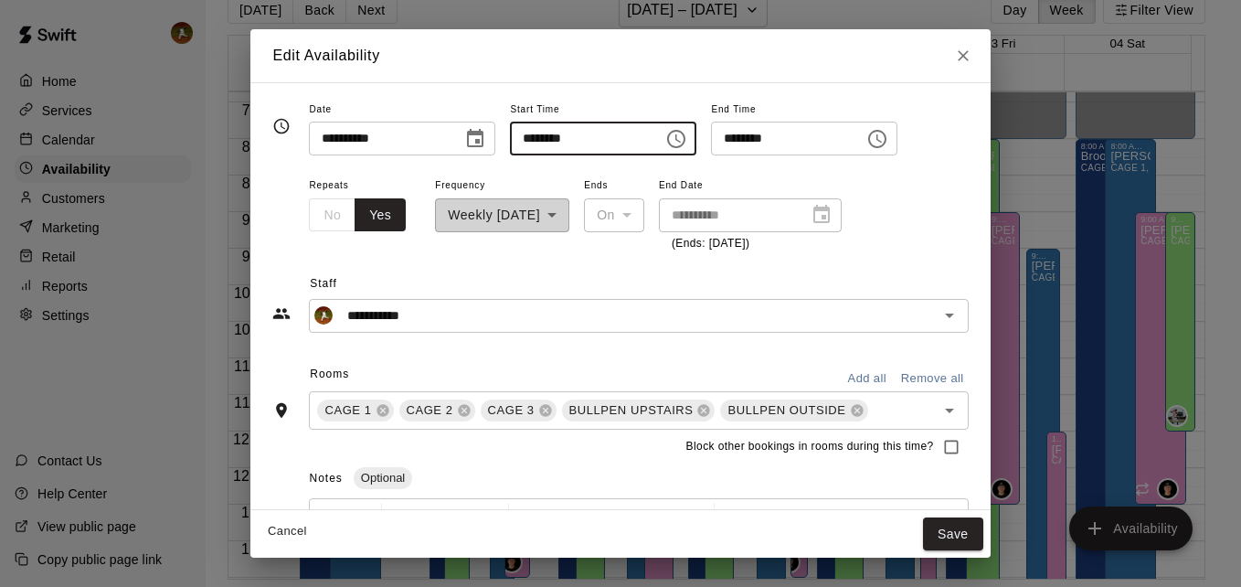
click at [551, 138] on input "********" at bounding box center [580, 139] width 141 height 34
type input "********"
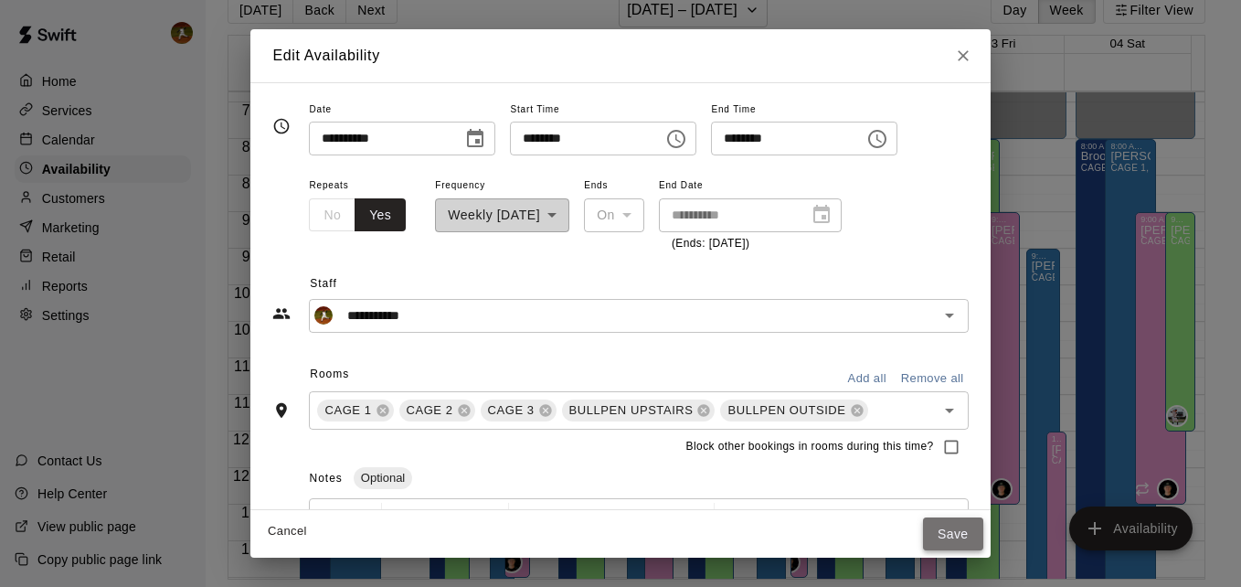
click at [936, 540] on button "Save" at bounding box center [953, 534] width 60 height 34
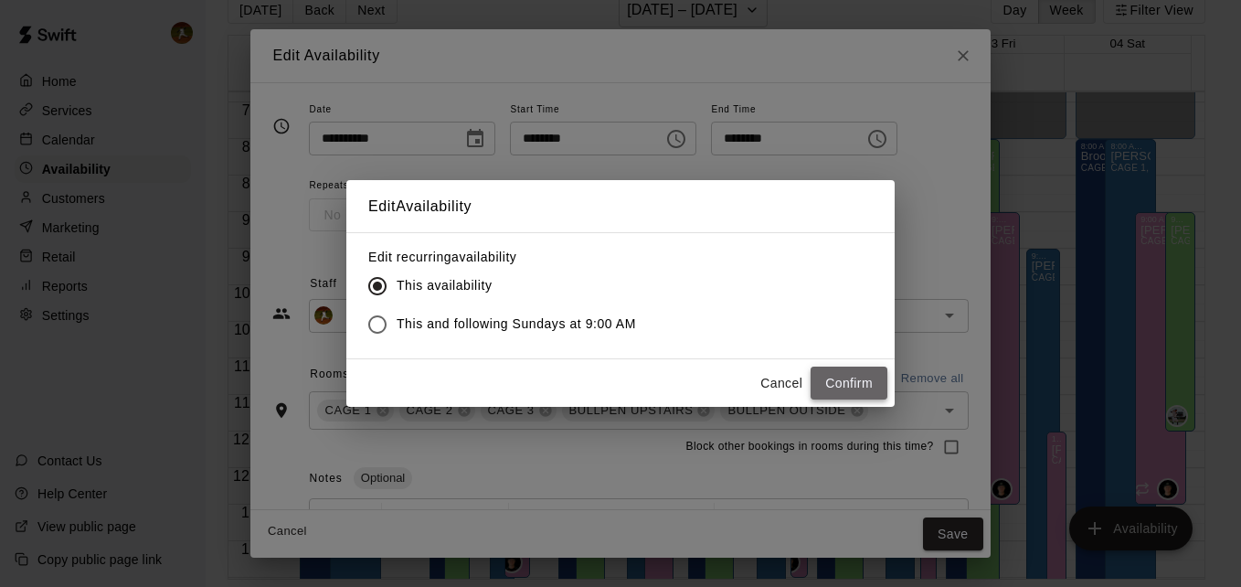
click at [842, 392] on button "Confirm" at bounding box center [848, 383] width 77 height 34
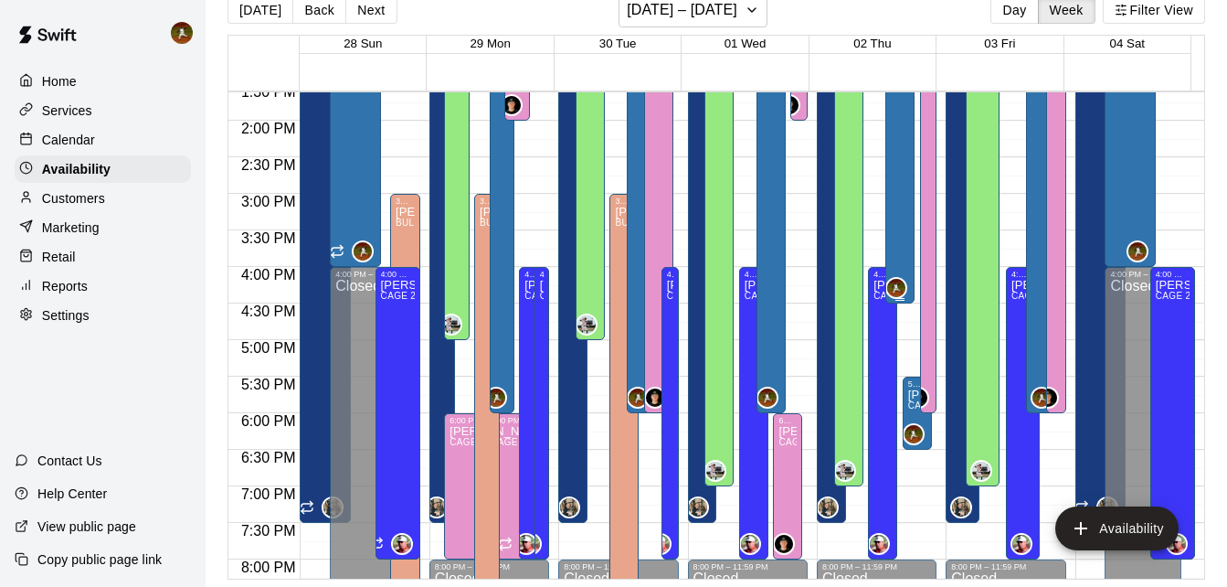
scroll to position [1086, 0]
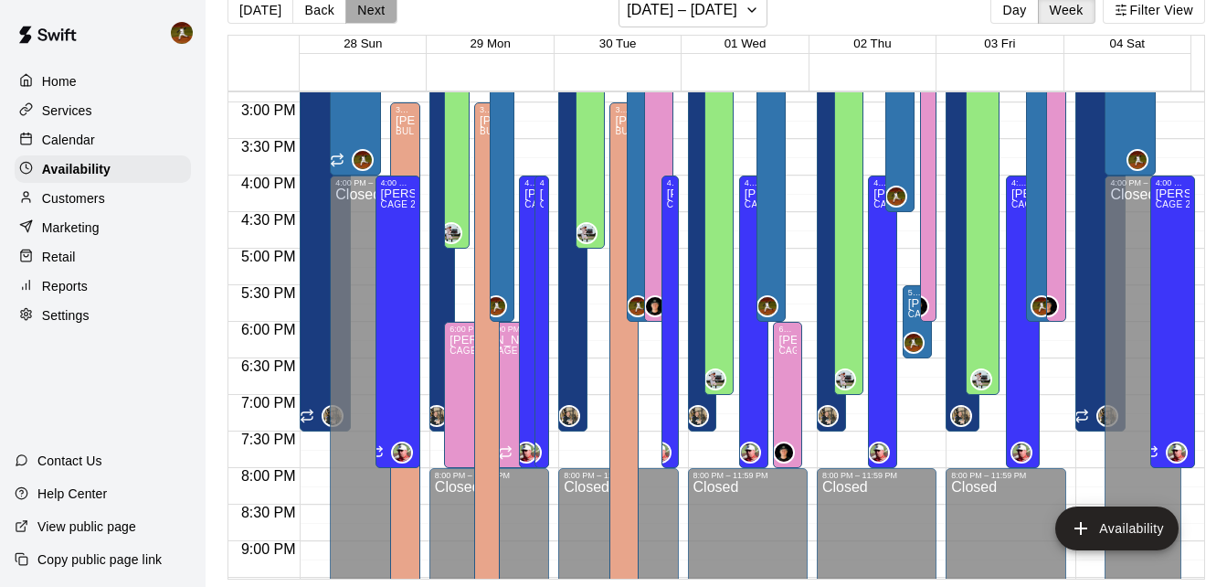
click at [376, 10] on button "Next" at bounding box center [370, 9] width 51 height 27
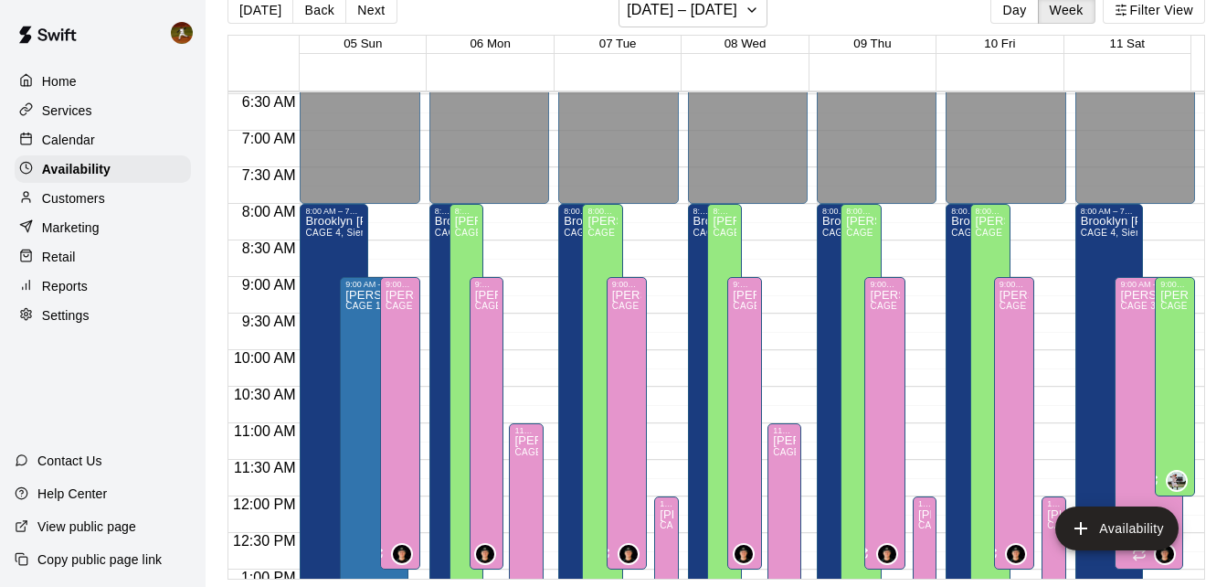
scroll to position [447, 0]
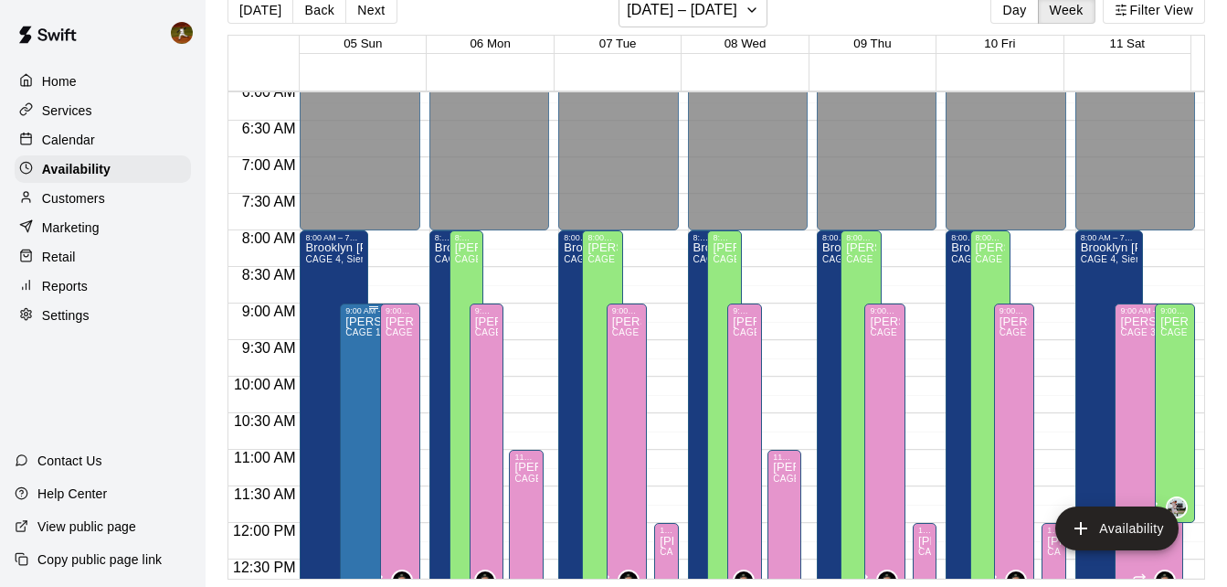
click at [358, 337] on span "CAGE 1, CAGE 2, CAGE 3, BULLPEN UPSTAIRS, BULLPEN OUTSIDE" at bounding box center [501, 332] width 312 height 10
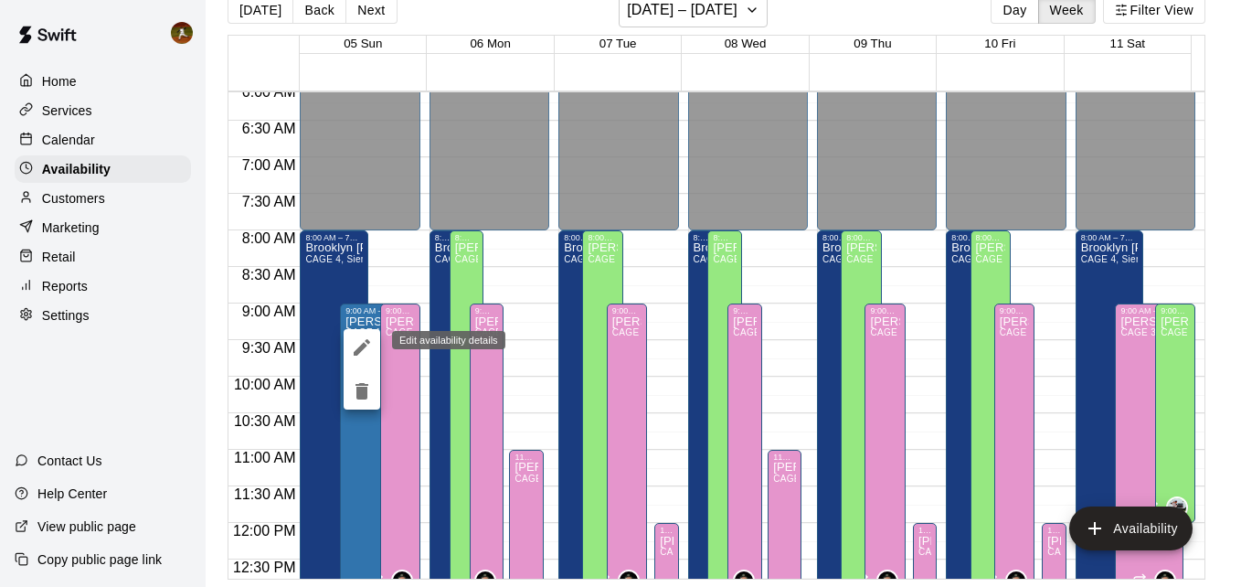
click at [359, 350] on icon "edit" at bounding box center [362, 347] width 16 height 16
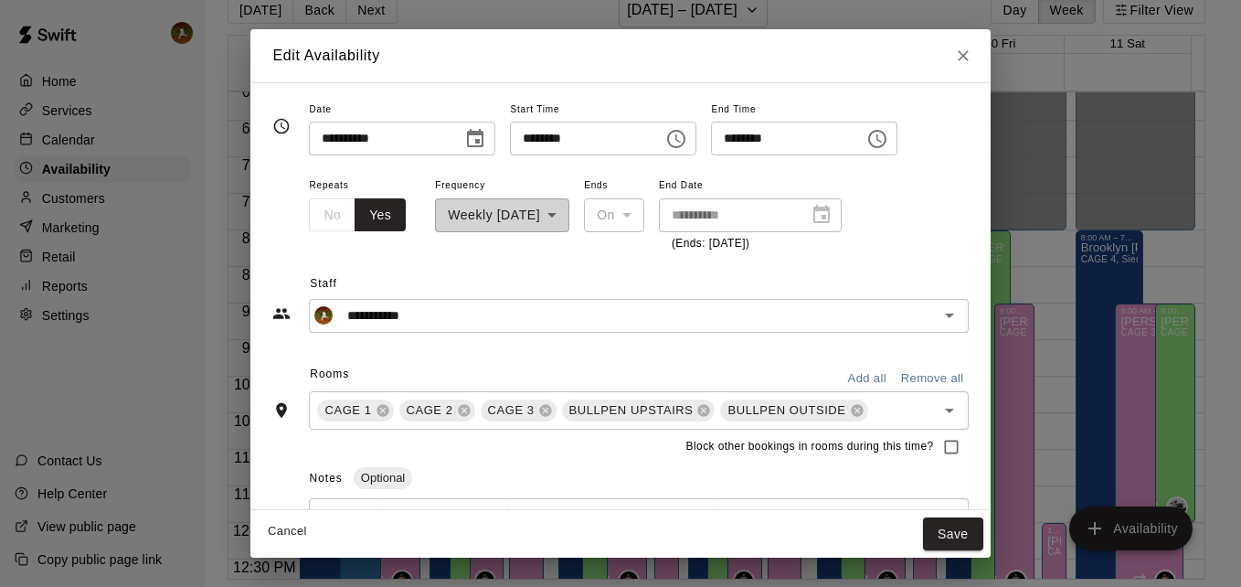
click at [549, 134] on input "********" at bounding box center [580, 139] width 141 height 34
type input "********"
click at [951, 535] on button "Save" at bounding box center [953, 534] width 60 height 34
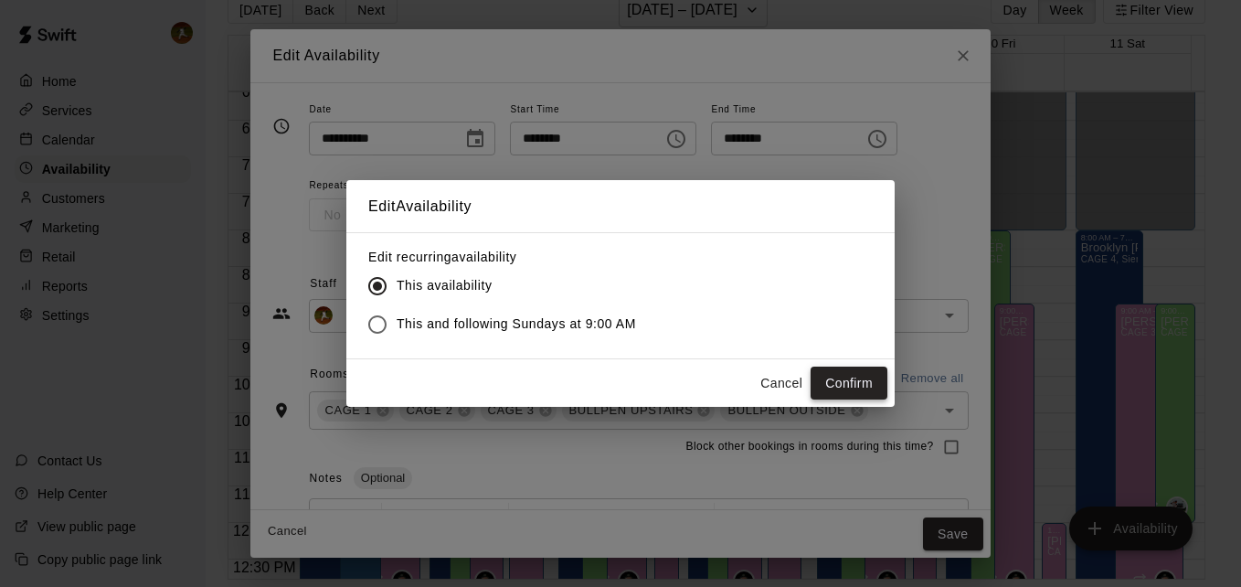
click at [864, 368] on button "Confirm" at bounding box center [848, 383] width 77 height 34
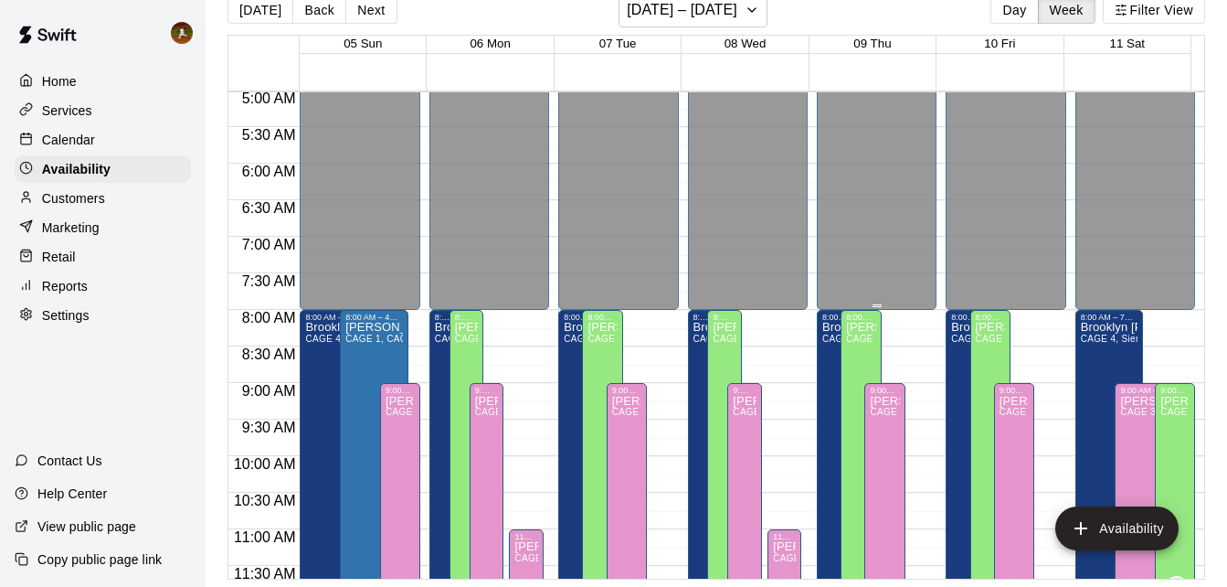
scroll to position [355, 0]
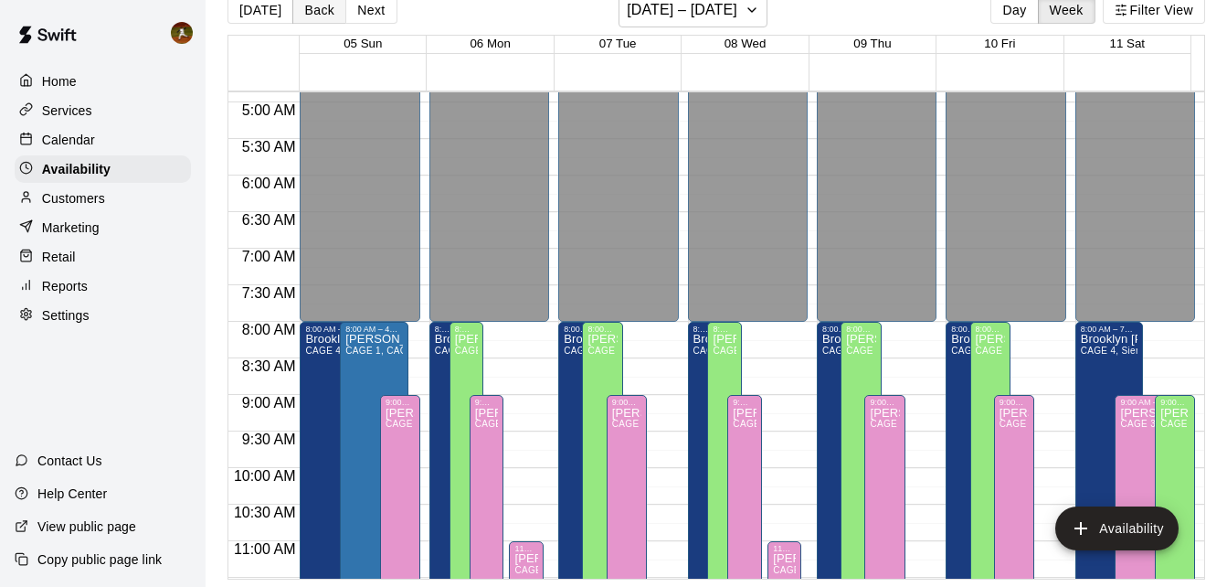
click at [318, 11] on button "Back" at bounding box center [319, 9] width 54 height 27
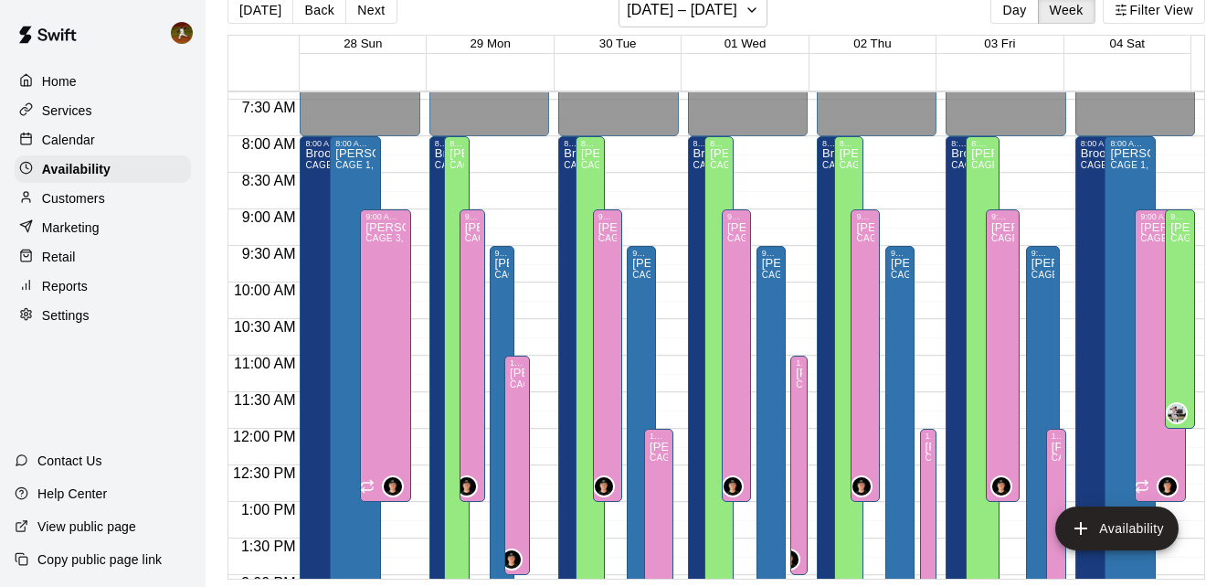
scroll to position [538, 0]
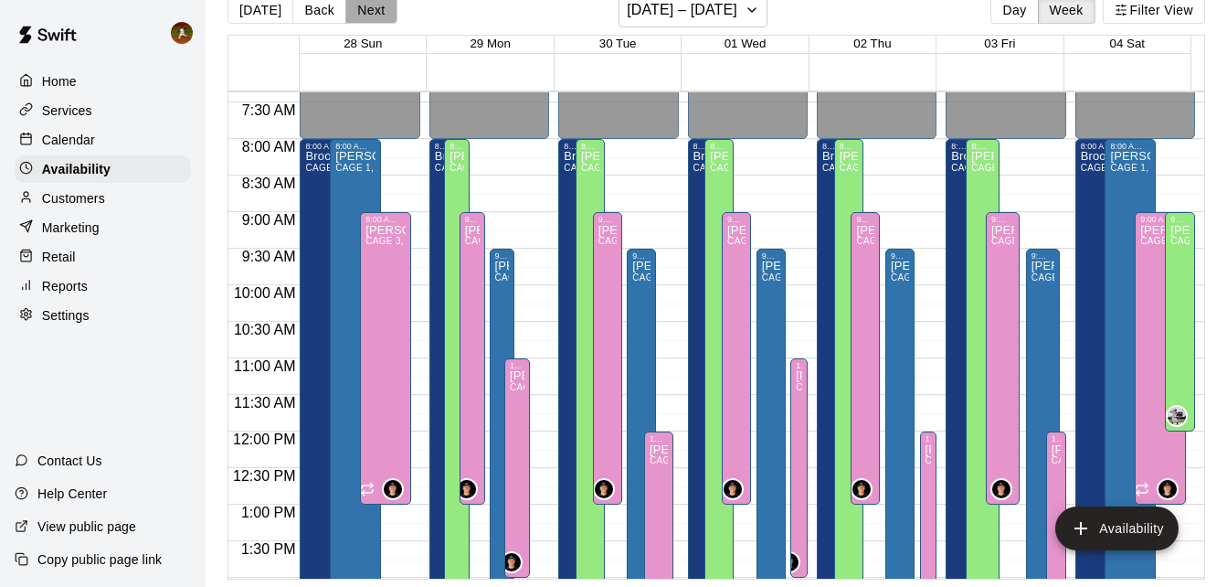
click at [365, 5] on button "Next" at bounding box center [370, 9] width 51 height 27
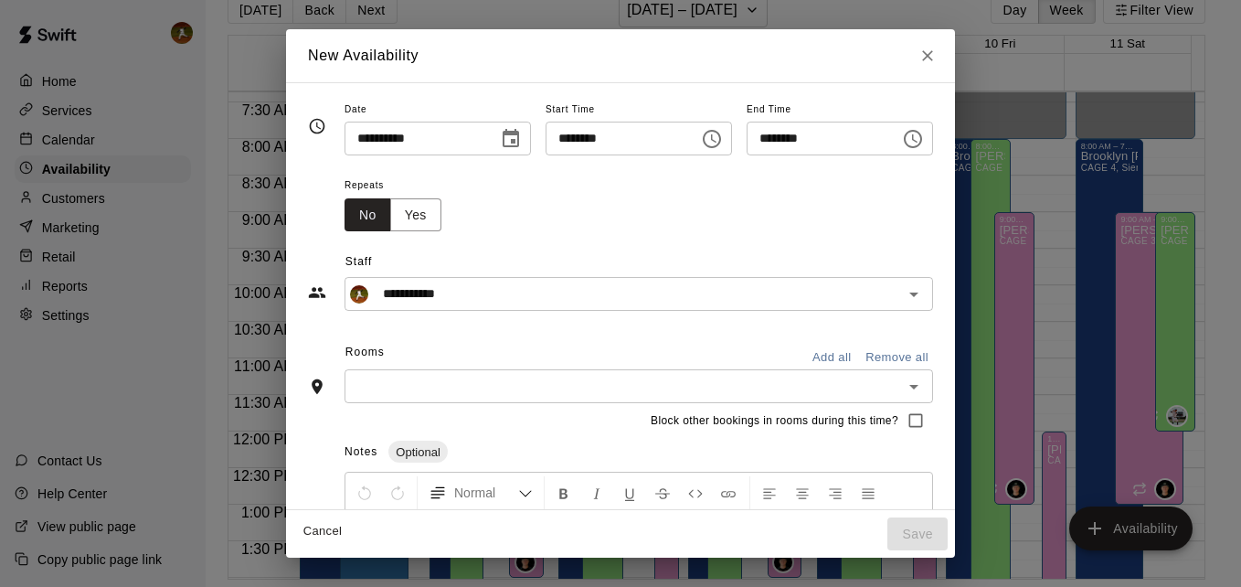
click at [937, 48] on icon "Close" at bounding box center [927, 56] width 18 height 18
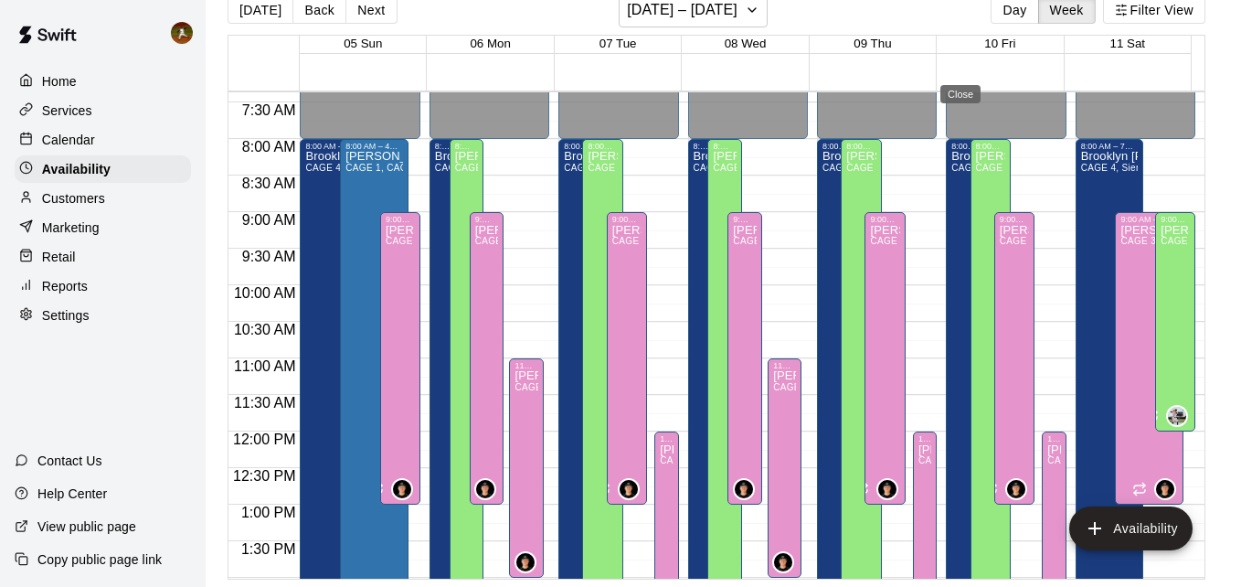
type input "**********"
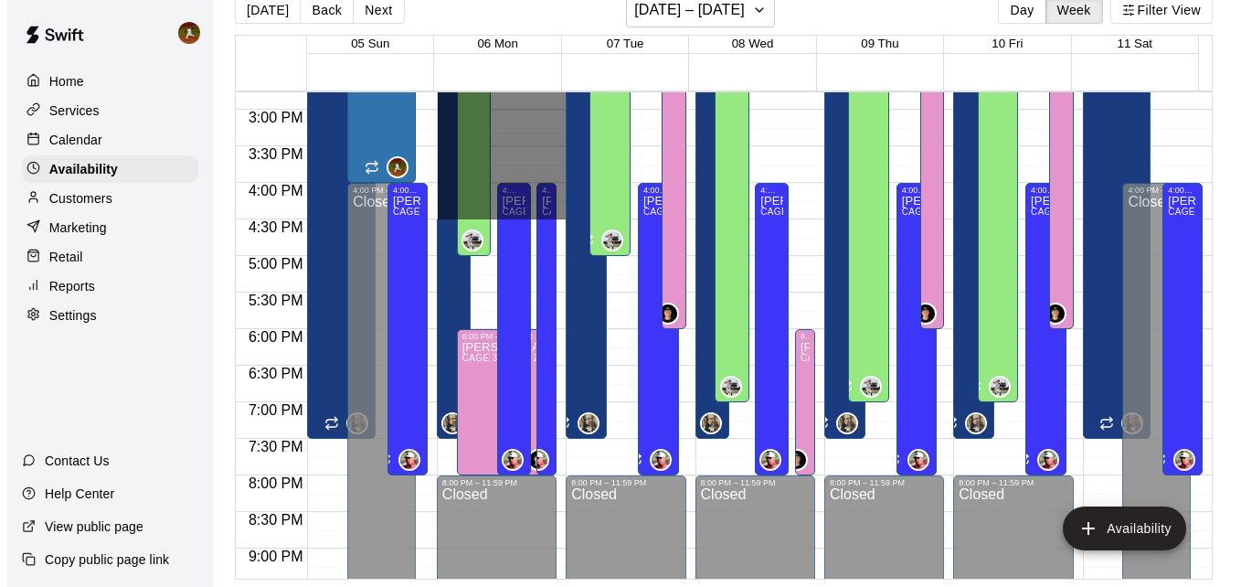
scroll to position [1086, 0]
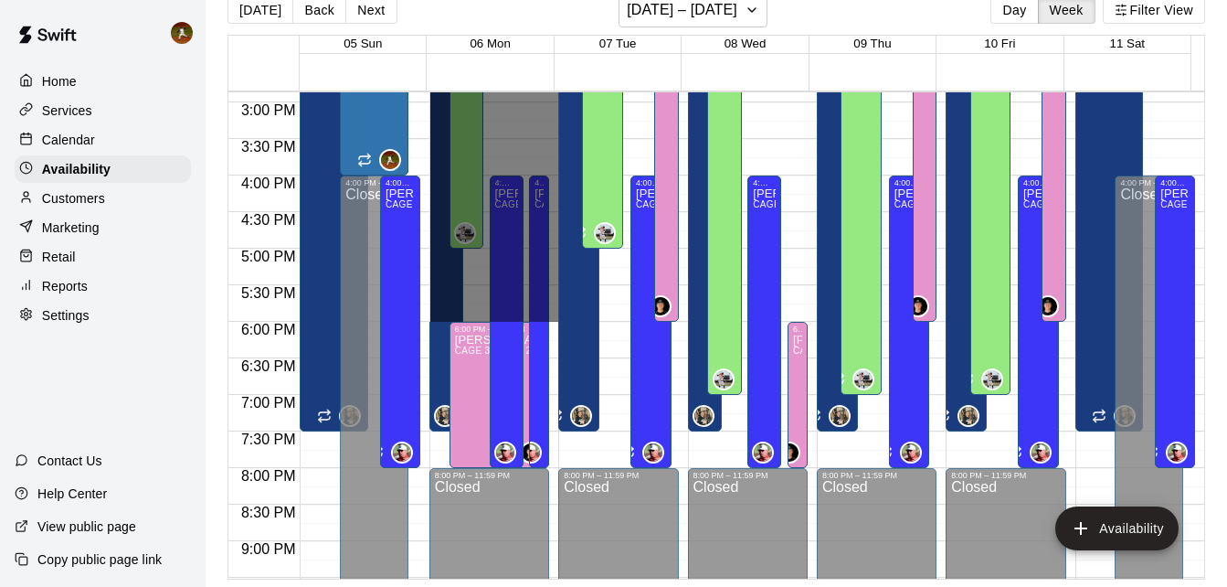
drag, startPoint x: 526, startPoint y: 168, endPoint x: 503, endPoint y: 307, distance: 140.8
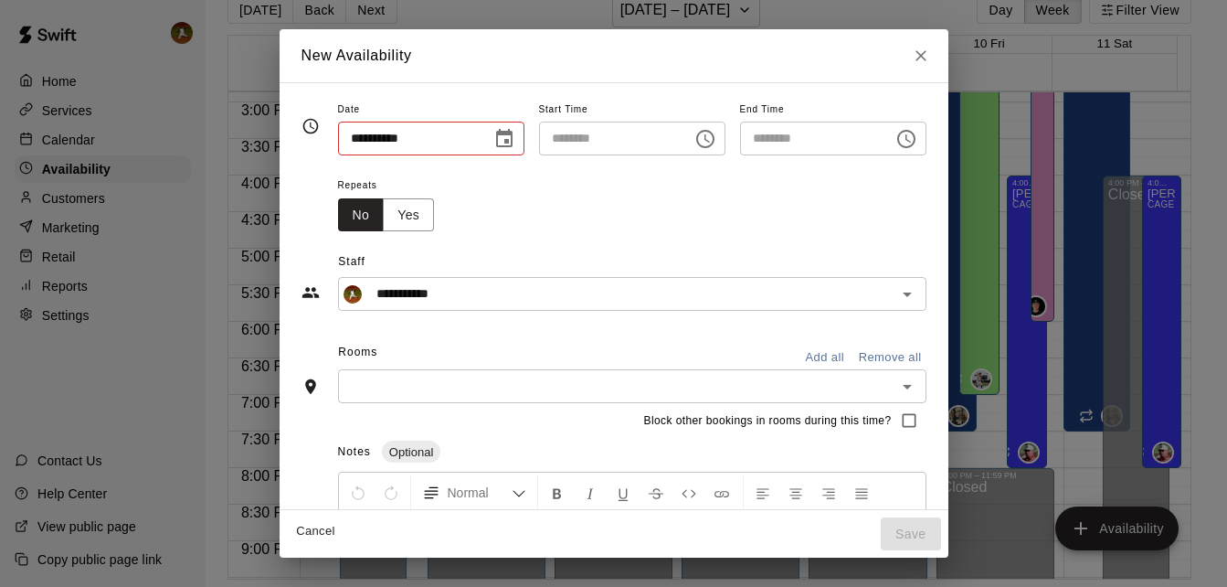
type input "**********"
type input "********"
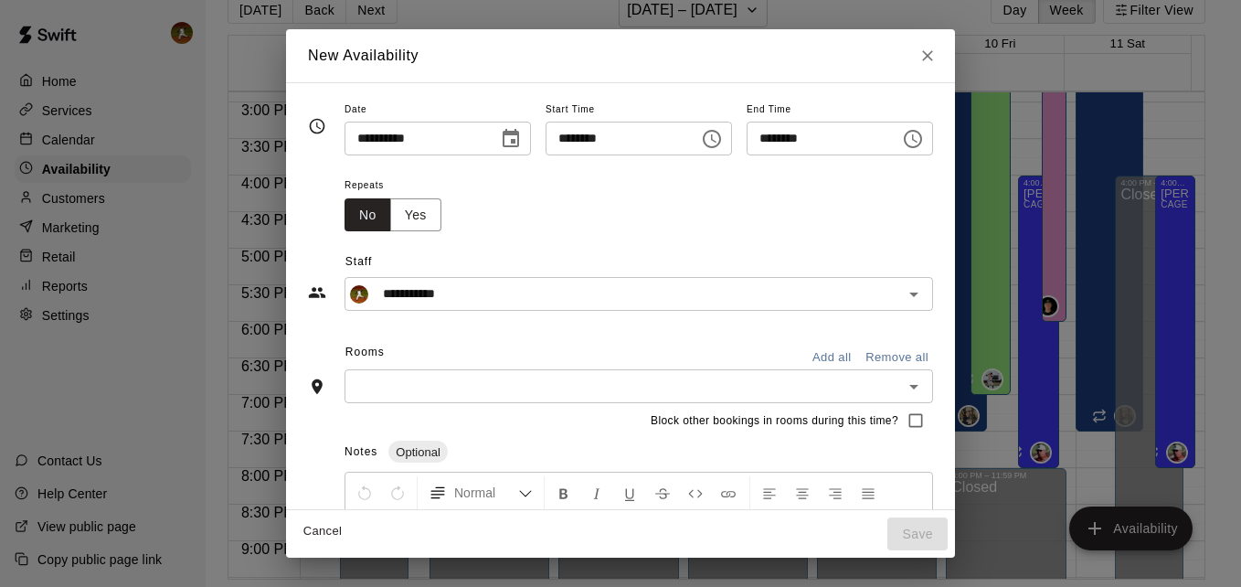
click at [522, 385] on input "text" at bounding box center [623, 386] width 547 height 23
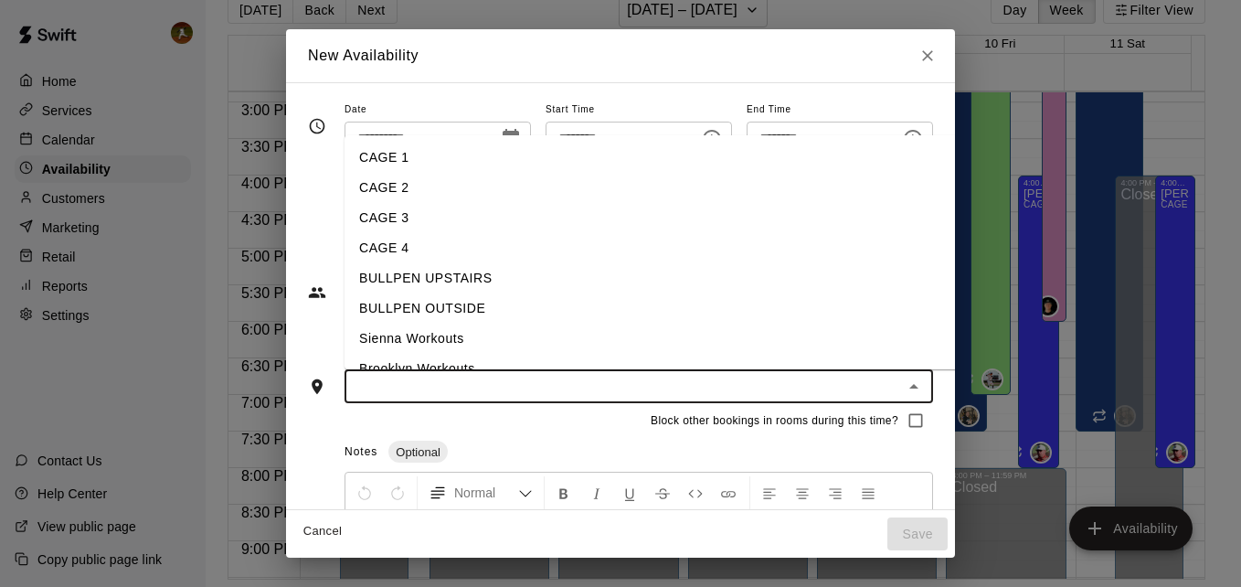
click at [404, 165] on li "CAGE 1" at bounding box center [664, 158] width 641 height 30
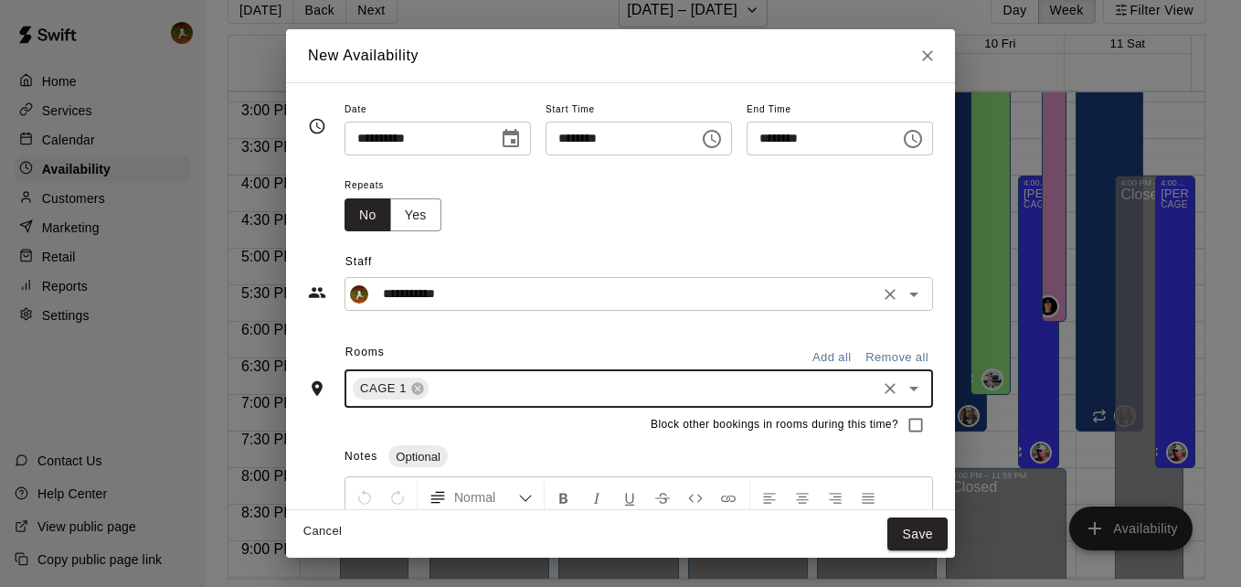
scroll to position [91, 0]
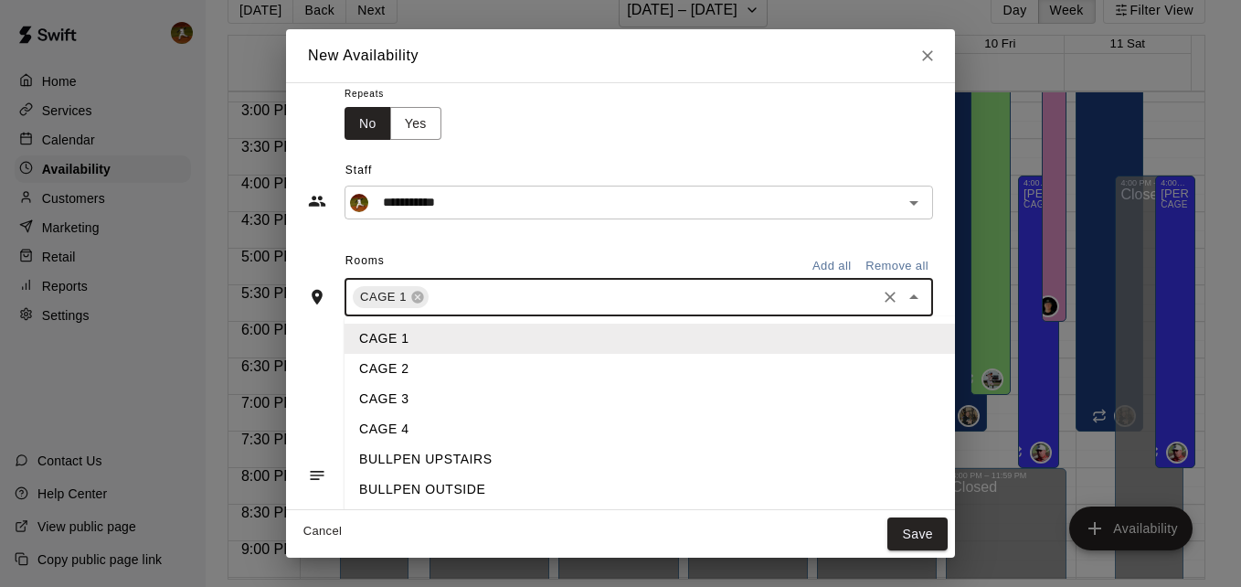
click at [465, 296] on input "text" at bounding box center [652, 297] width 442 height 23
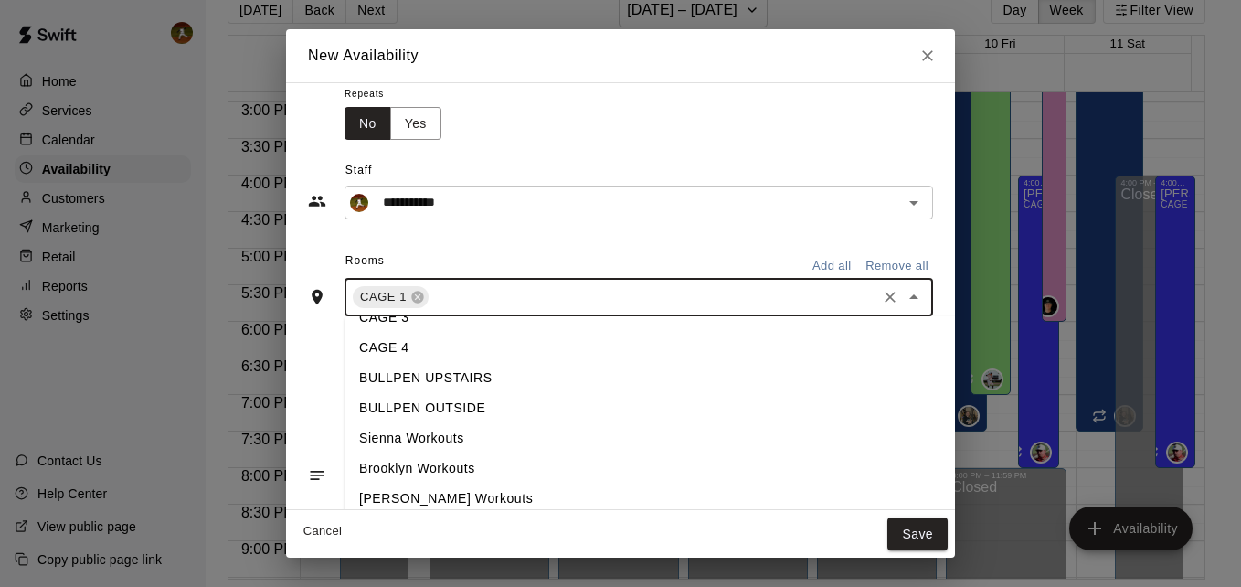
click at [414, 384] on li "BULLPEN UPSTAIRS" at bounding box center [664, 378] width 641 height 30
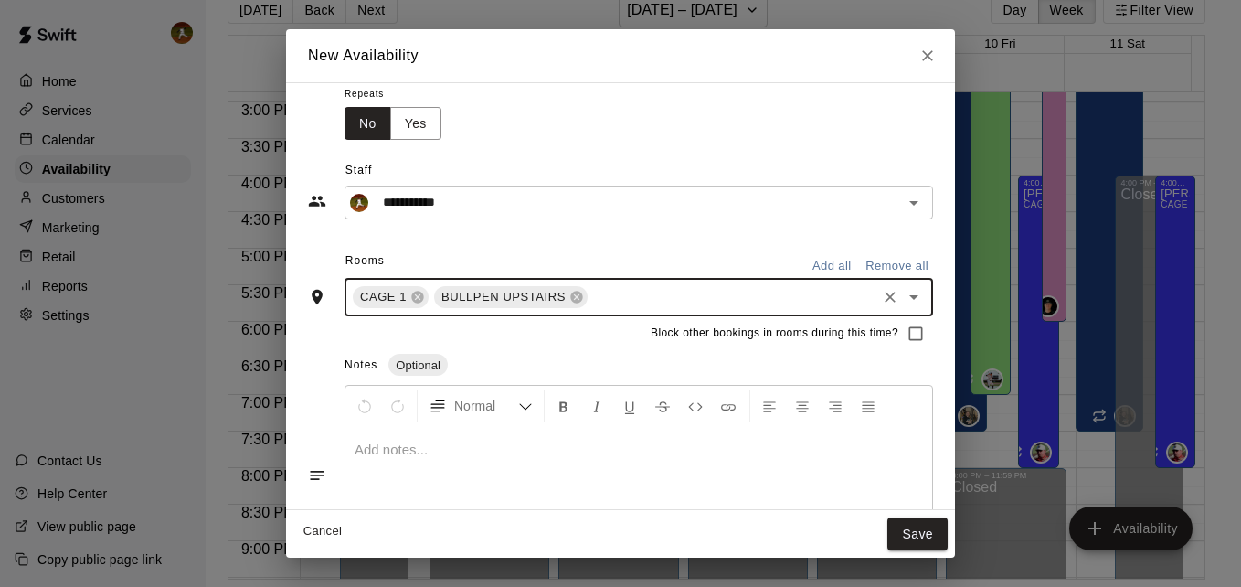
click at [590, 307] on input "text" at bounding box center [731, 297] width 283 height 23
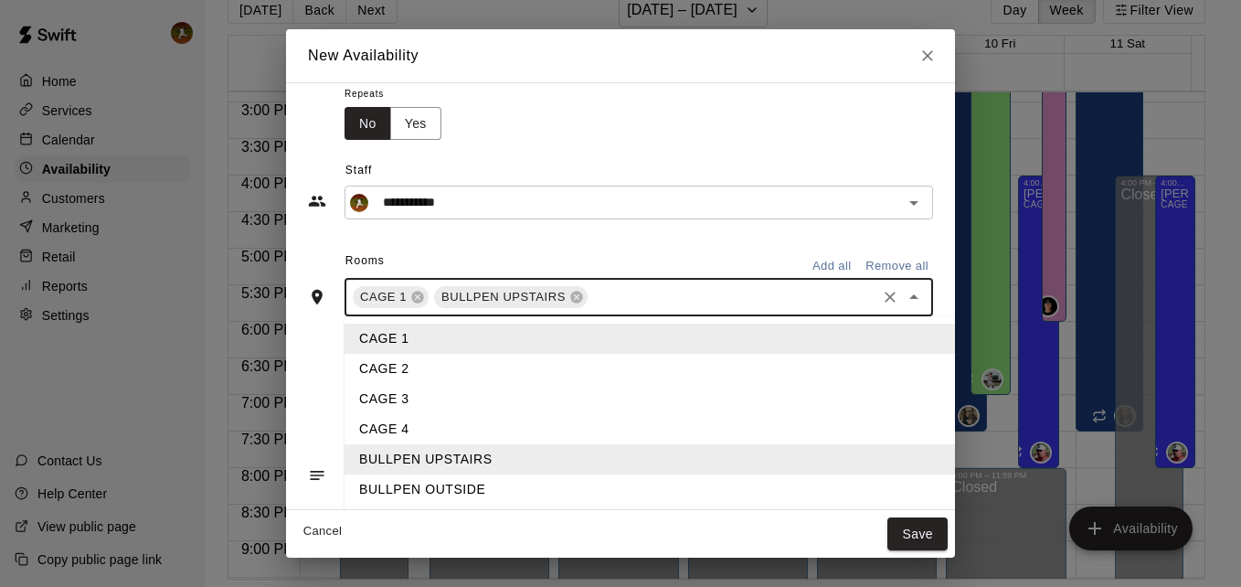
click at [385, 484] on li "BULLPEN OUTSIDE" at bounding box center [664, 489] width 641 height 30
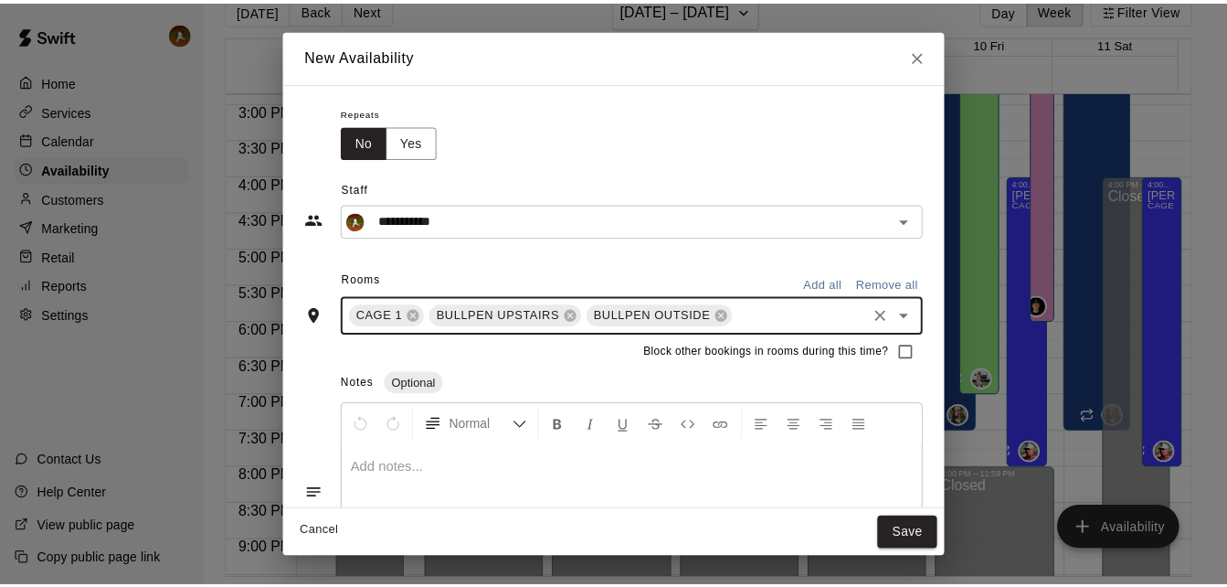
scroll to position [166, 0]
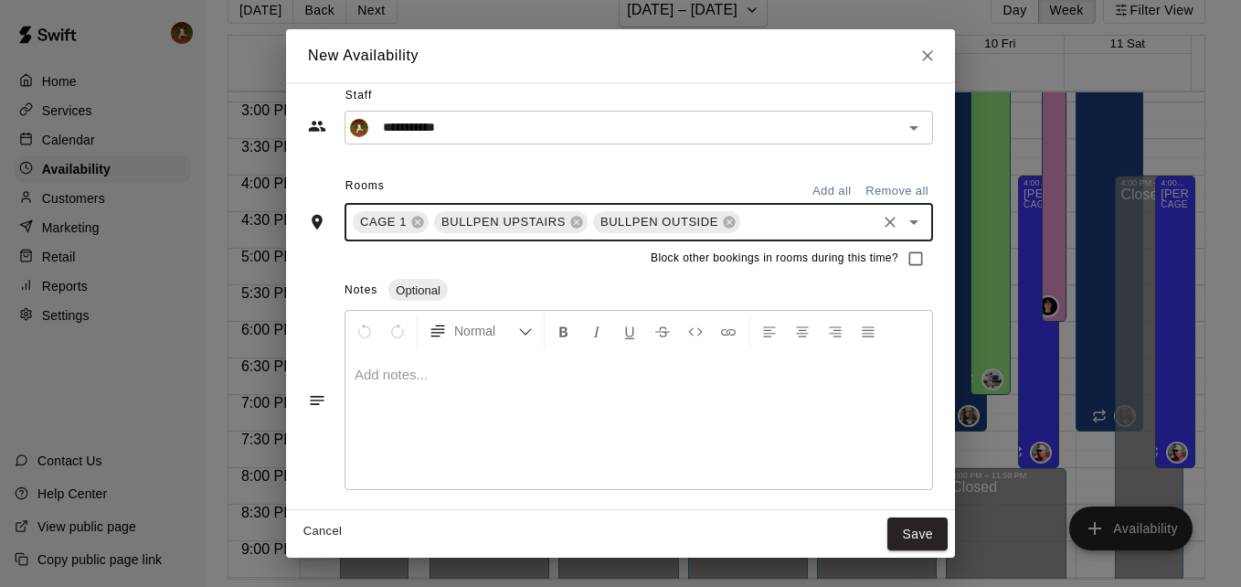
click at [948, 536] on button "Save" at bounding box center [917, 534] width 60 height 34
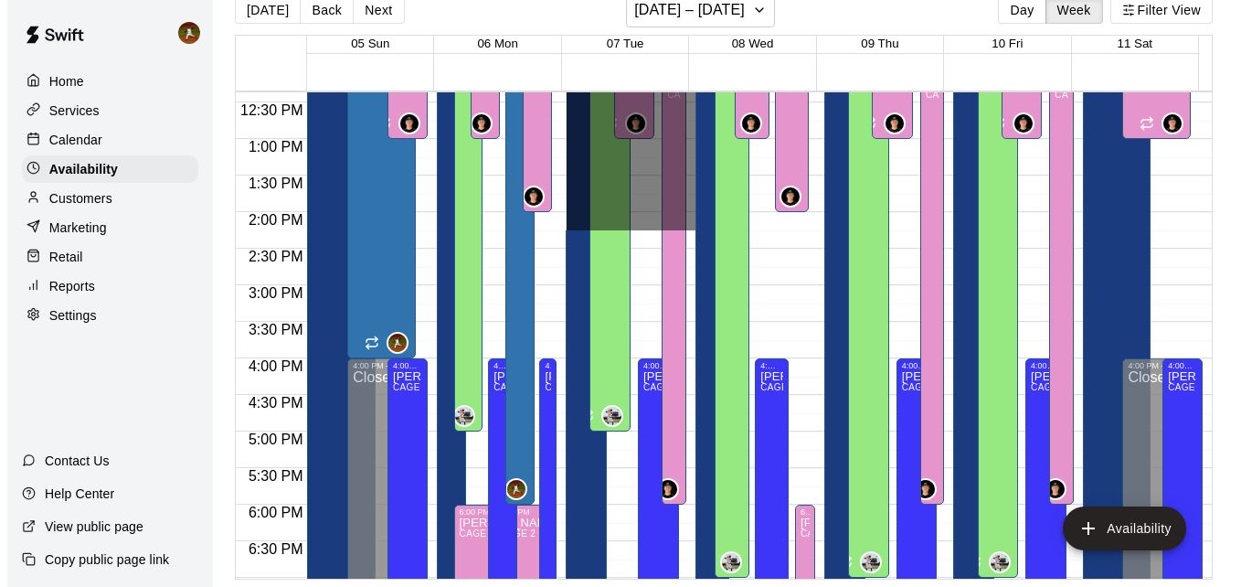
scroll to position [1086, 0]
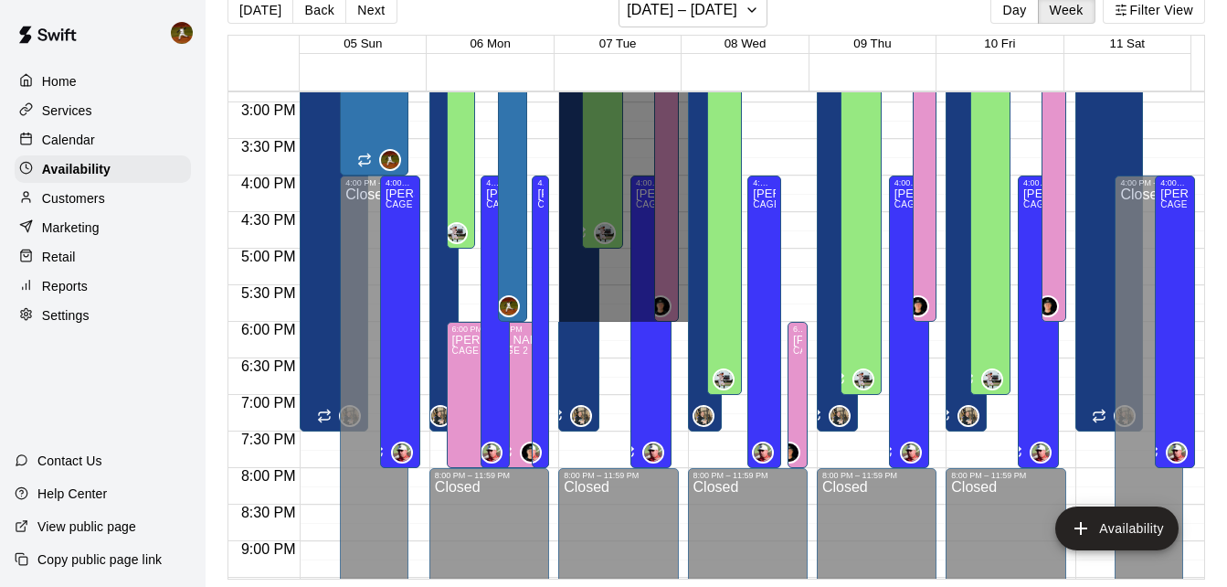
drag, startPoint x: 663, startPoint y: 256, endPoint x: 600, endPoint y: 316, distance: 87.2
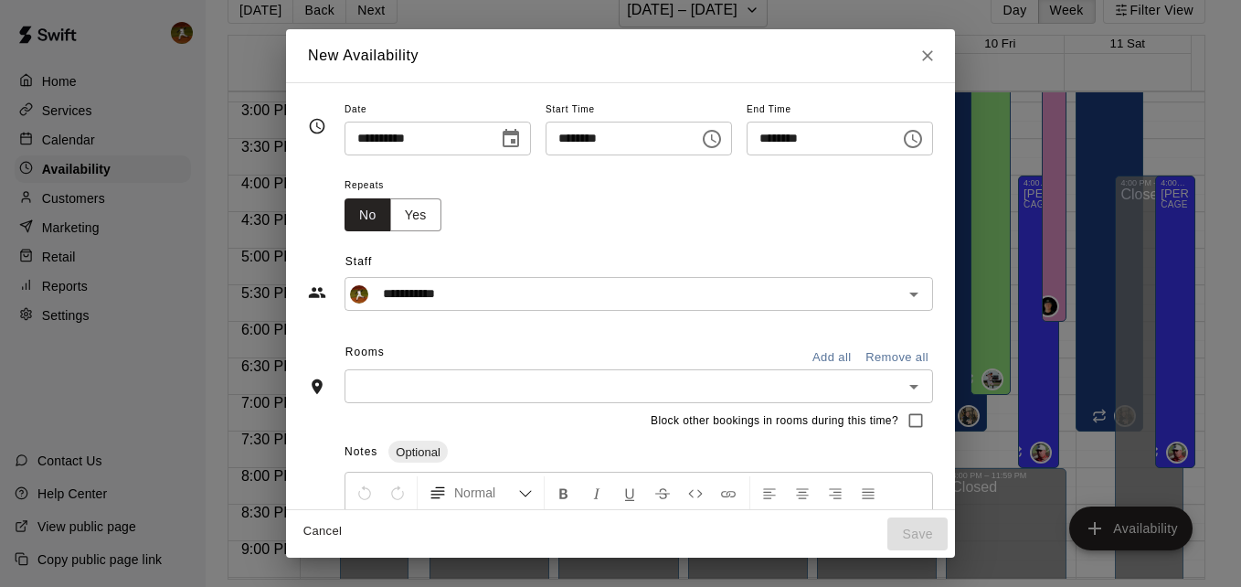
click at [408, 372] on div "​" at bounding box center [638, 386] width 588 height 34
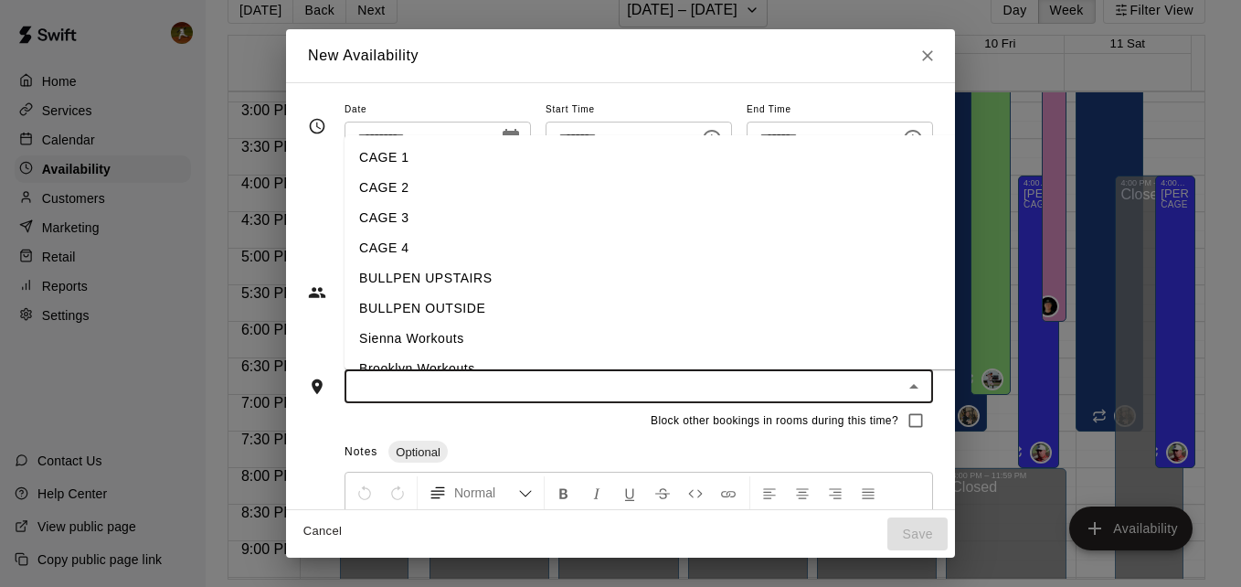
click at [392, 163] on li "CAGE 1" at bounding box center [664, 158] width 641 height 30
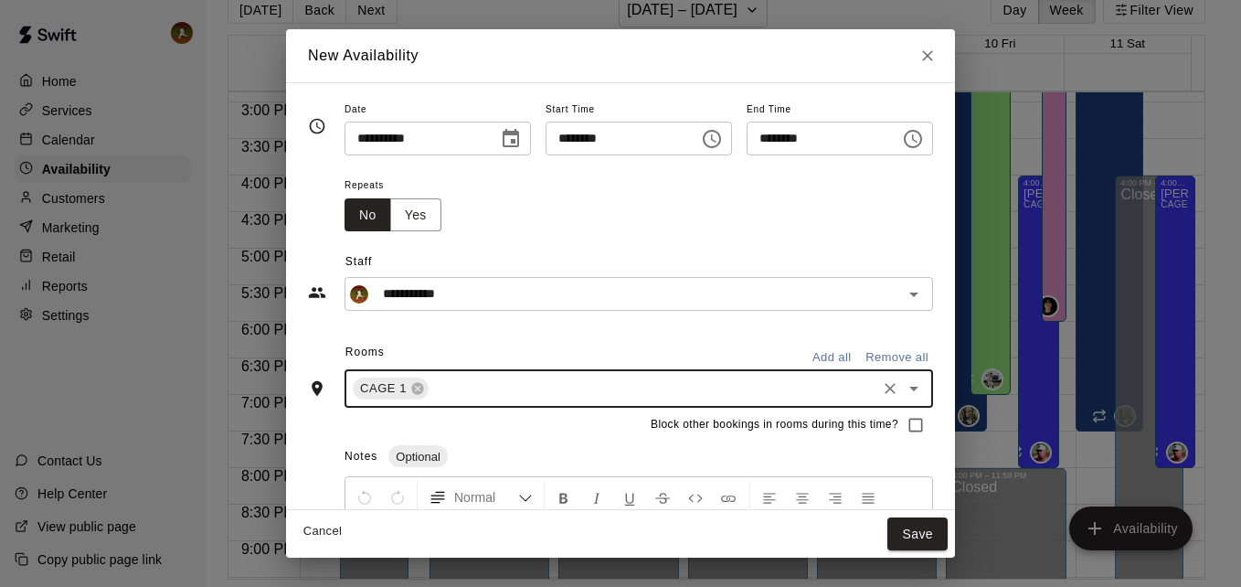
click at [448, 394] on input "text" at bounding box center [652, 388] width 442 height 23
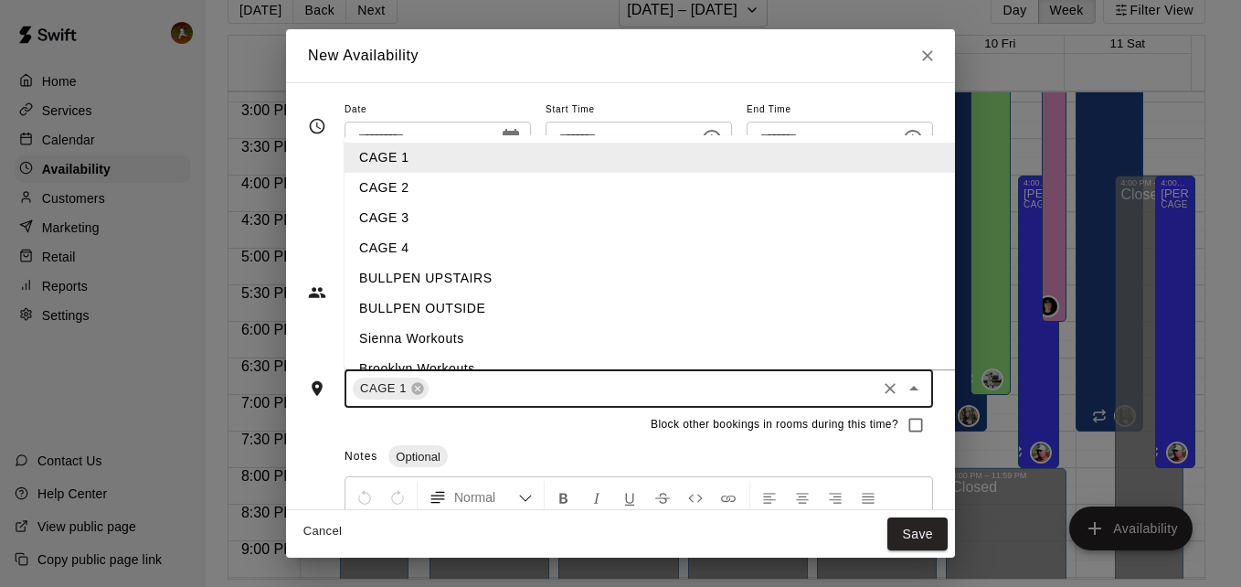
click at [437, 281] on li "BULLPEN UPSTAIRS" at bounding box center [664, 278] width 641 height 30
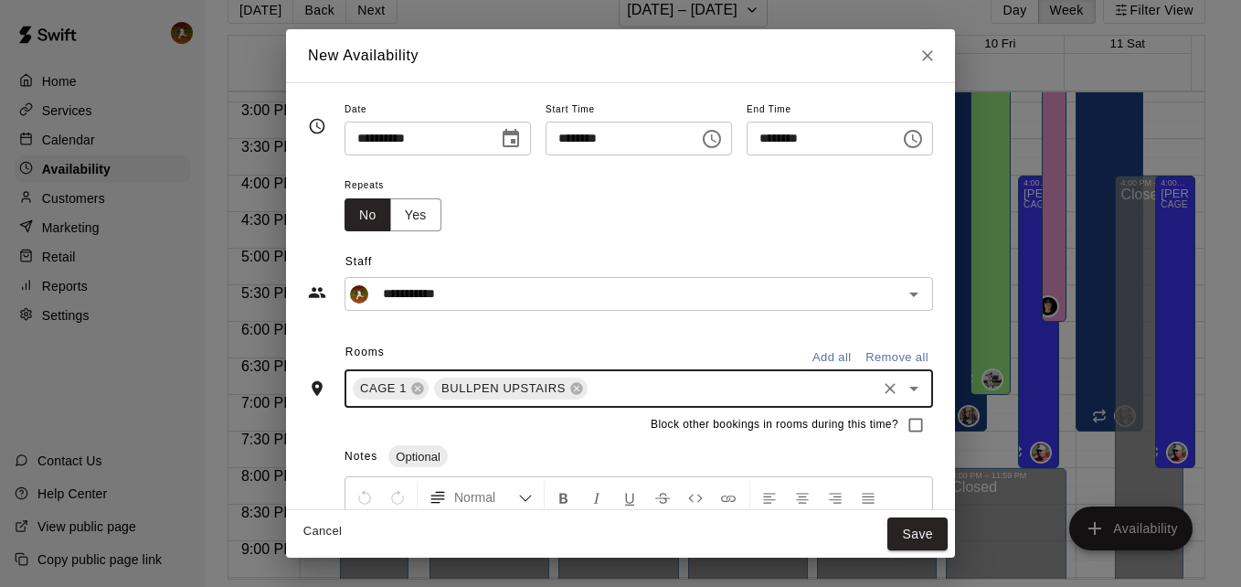
click at [595, 382] on input "text" at bounding box center [731, 388] width 283 height 23
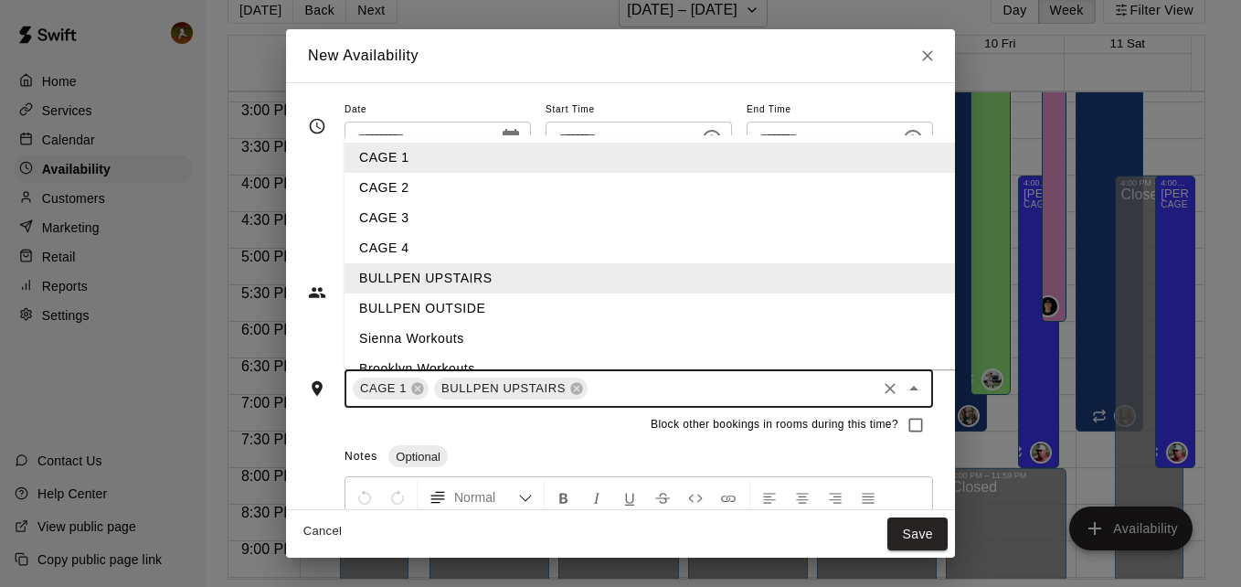
click at [467, 310] on li "BULLPEN OUTSIDE" at bounding box center [664, 308] width 641 height 30
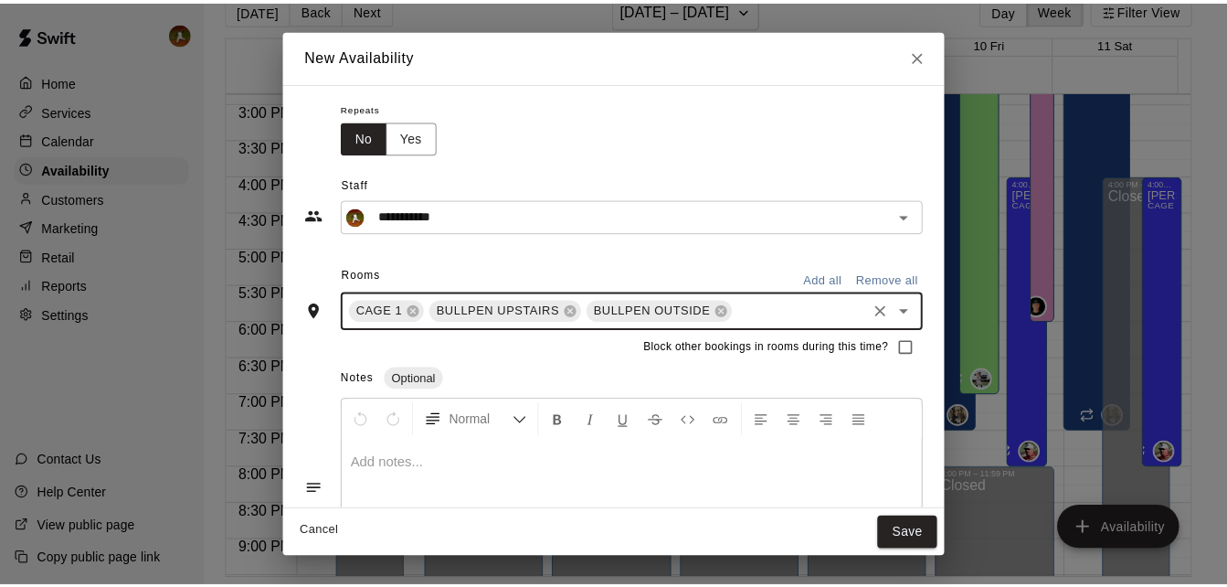
scroll to position [166, 0]
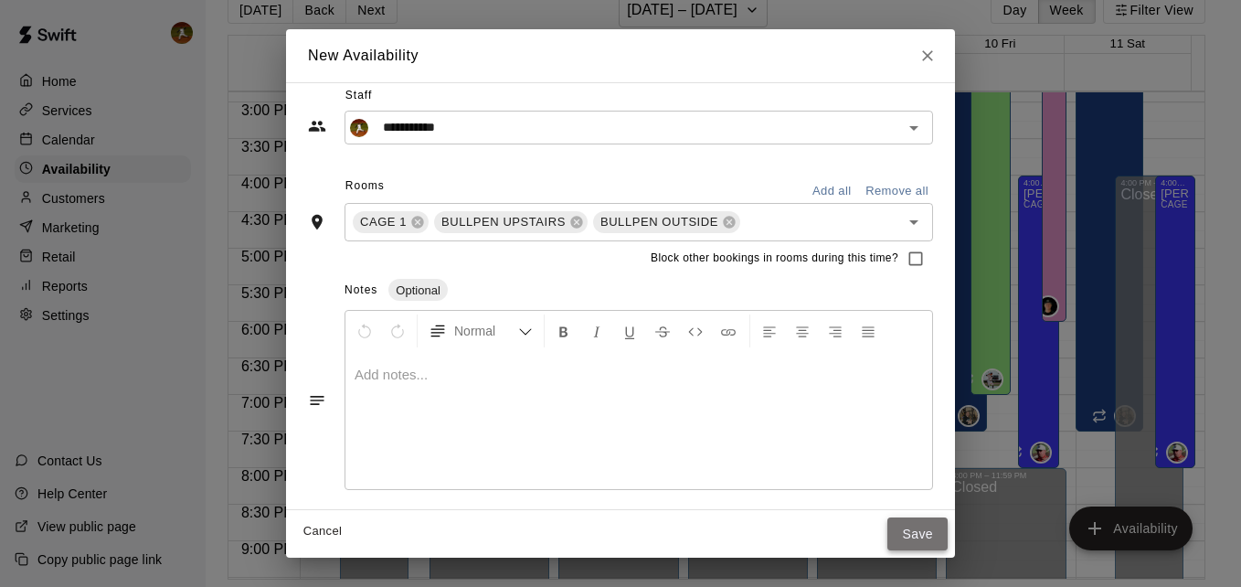
click at [948, 538] on button "Save" at bounding box center [917, 534] width 60 height 34
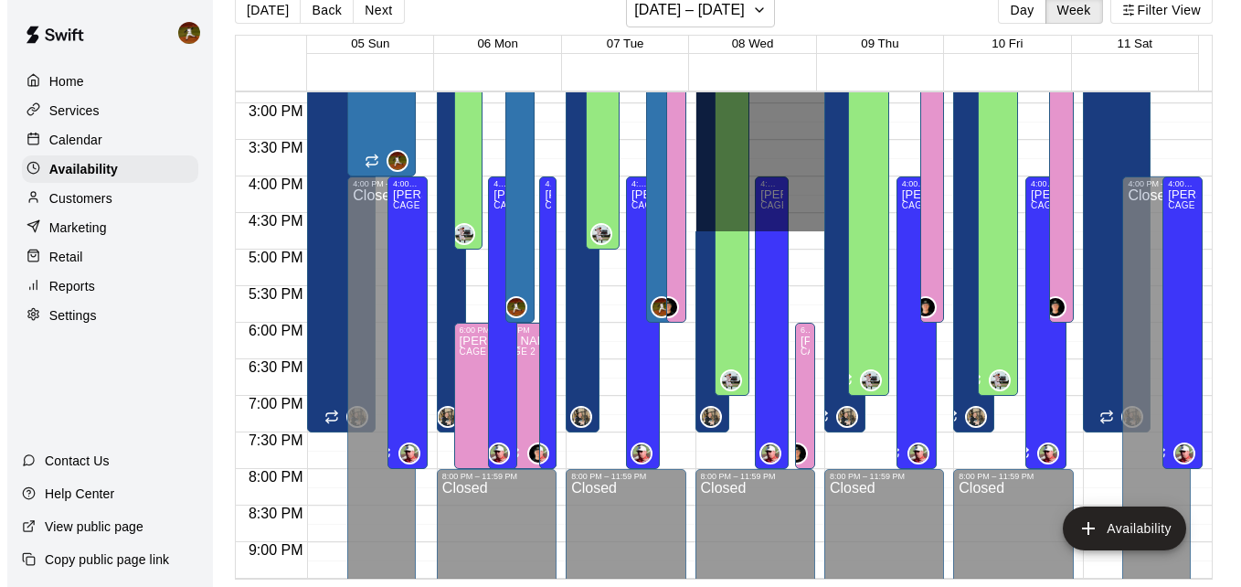
scroll to position [1086, 0]
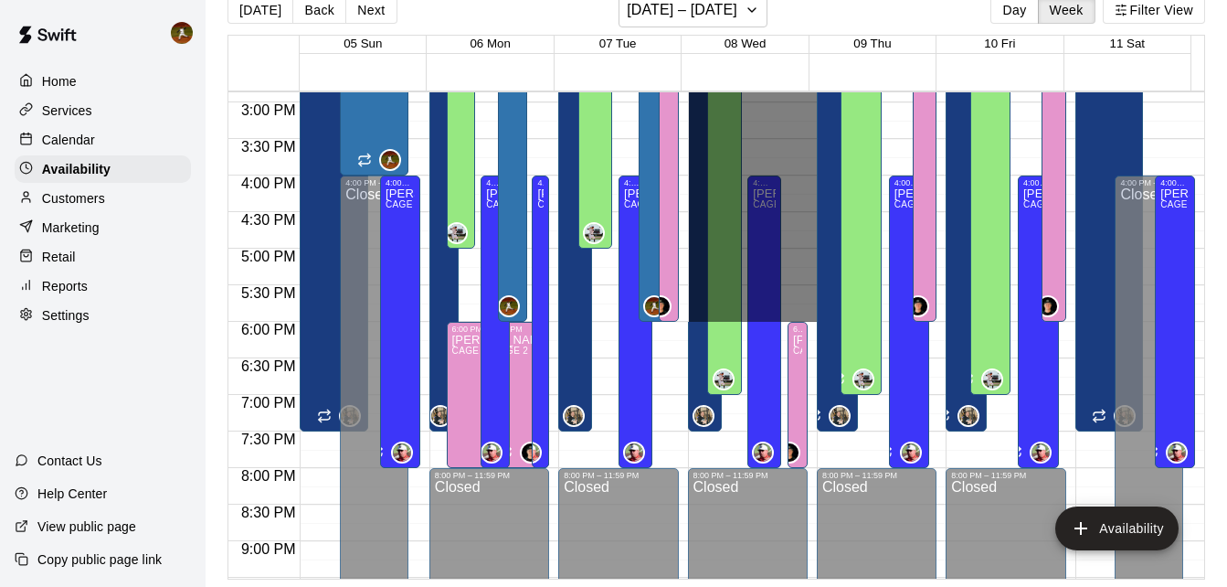
drag, startPoint x: 774, startPoint y: 165, endPoint x: 779, endPoint y: 311, distance: 145.4
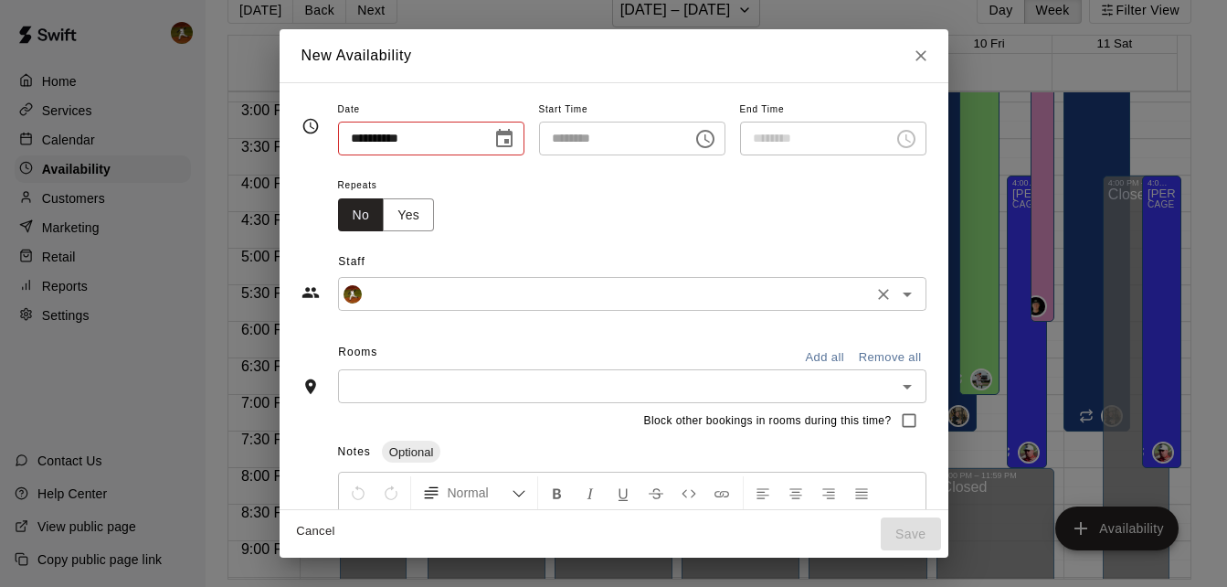
type input "**********"
type input "********"
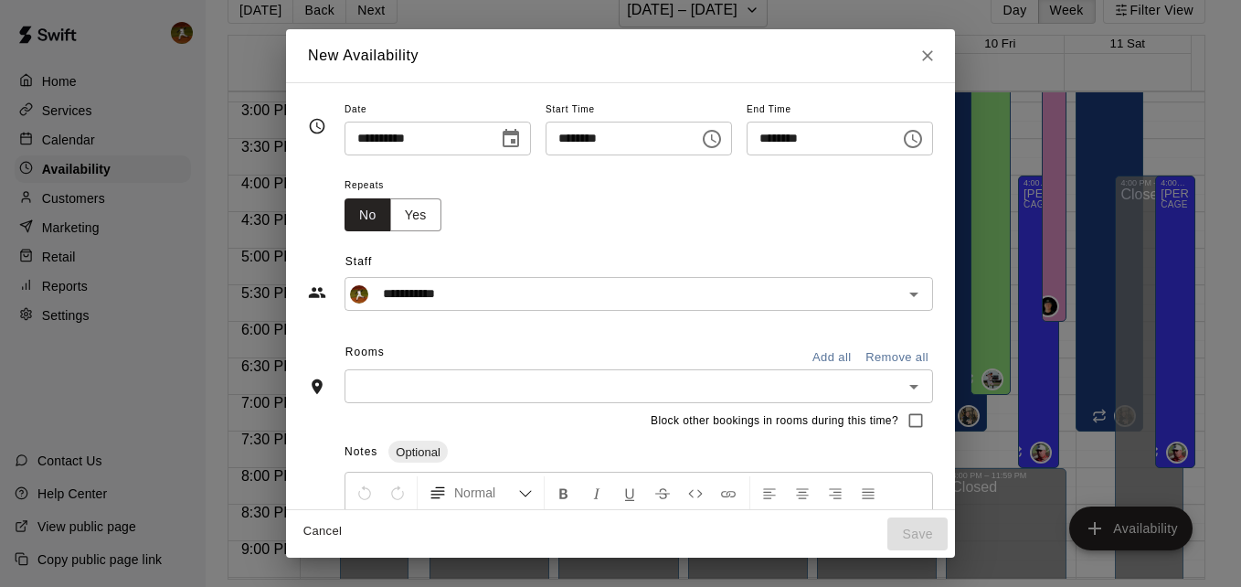
click at [434, 387] on input "text" at bounding box center [623, 386] width 547 height 23
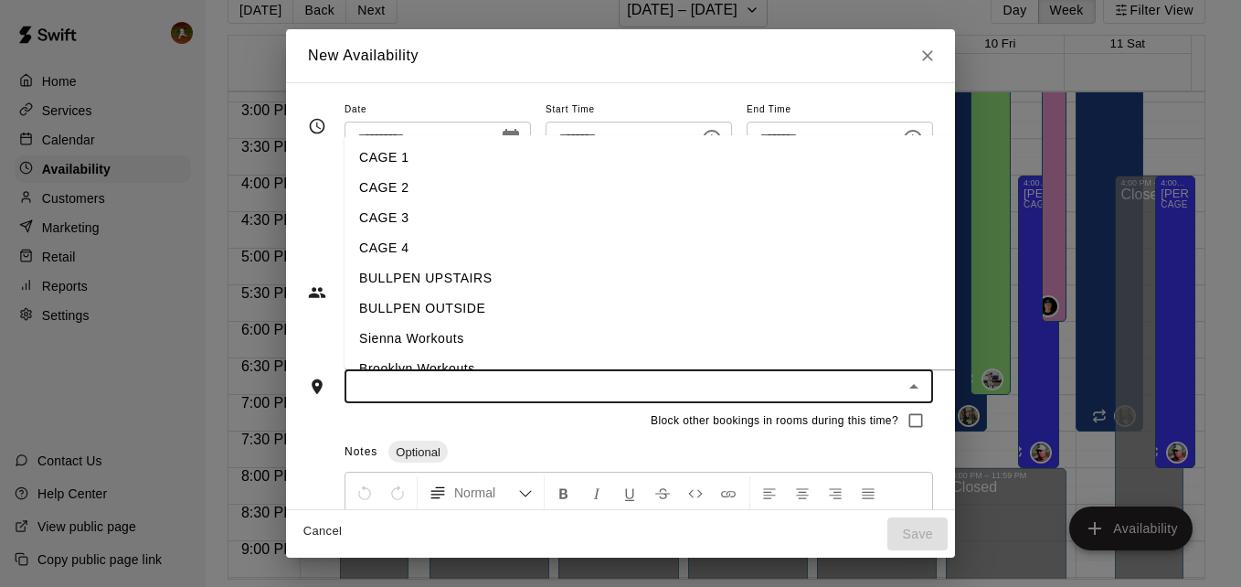
click at [404, 154] on li "CAGE 1" at bounding box center [664, 158] width 641 height 30
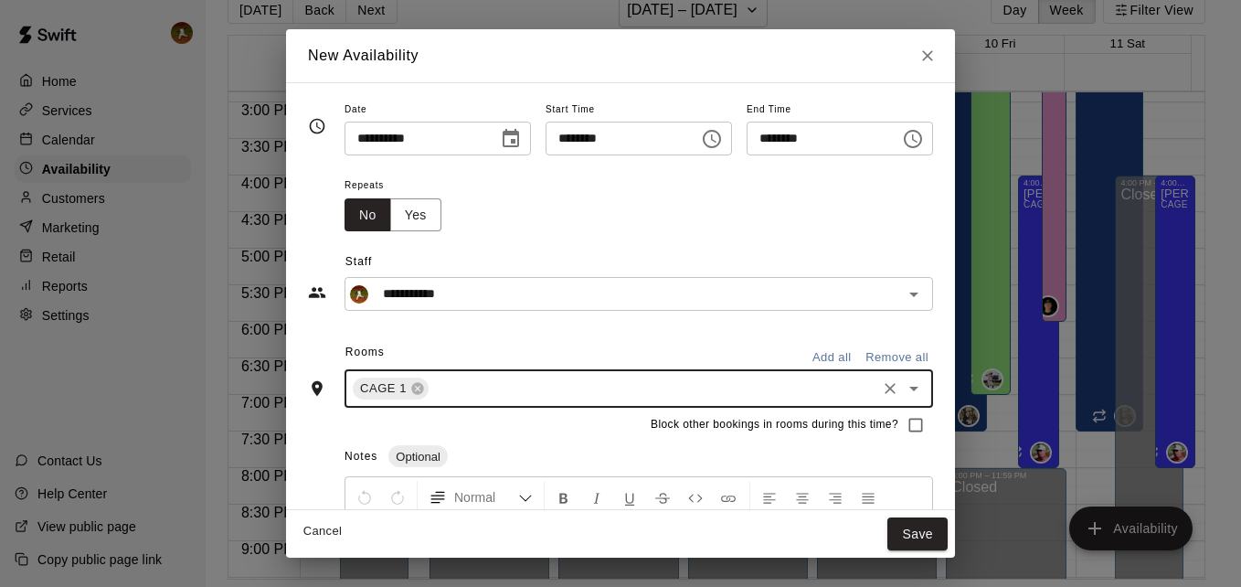
click at [524, 388] on input "text" at bounding box center [652, 388] width 442 height 23
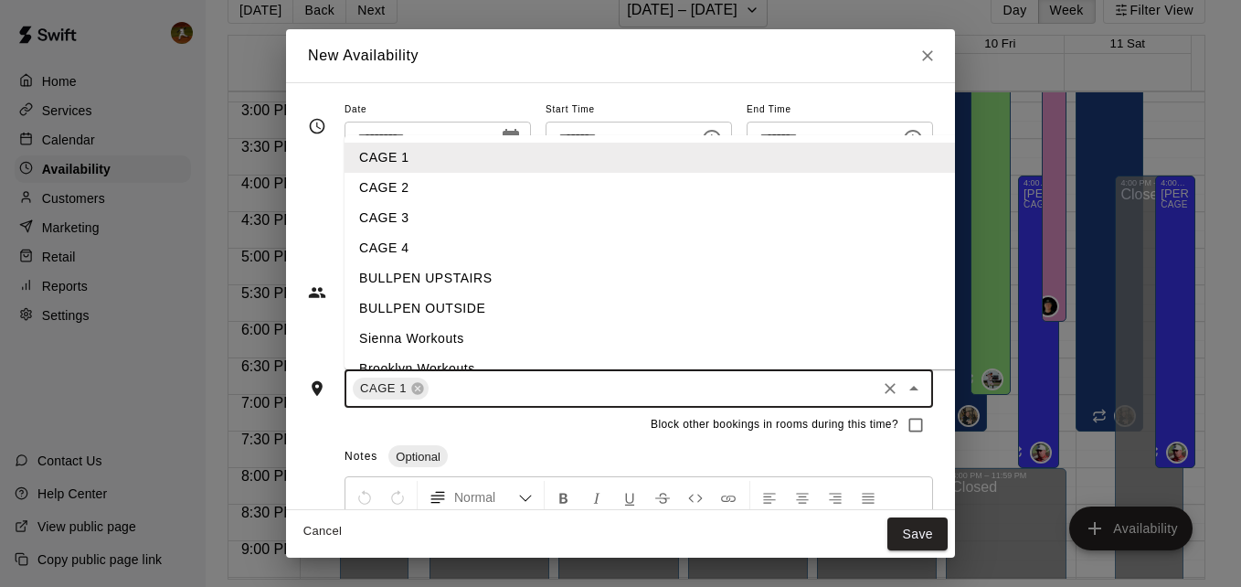
click at [433, 278] on li "BULLPEN UPSTAIRS" at bounding box center [664, 278] width 641 height 30
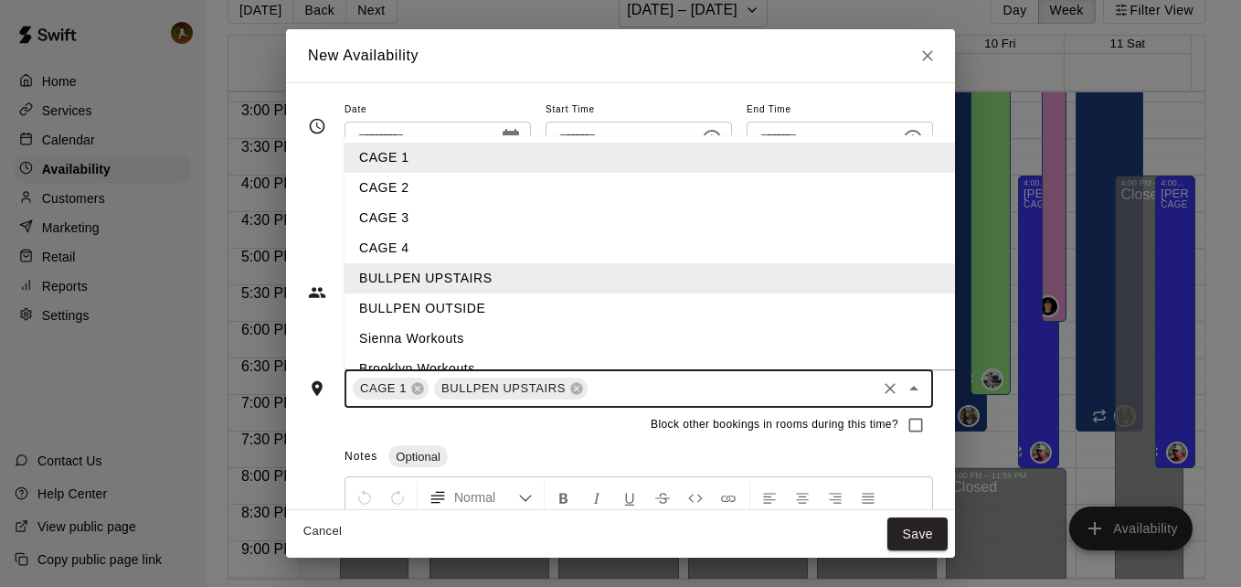
drag, startPoint x: 598, startPoint y: 397, endPoint x: 573, endPoint y: 379, distance: 30.2
click at [598, 396] on input "text" at bounding box center [731, 388] width 283 height 23
click at [463, 315] on li "BULLPEN OUTSIDE" at bounding box center [664, 308] width 641 height 30
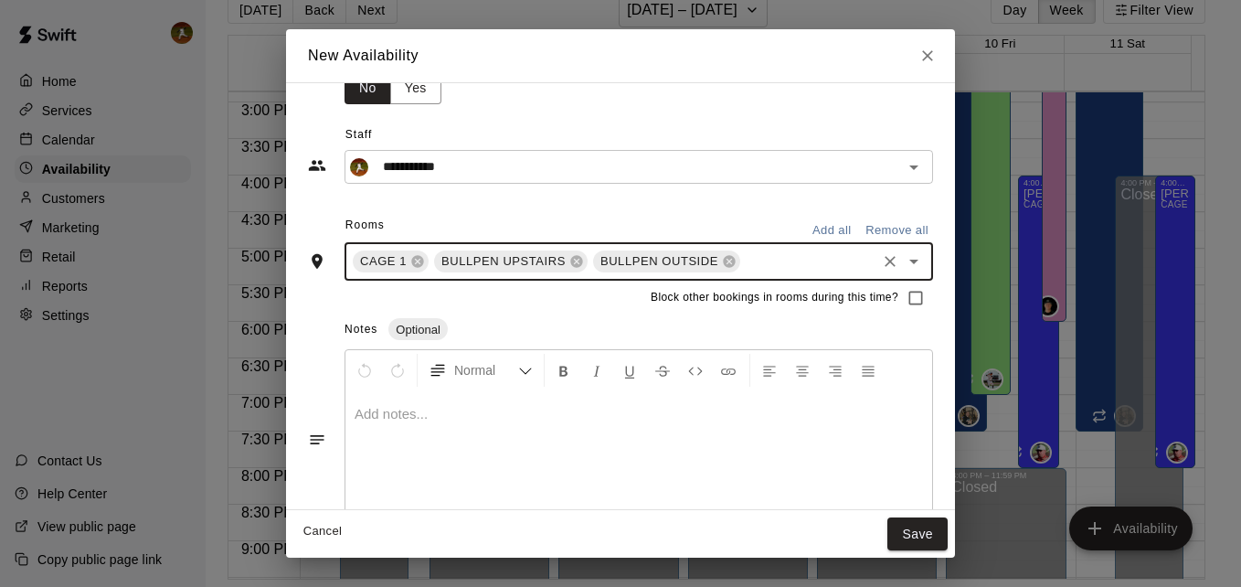
scroll to position [166, 0]
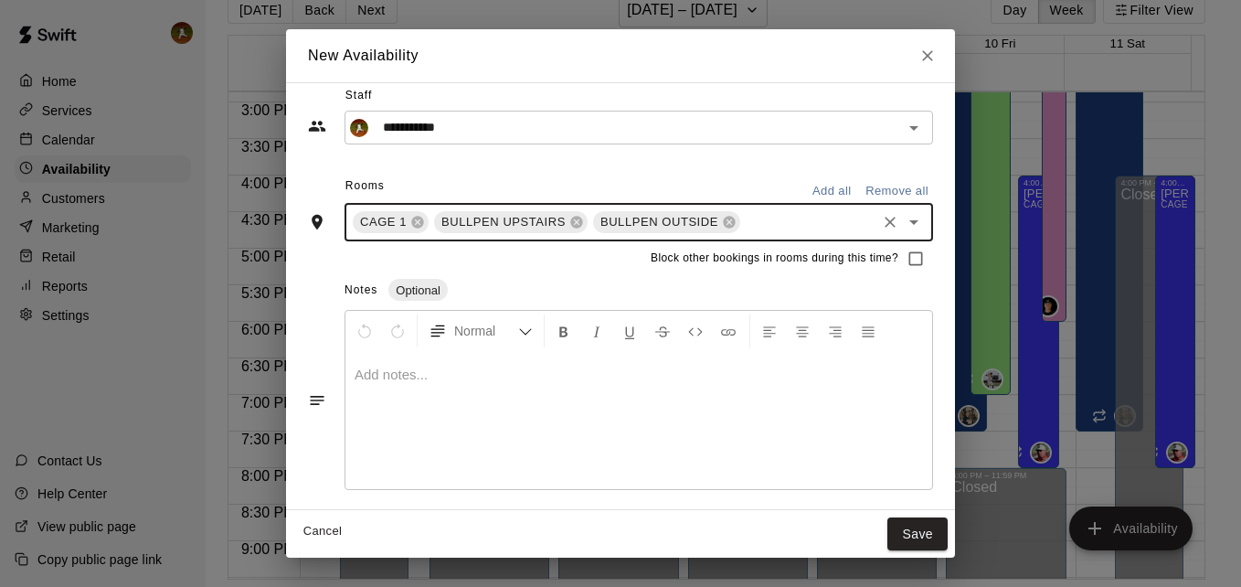
click at [769, 217] on input "text" at bounding box center [808, 222] width 131 height 23
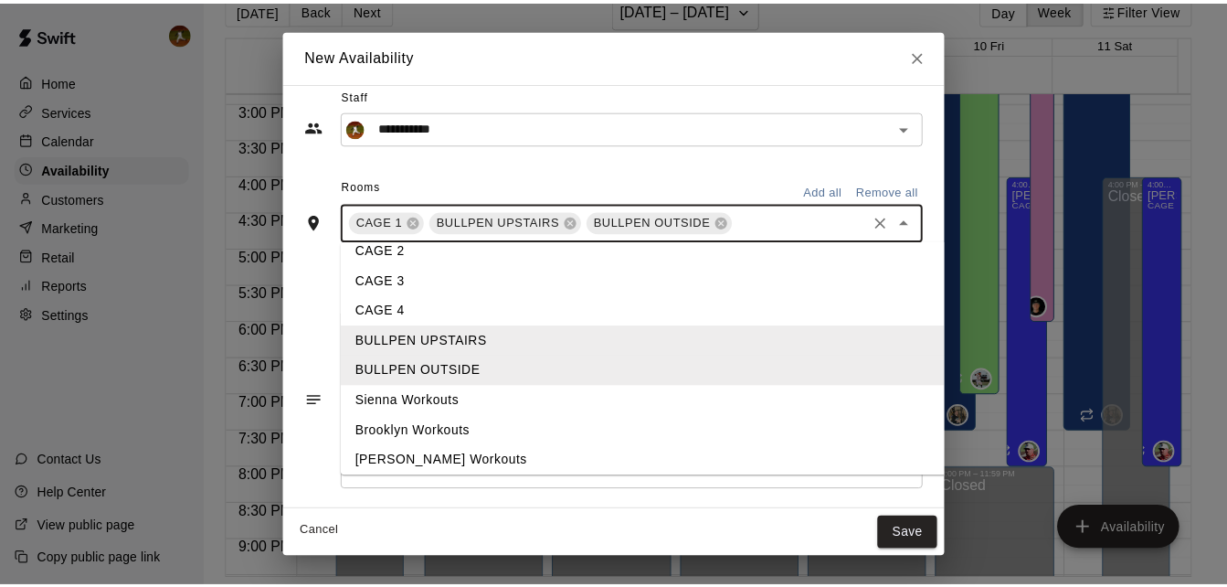
scroll to position [81, 0]
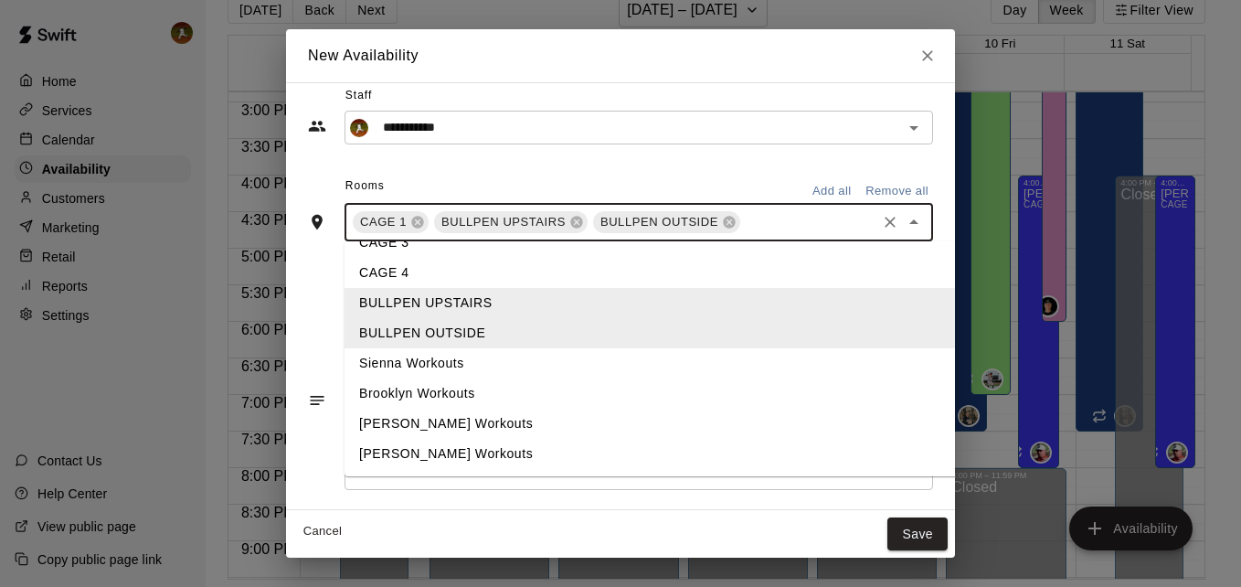
click at [396, 410] on li "[PERSON_NAME] Workouts" at bounding box center [664, 423] width 641 height 30
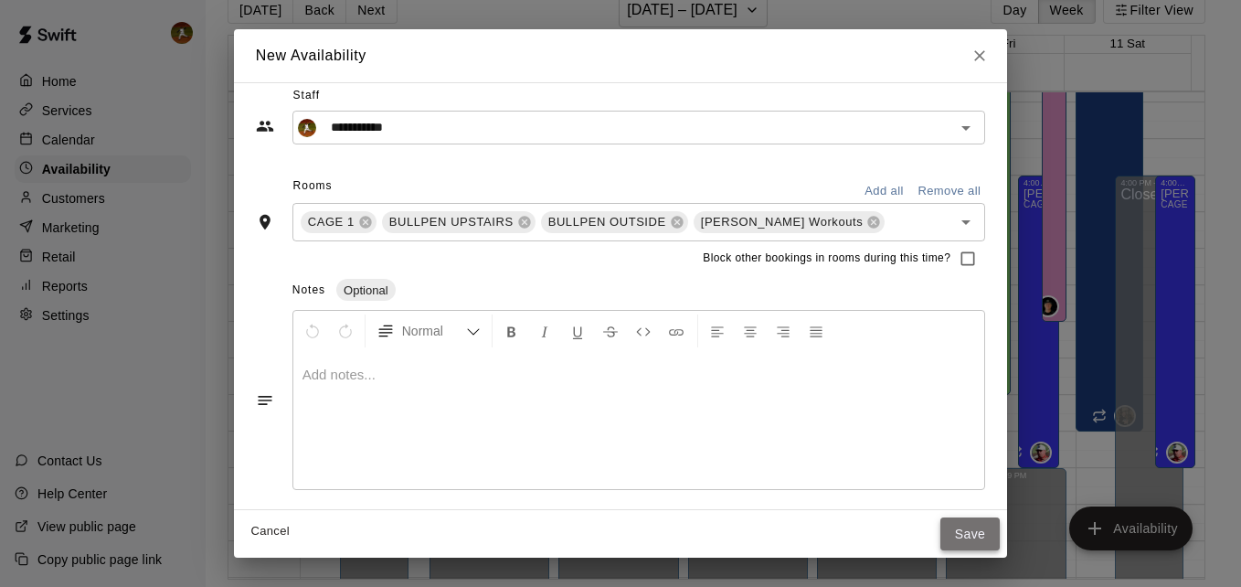
click at [940, 528] on button "Save" at bounding box center [970, 534] width 60 height 34
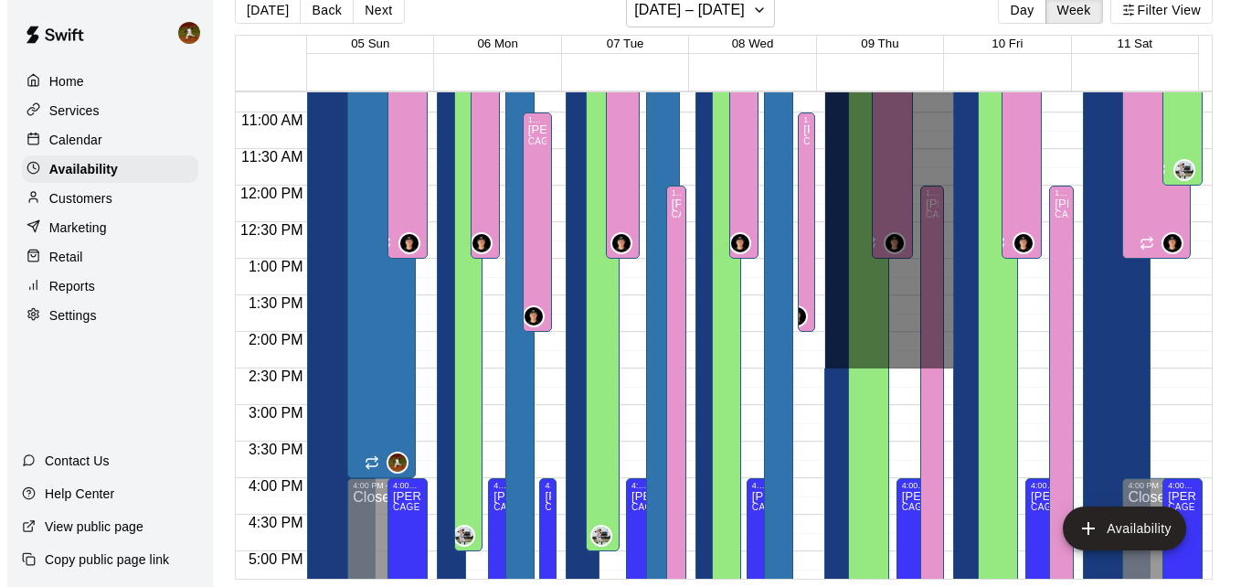
scroll to position [904, 0]
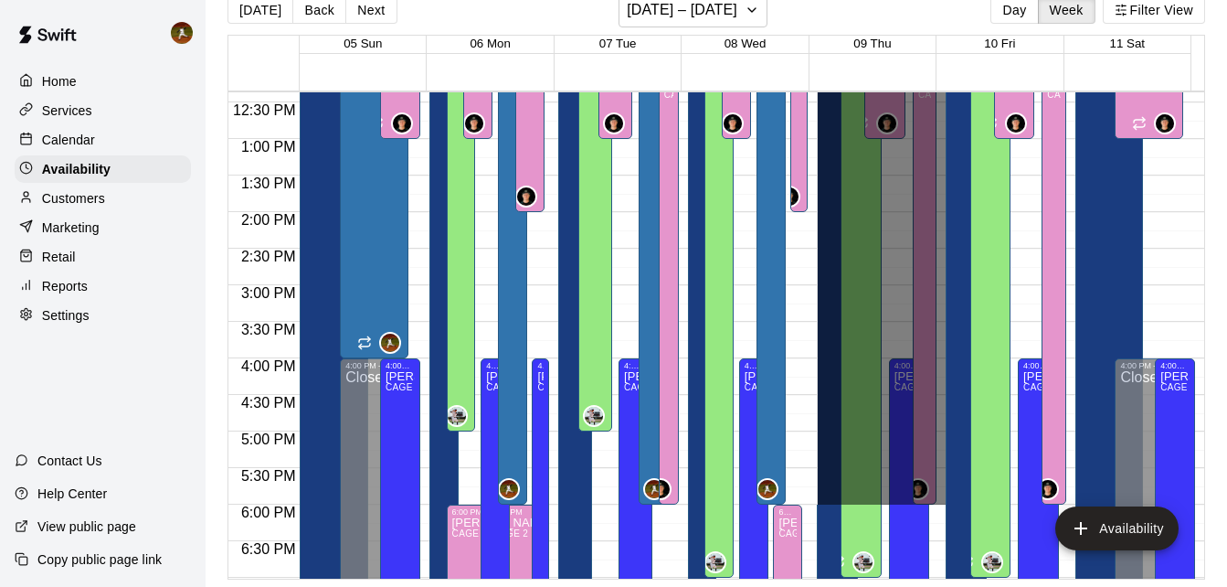
drag, startPoint x: 914, startPoint y: 165, endPoint x: 923, endPoint y: 493, distance: 328.2
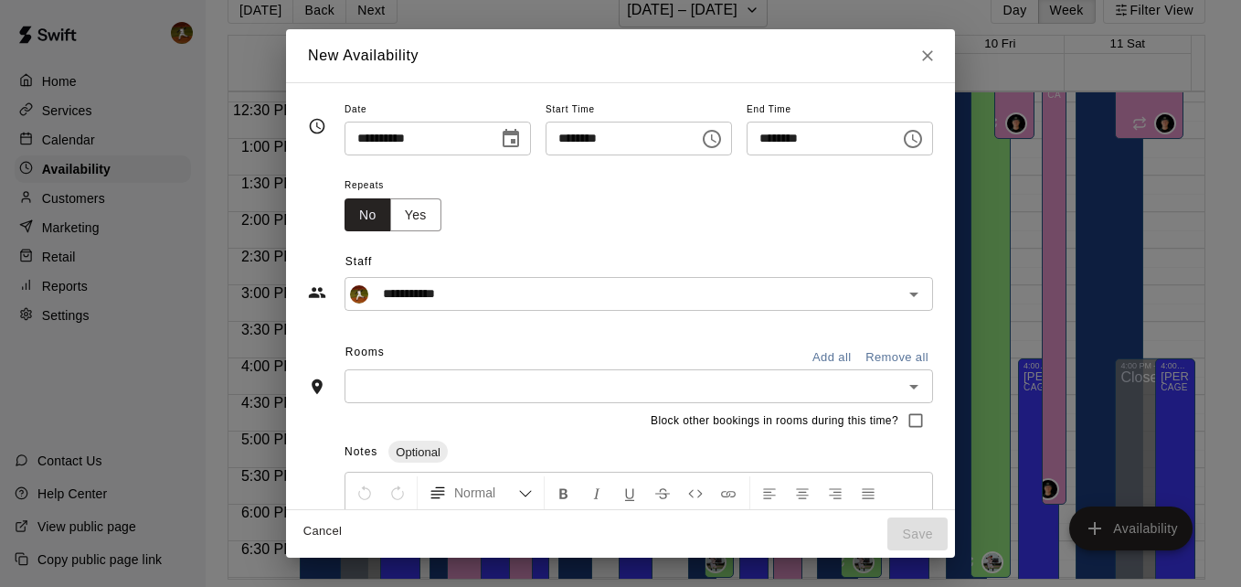
click at [516, 391] on input "text" at bounding box center [623, 386] width 547 height 23
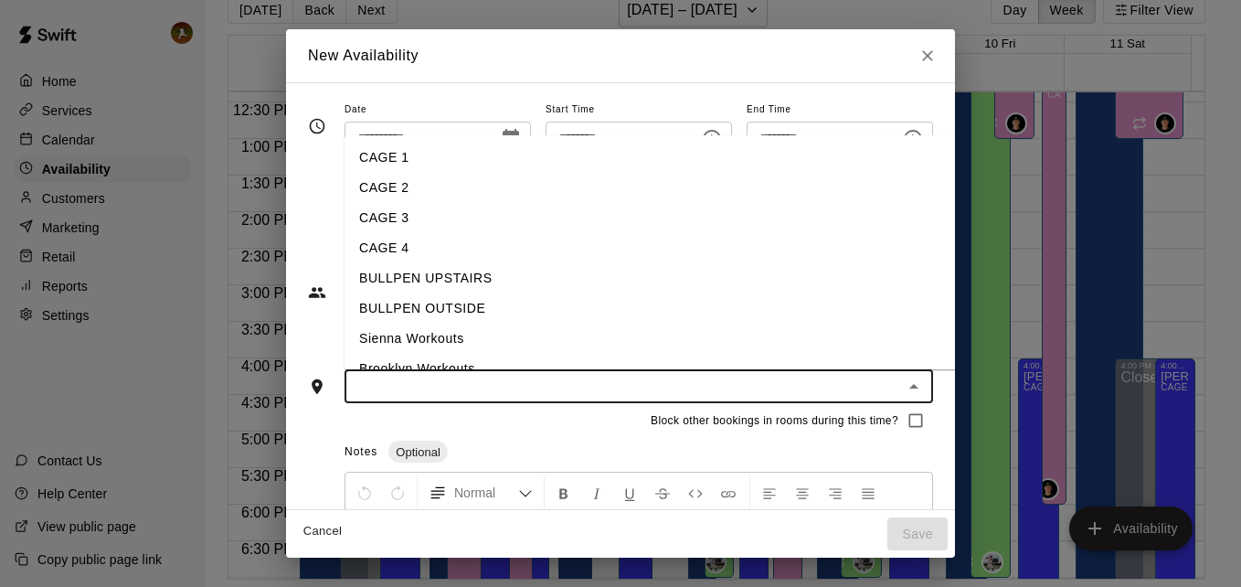
click at [398, 155] on li "CAGE 1" at bounding box center [664, 158] width 641 height 30
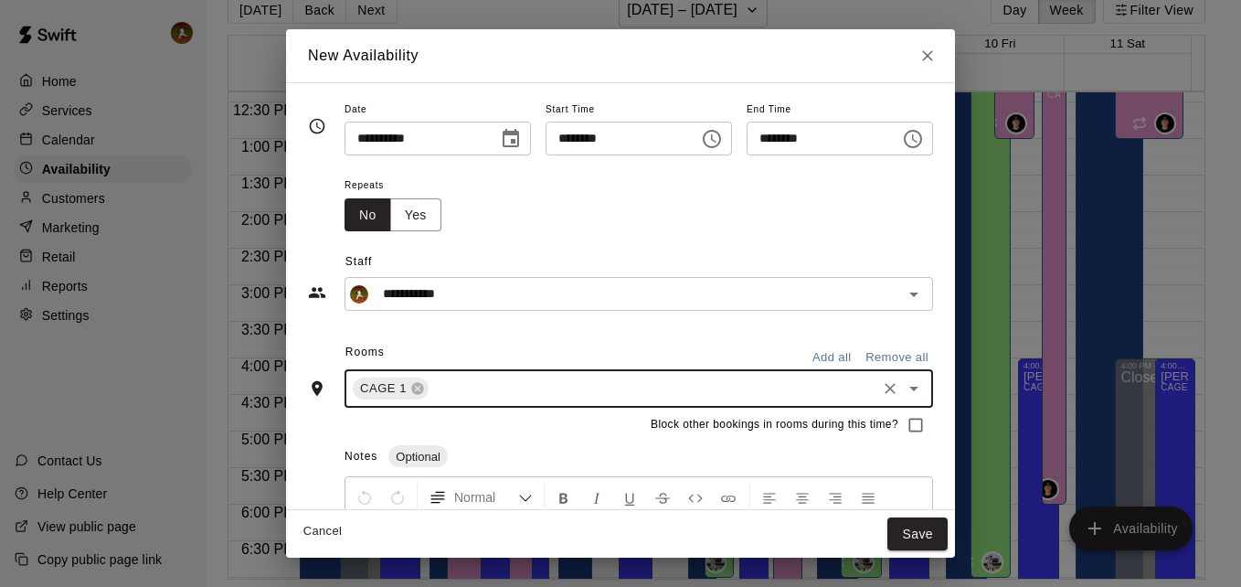
click at [477, 390] on input "text" at bounding box center [652, 388] width 442 height 23
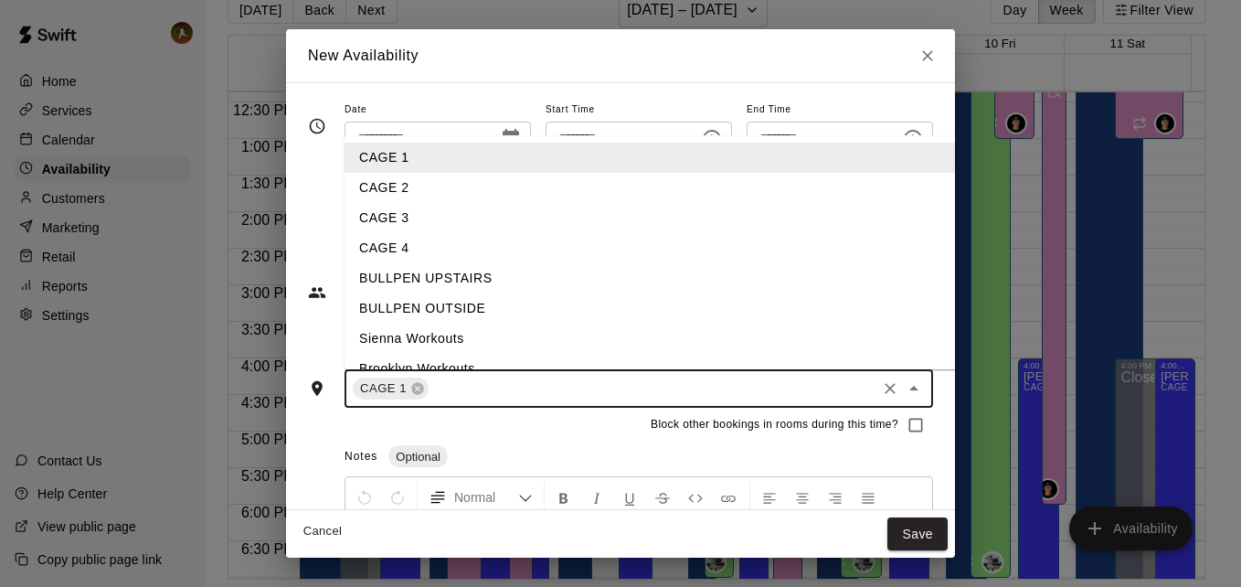
click at [465, 289] on li "BULLPEN UPSTAIRS" at bounding box center [664, 278] width 641 height 30
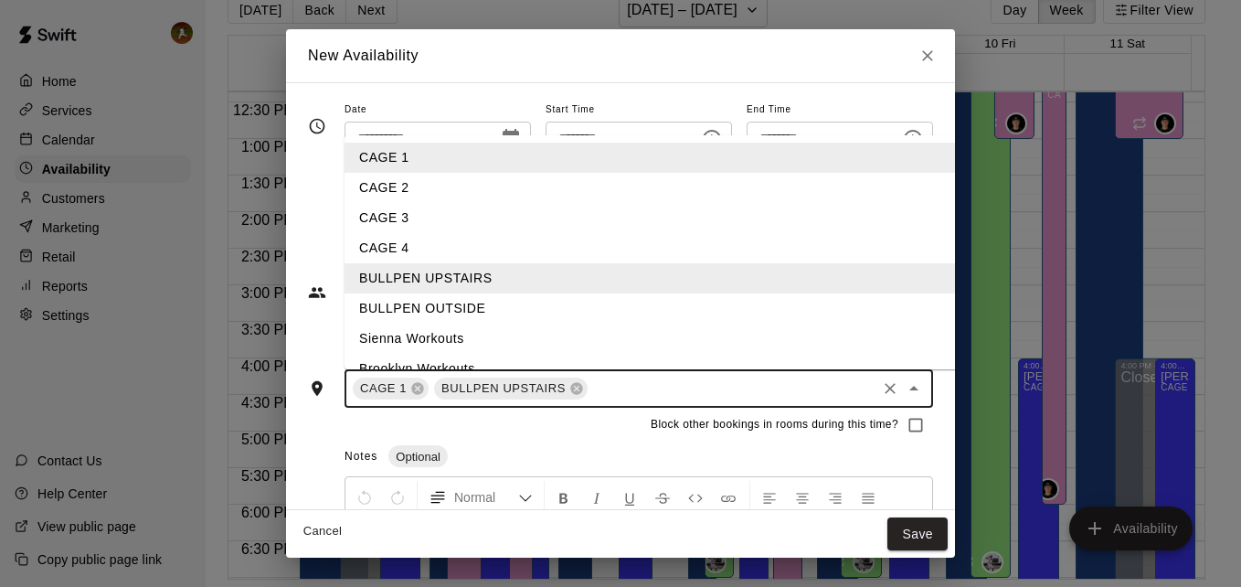
click at [595, 398] on input "text" at bounding box center [731, 388] width 283 height 23
click at [470, 307] on li "BULLPEN OUTSIDE" at bounding box center [664, 308] width 641 height 30
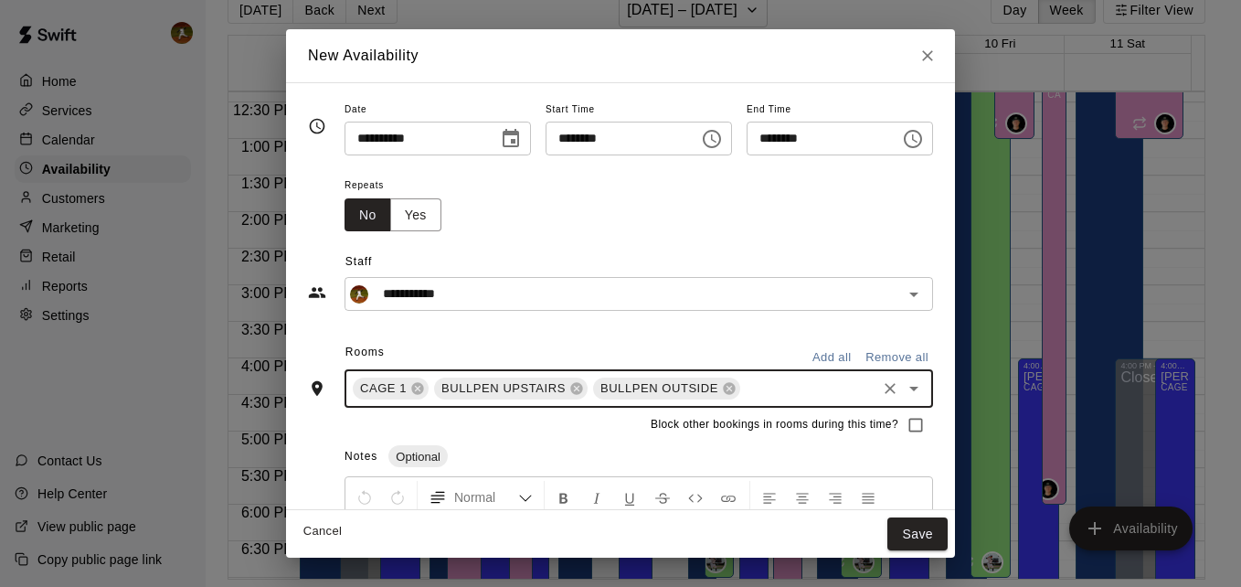
click at [789, 388] on input "text" at bounding box center [808, 388] width 131 height 23
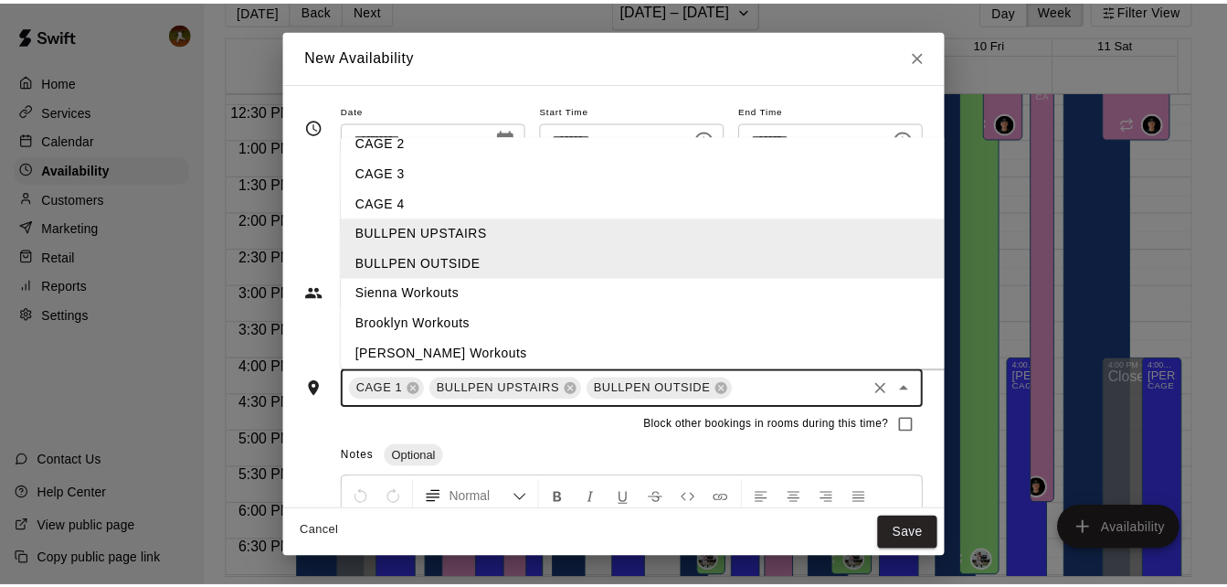
scroll to position [81, 0]
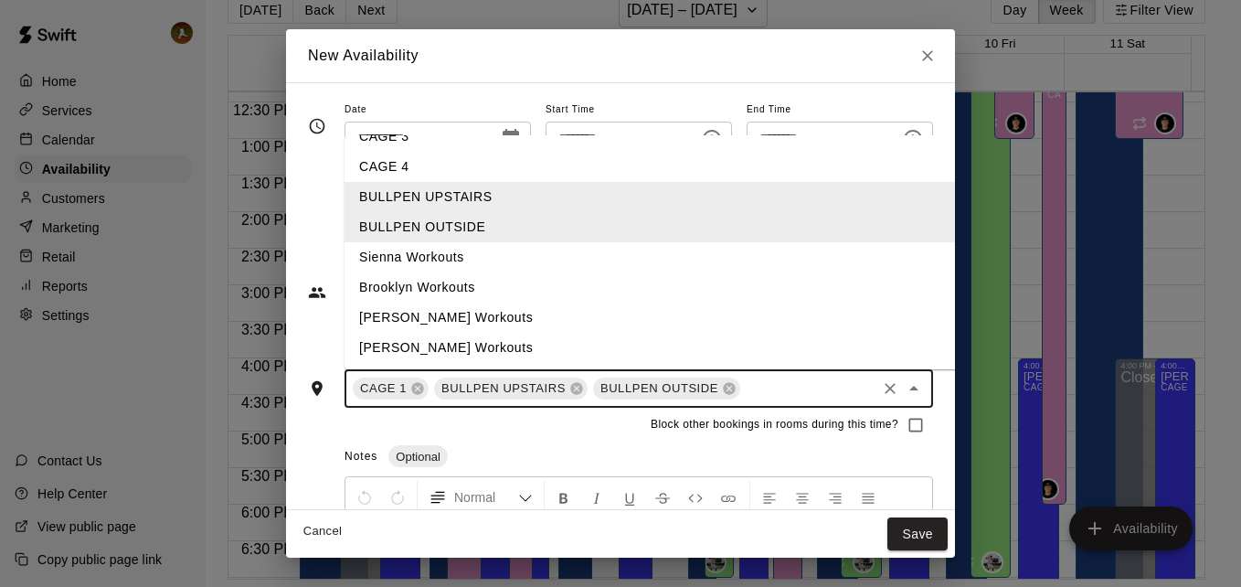
click at [426, 313] on li "[PERSON_NAME] Workouts" at bounding box center [664, 317] width 641 height 30
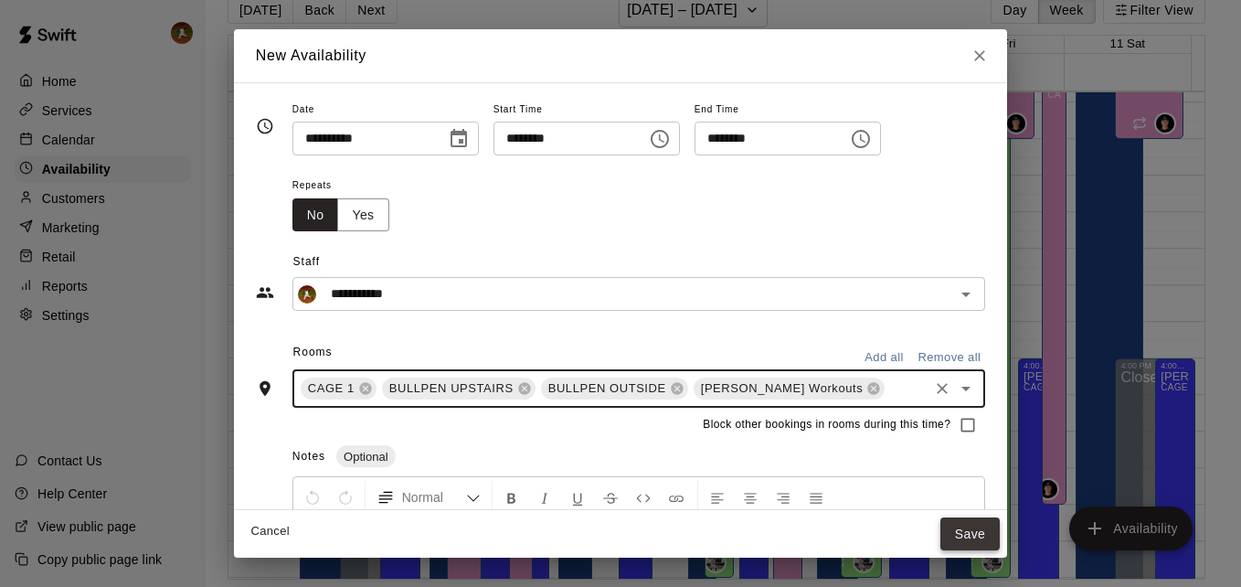
click at [943, 527] on button "Save" at bounding box center [970, 534] width 60 height 34
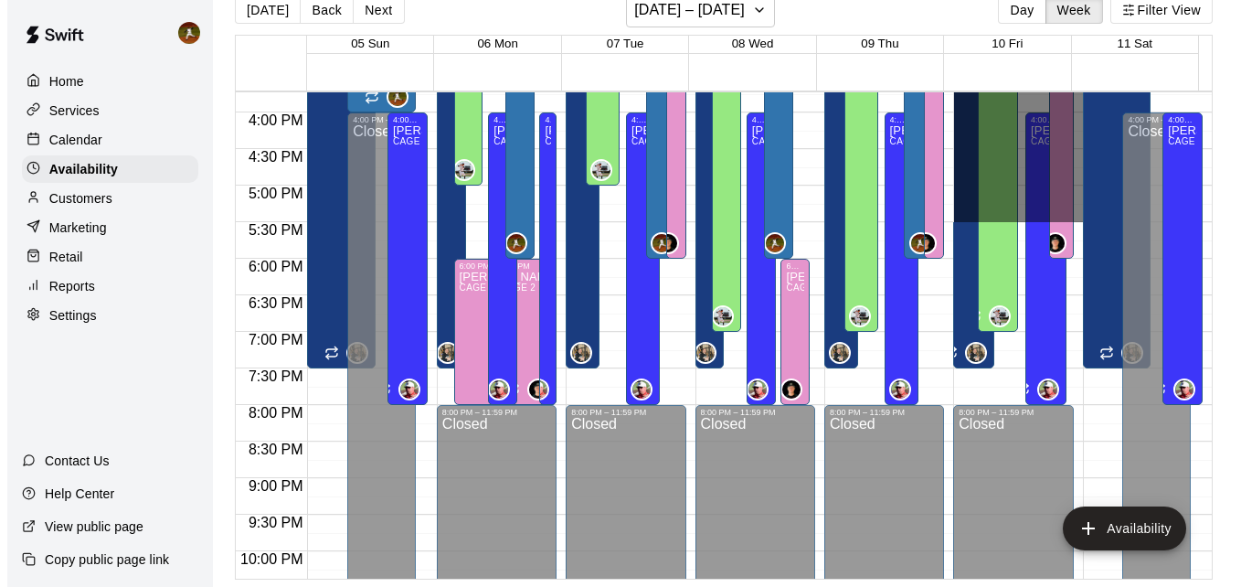
scroll to position [1178, 0]
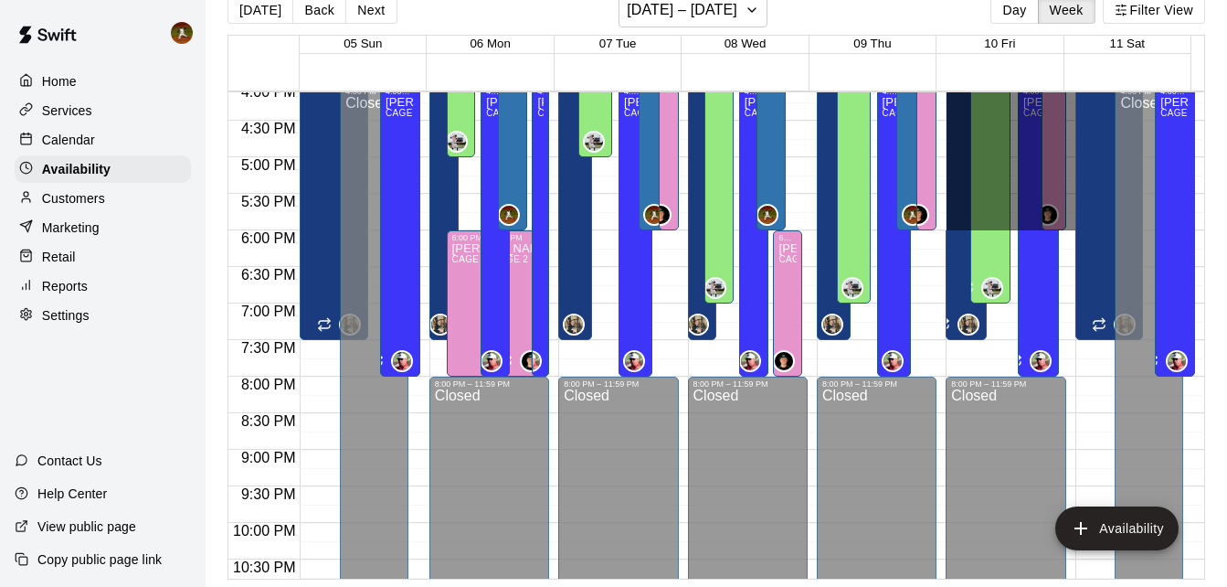
drag, startPoint x: 1038, startPoint y: 167, endPoint x: 1041, endPoint y: 218, distance: 51.2
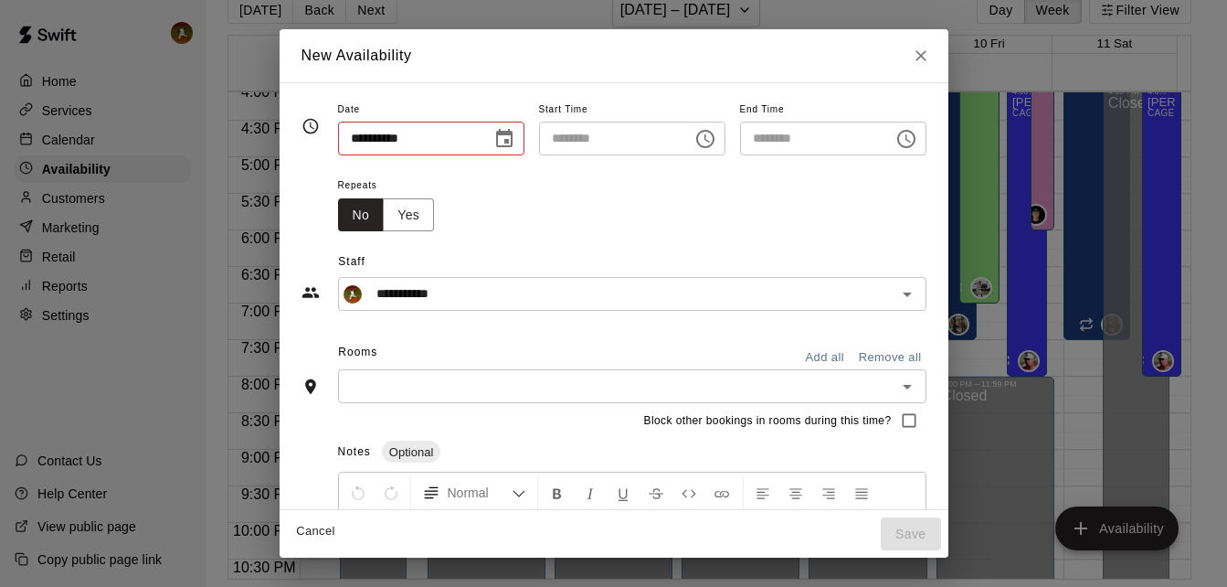
type input "**********"
type input "********"
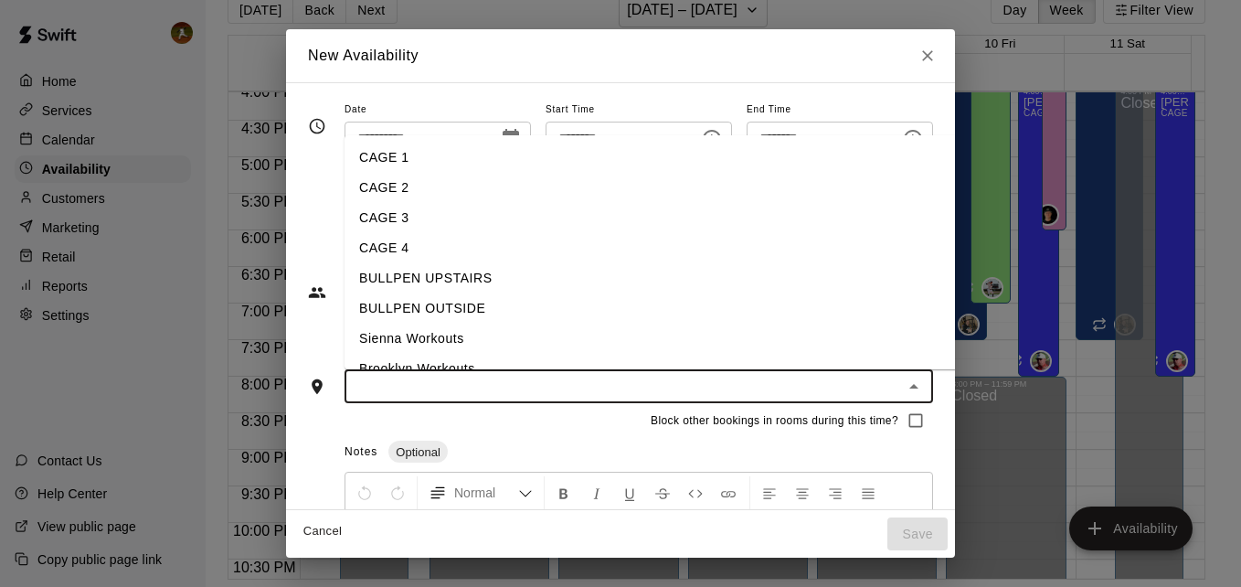
click at [433, 379] on input "text" at bounding box center [623, 386] width 547 height 23
click at [369, 164] on li "CAGE 1" at bounding box center [664, 158] width 641 height 30
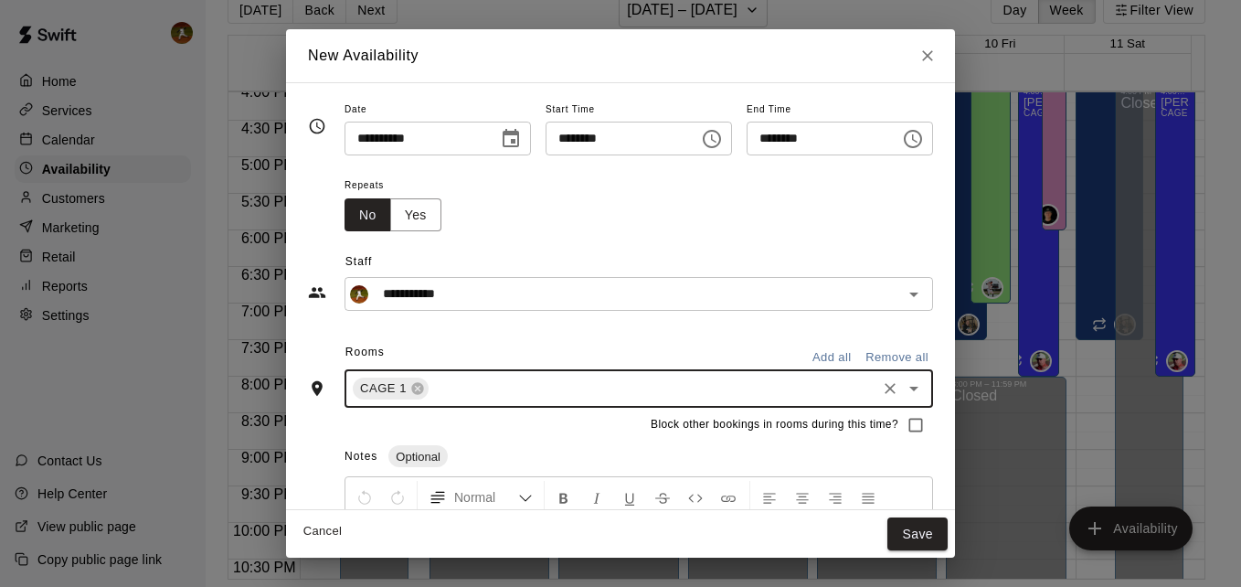
click at [471, 396] on input "text" at bounding box center [652, 388] width 442 height 23
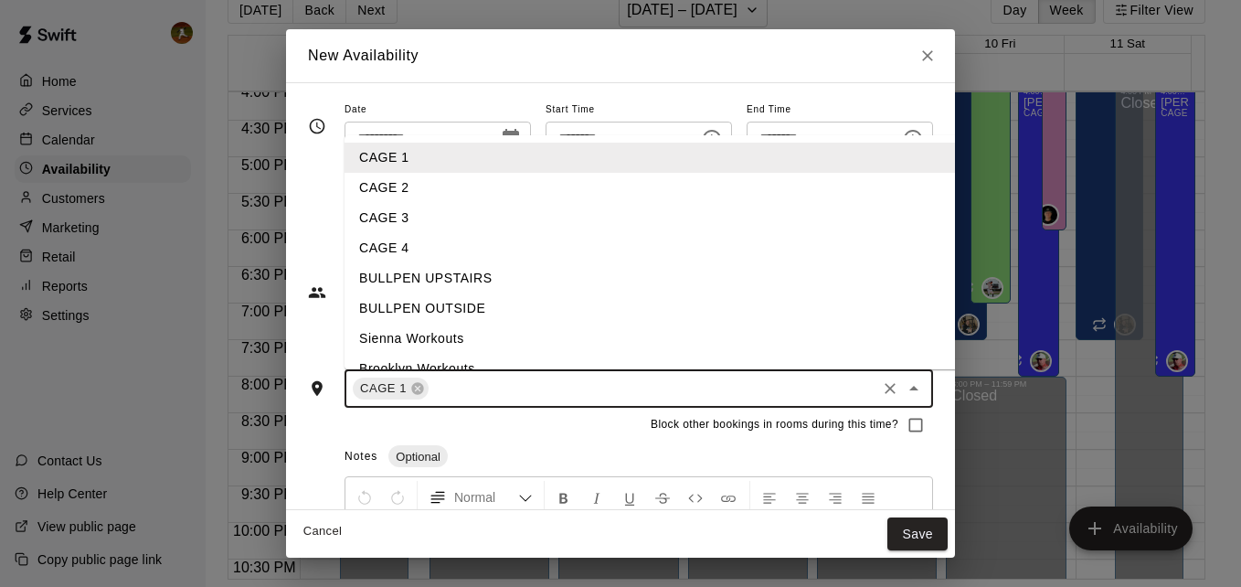
click at [426, 291] on li "BULLPEN UPSTAIRS" at bounding box center [664, 278] width 641 height 30
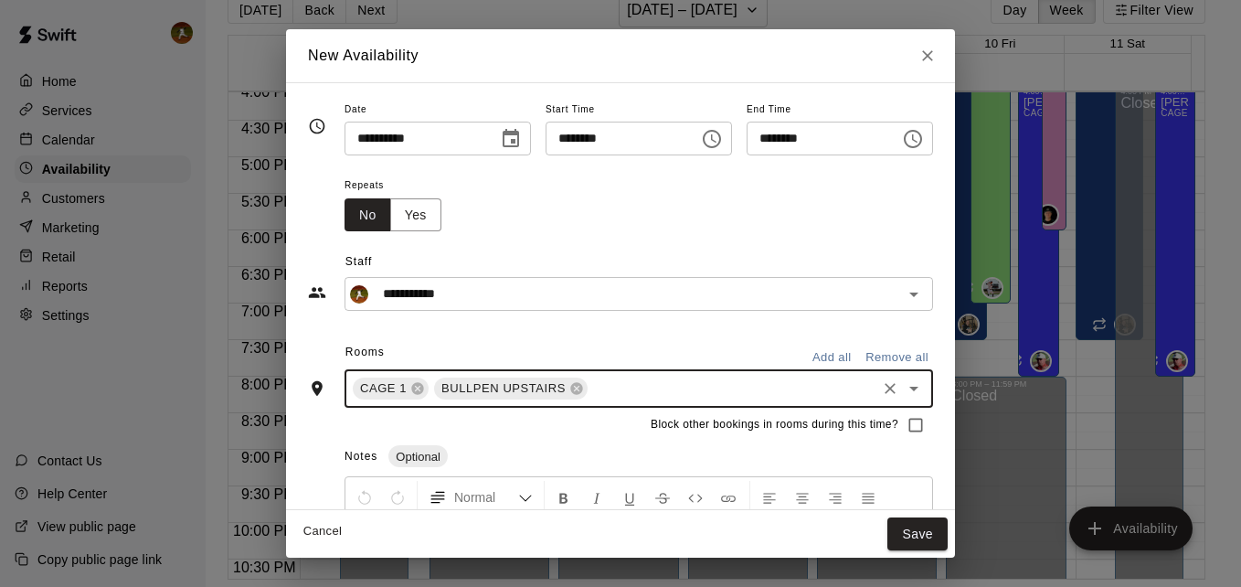
click at [590, 381] on input "text" at bounding box center [731, 388] width 283 height 23
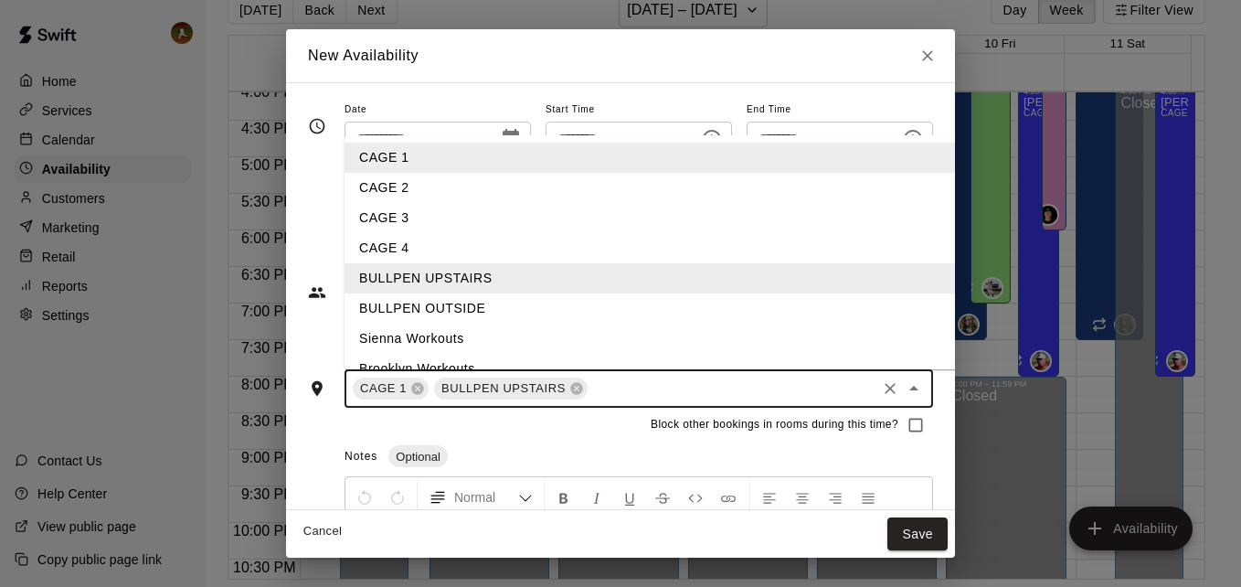
click at [443, 315] on li "BULLPEN OUTSIDE" at bounding box center [664, 308] width 641 height 30
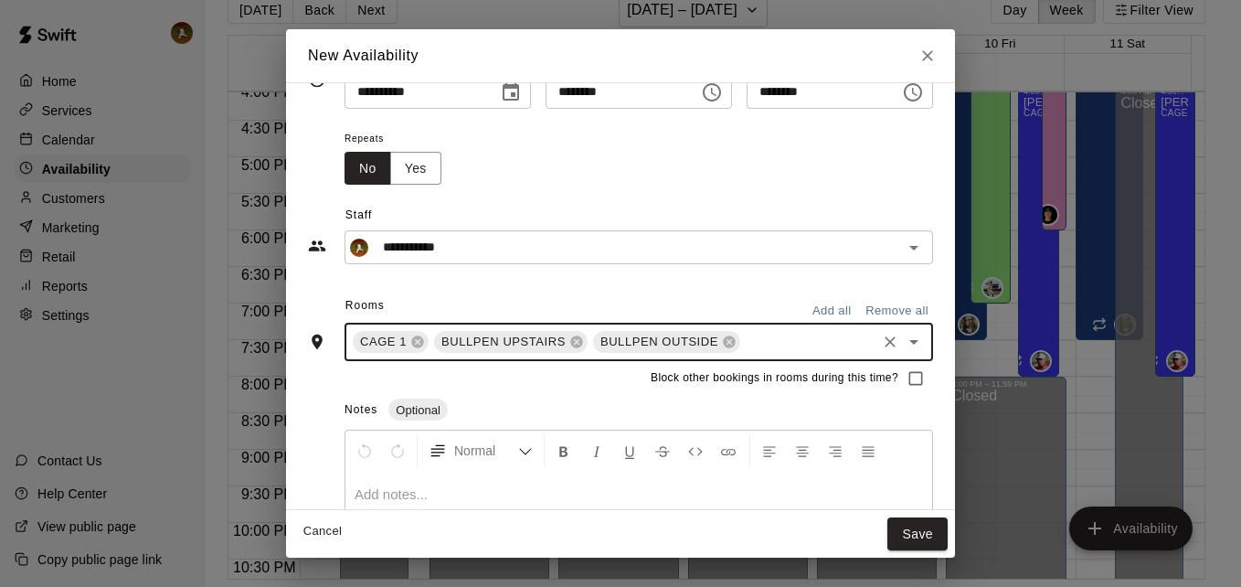
scroll to position [91, 0]
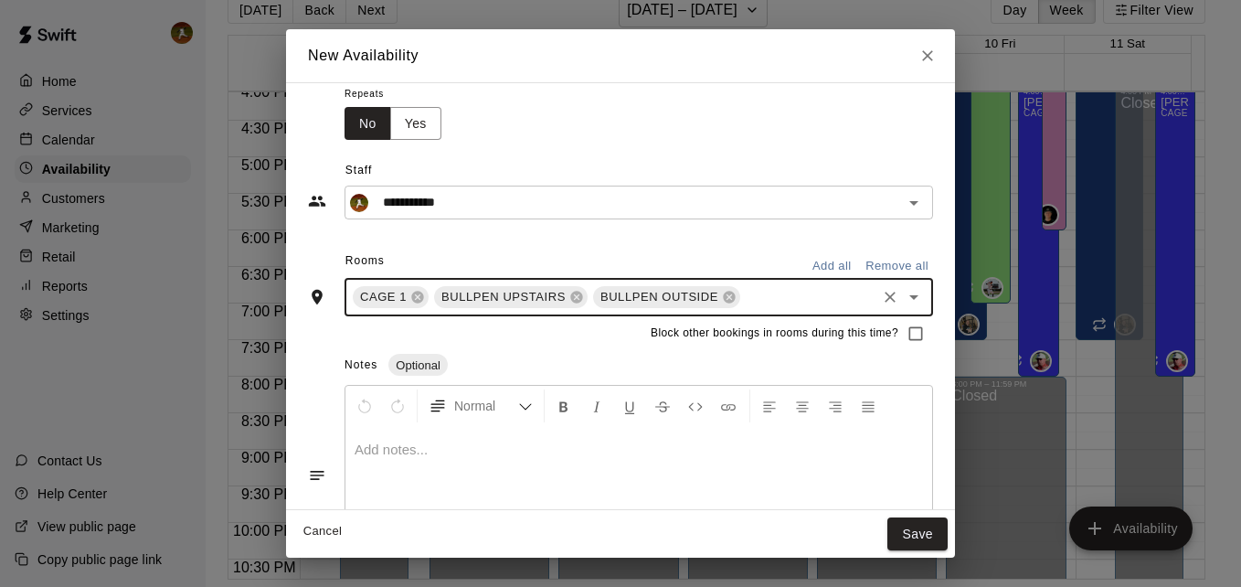
click at [715, 309] on div "CAGE 1 BULLPEN UPSTAIRS BULLPEN OUTSIDE ​" at bounding box center [638, 297] width 588 height 38
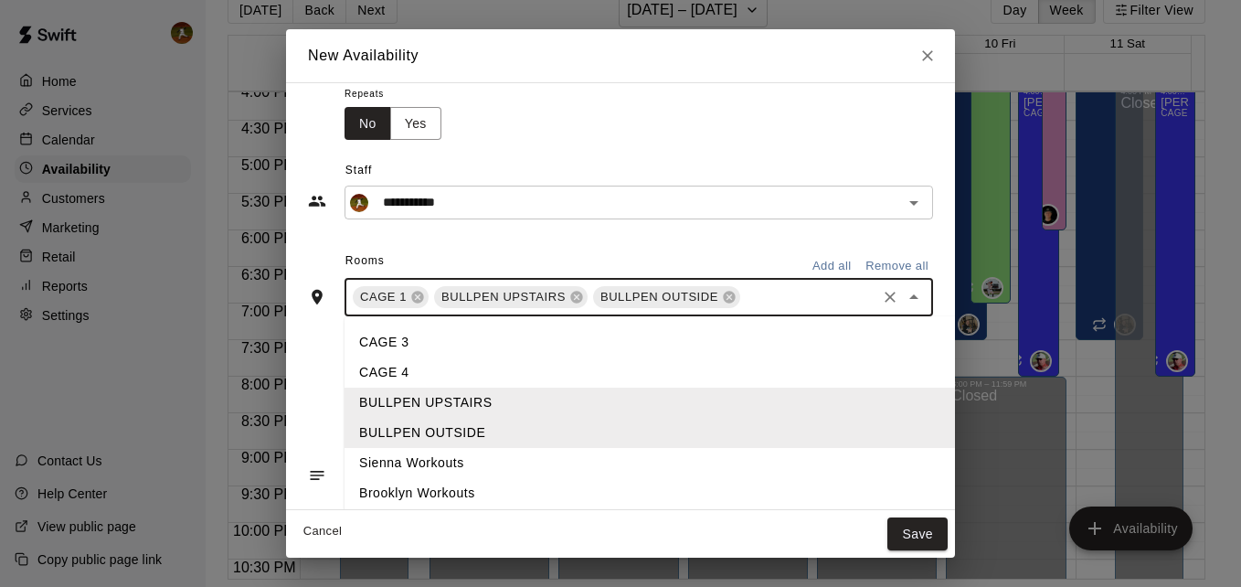
scroll to position [81, 0]
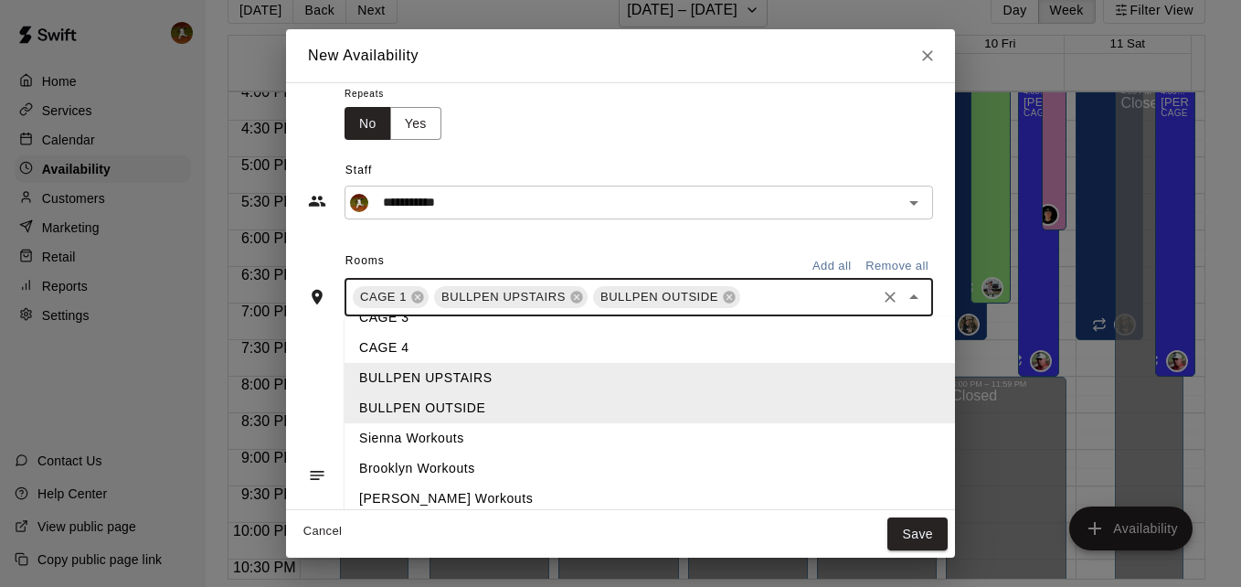
click at [384, 441] on li "Sienna Workouts" at bounding box center [664, 438] width 641 height 30
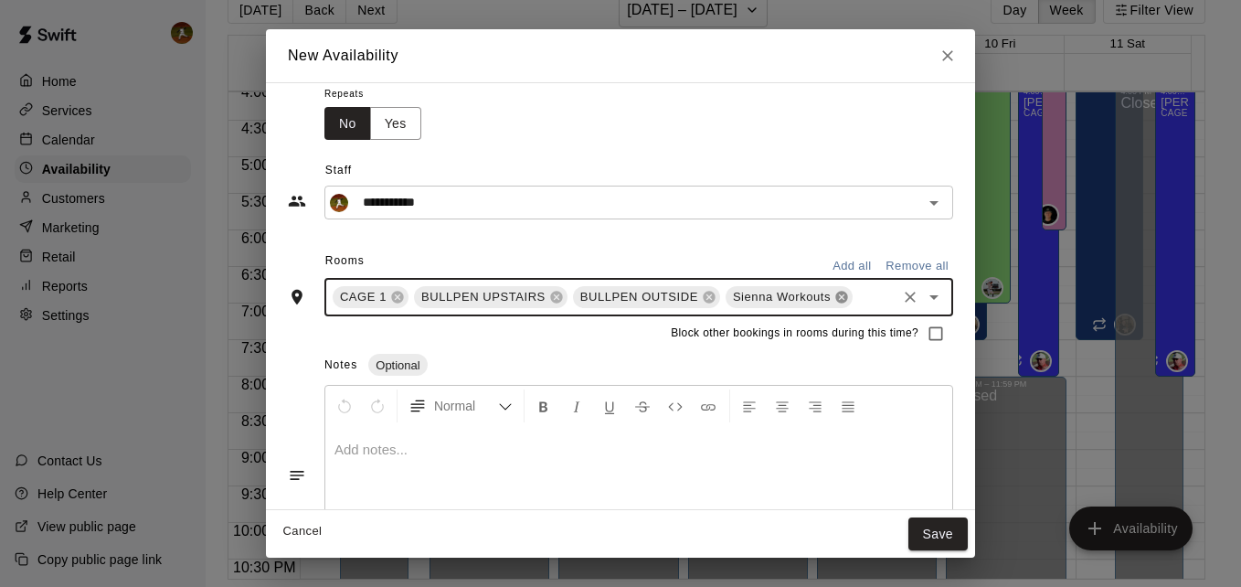
click at [835, 302] on icon at bounding box center [841, 297] width 12 height 12
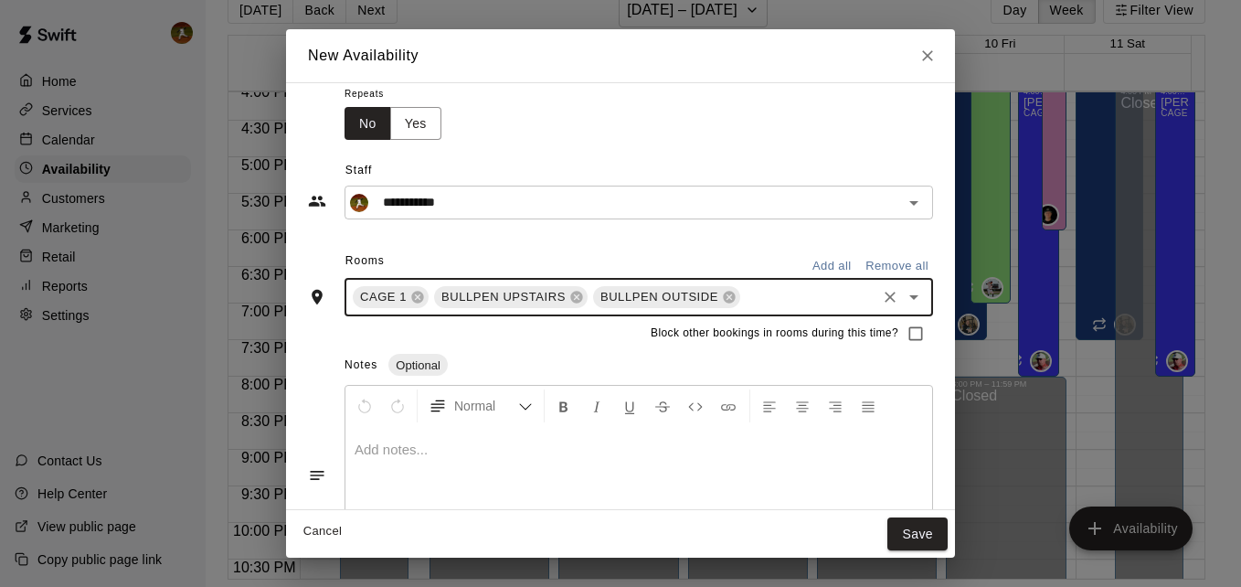
click at [785, 302] on input "text" at bounding box center [808, 297] width 131 height 23
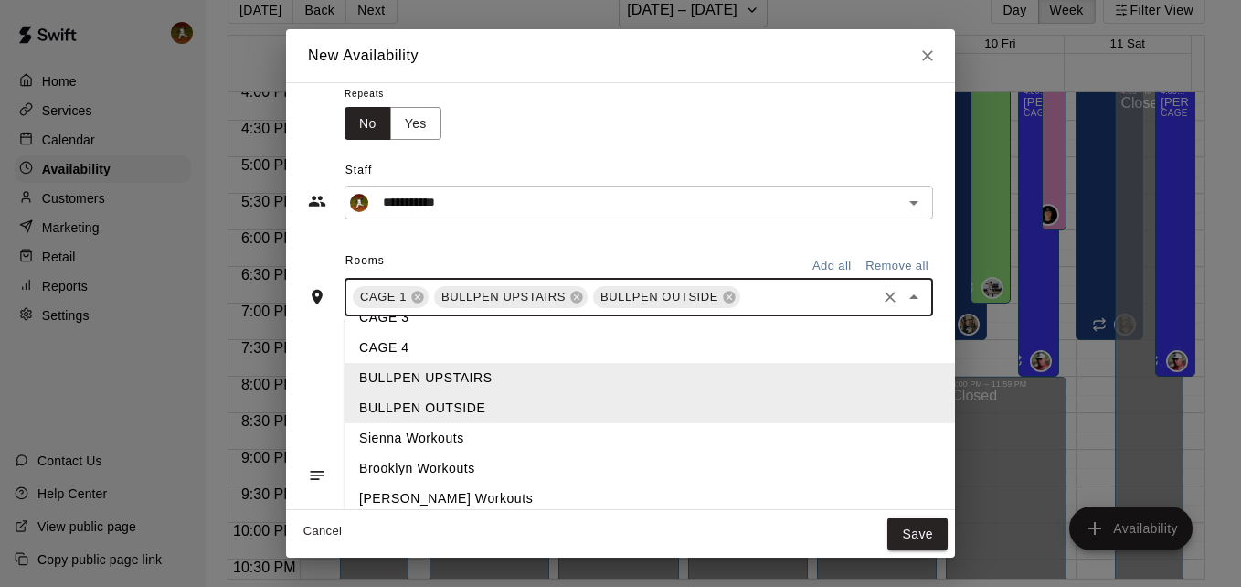
click at [381, 498] on li "[PERSON_NAME] Workouts" at bounding box center [664, 498] width 641 height 30
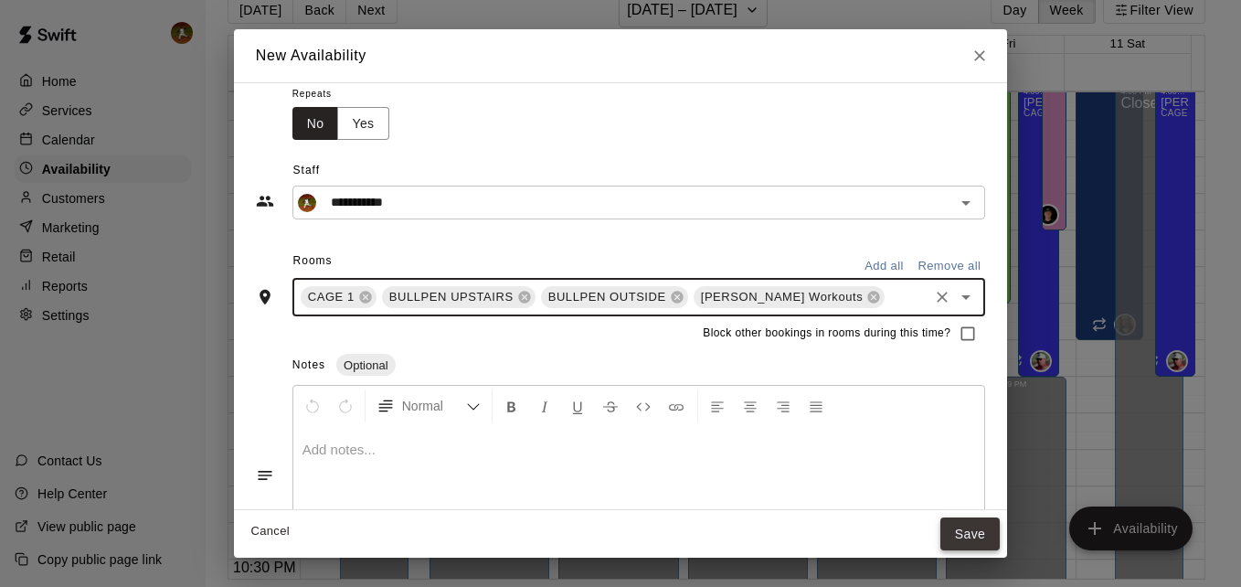
click at [947, 528] on button "Save" at bounding box center [970, 534] width 60 height 34
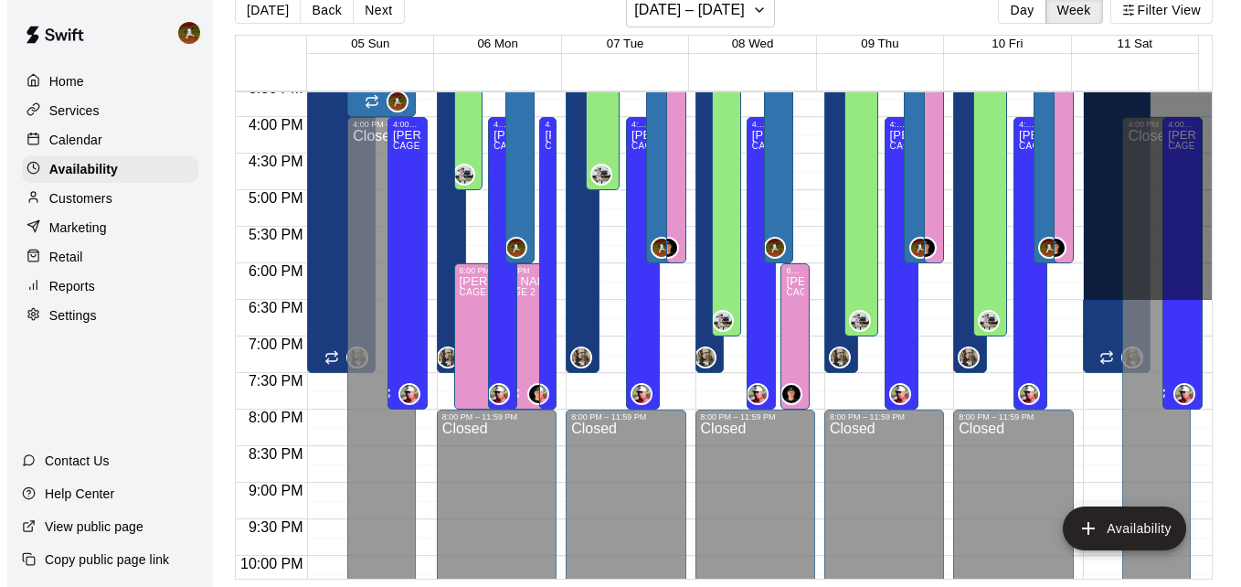
scroll to position [1086, 0]
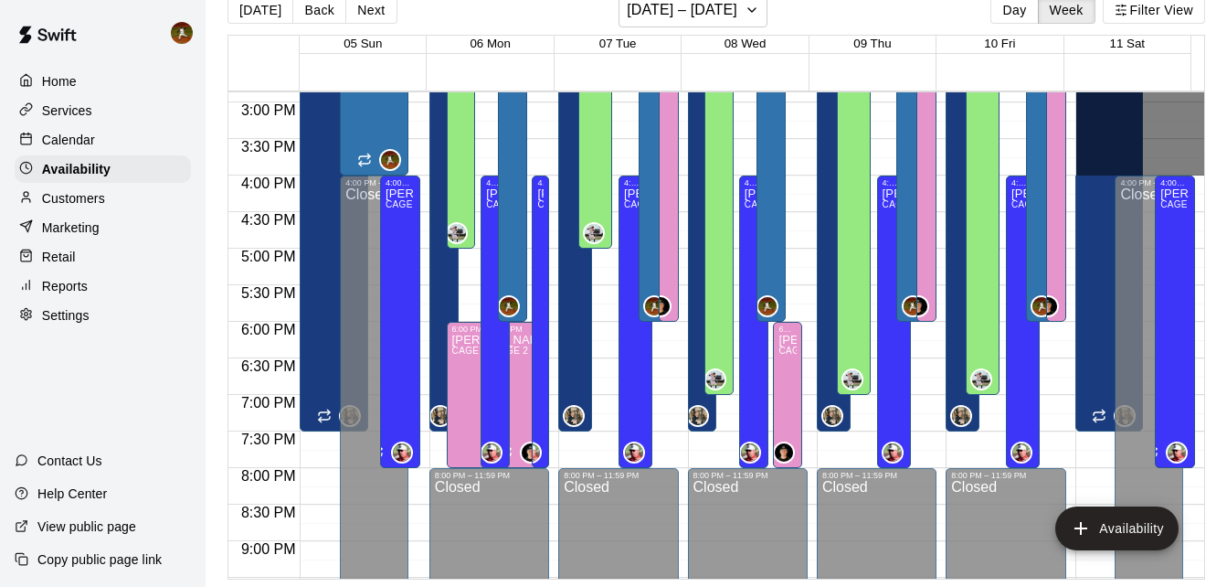
drag, startPoint x: 1178, startPoint y: 147, endPoint x: 1127, endPoint y: 173, distance: 57.2
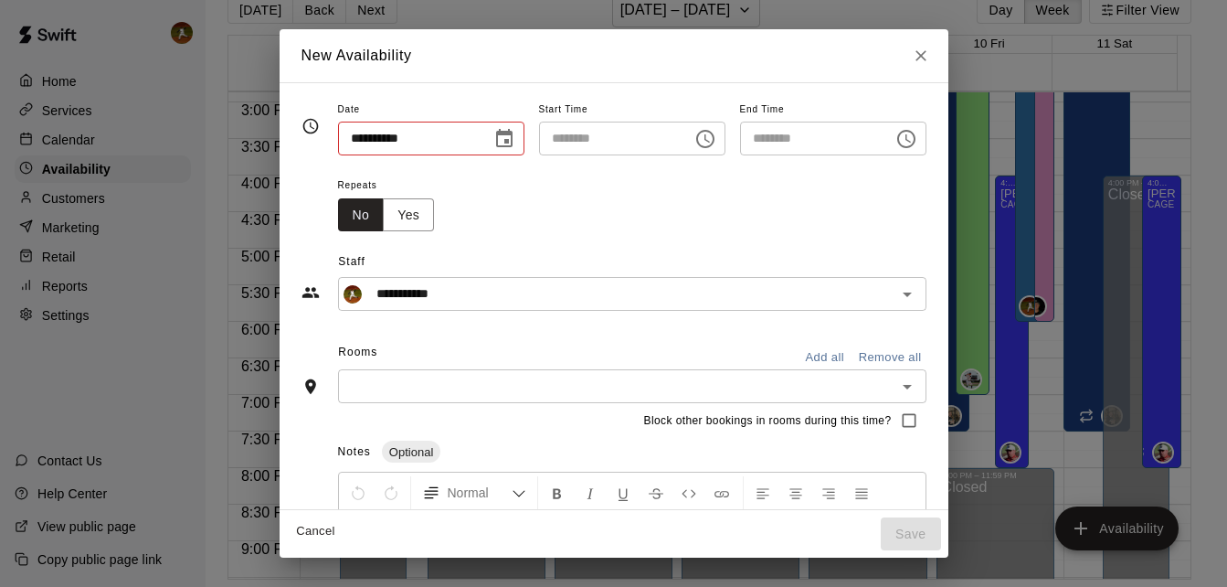
type input "**********"
type input "********"
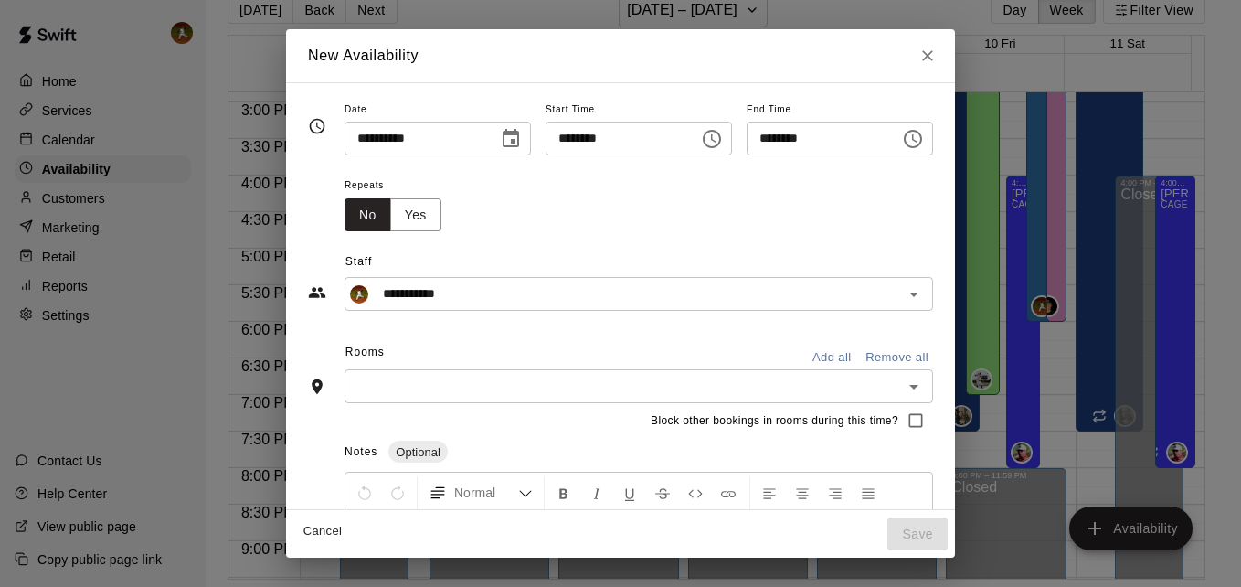
click at [366, 383] on input "text" at bounding box center [623, 386] width 547 height 23
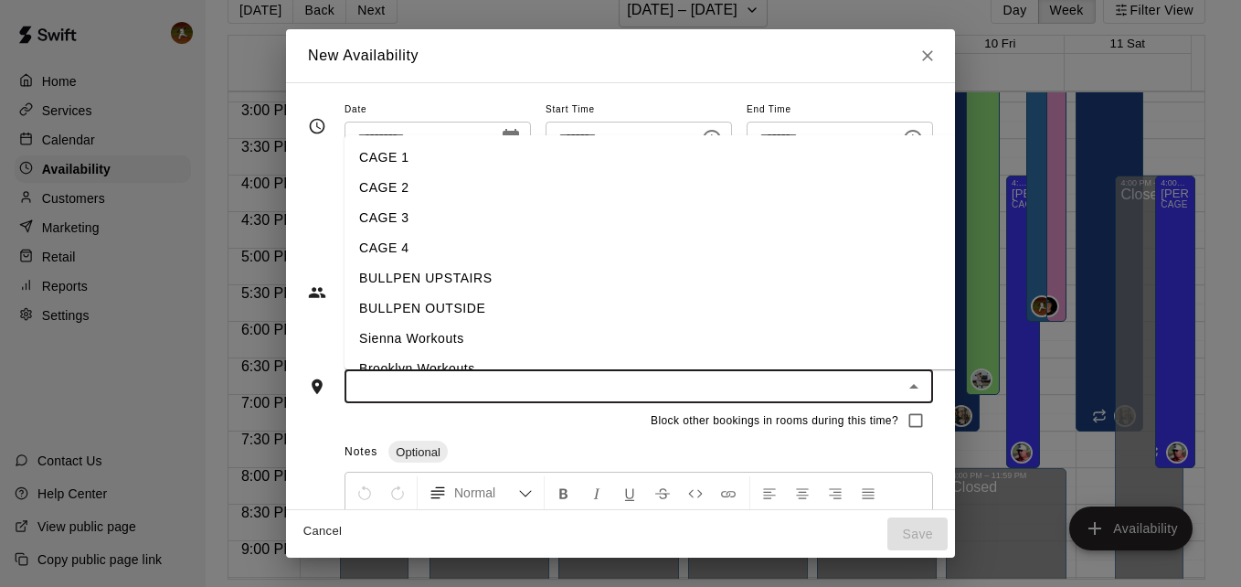
click at [388, 150] on li "CAGE 1" at bounding box center [664, 158] width 641 height 30
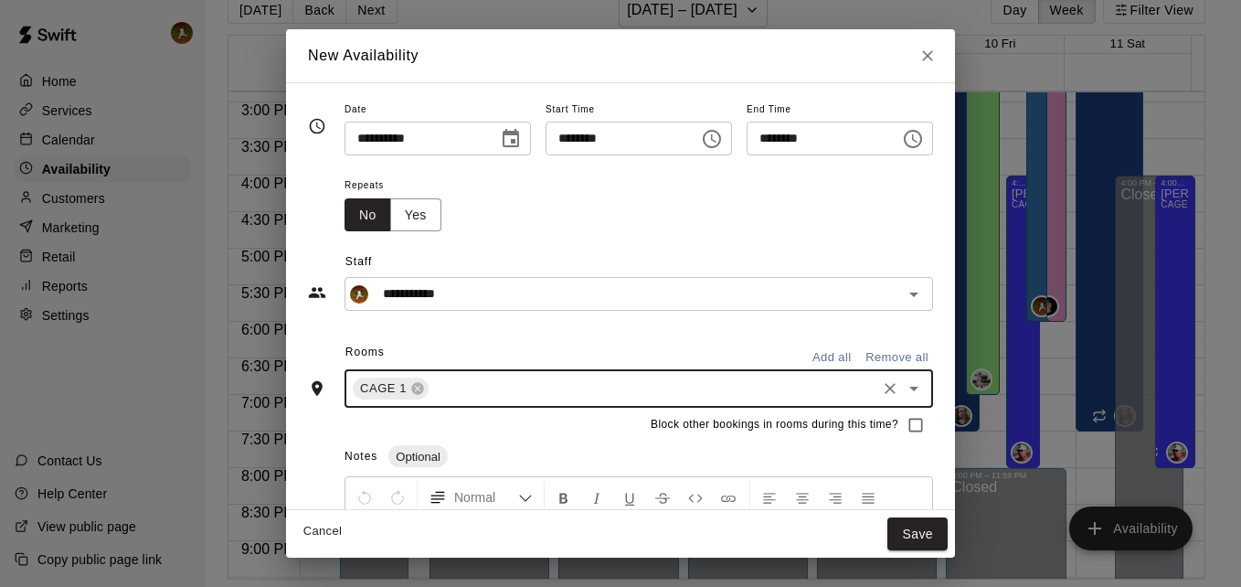
click at [441, 380] on input "text" at bounding box center [652, 388] width 442 height 23
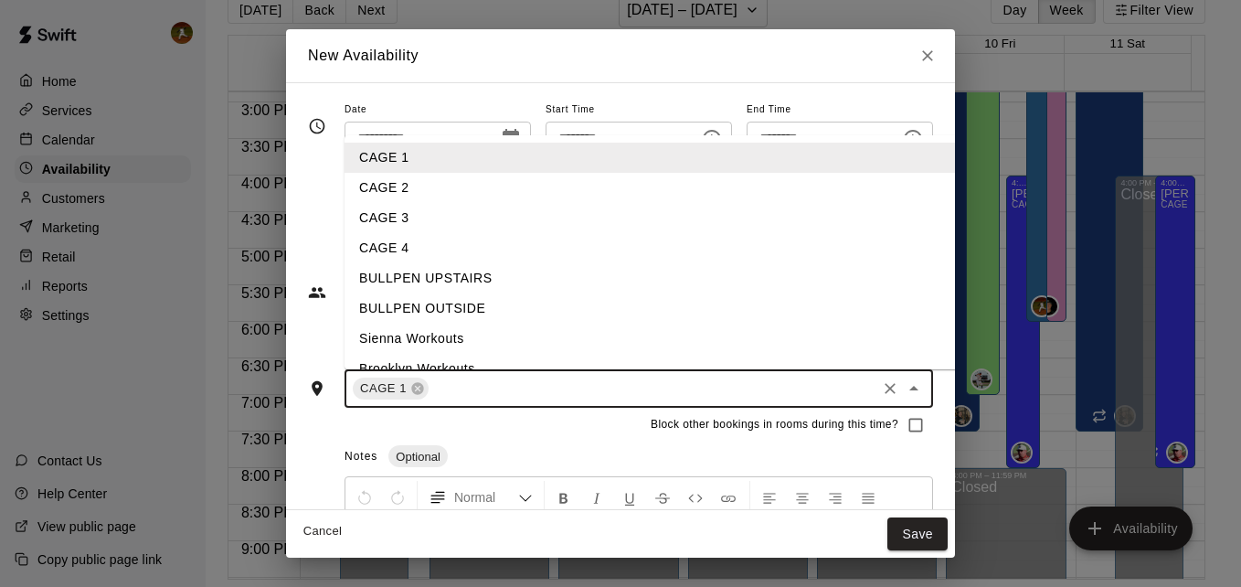
click at [442, 270] on li "BULLPEN UPSTAIRS" at bounding box center [664, 278] width 641 height 30
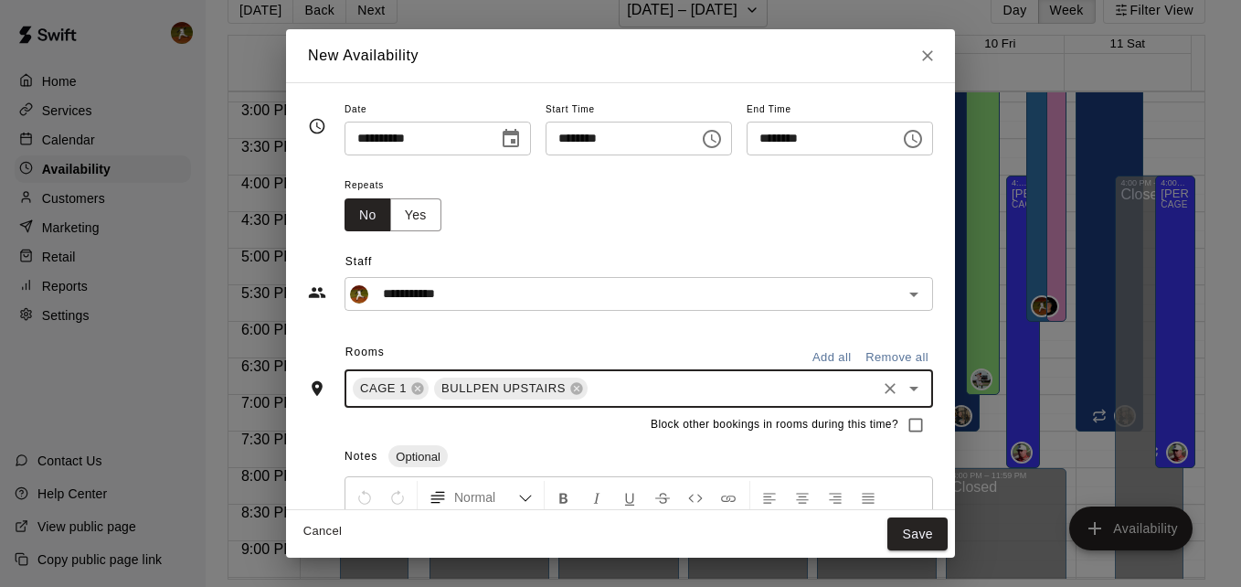
click at [562, 400] on div "CAGE 1 BULLPEN UPSTAIRS ​" at bounding box center [638, 388] width 588 height 38
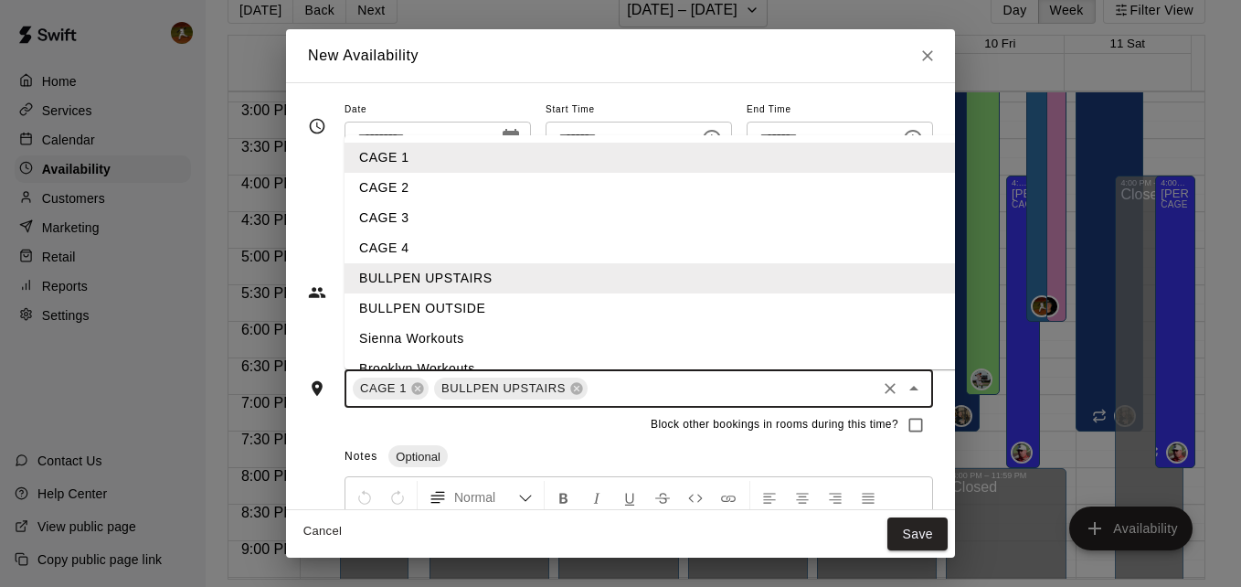
click at [434, 302] on li "BULLPEN OUTSIDE" at bounding box center [664, 308] width 641 height 30
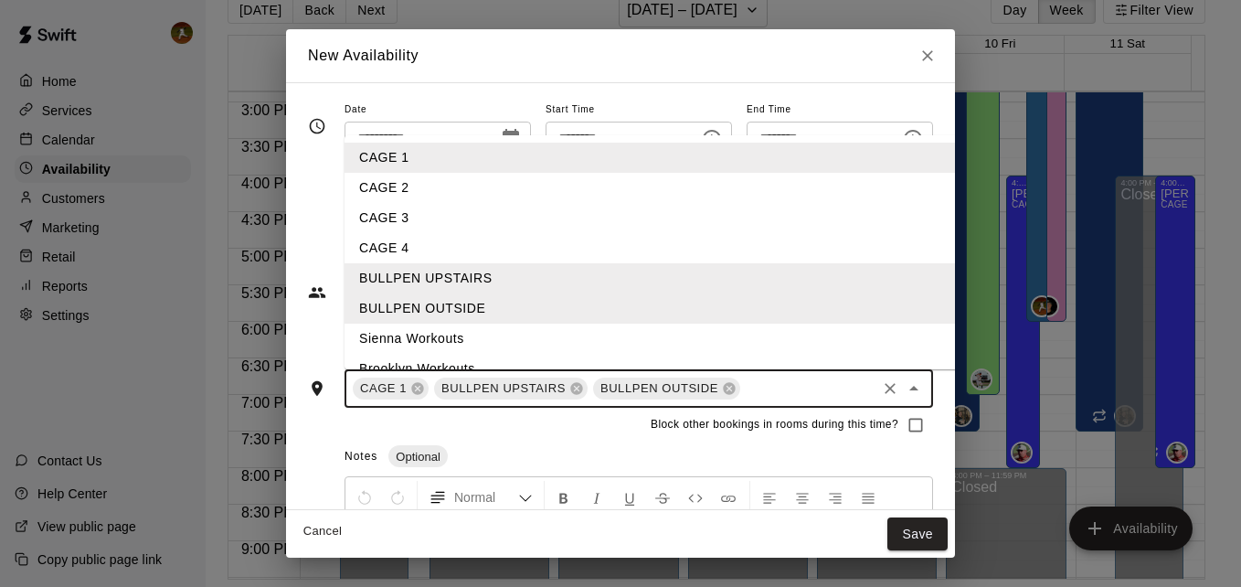
click at [756, 397] on input "text" at bounding box center [808, 388] width 131 height 23
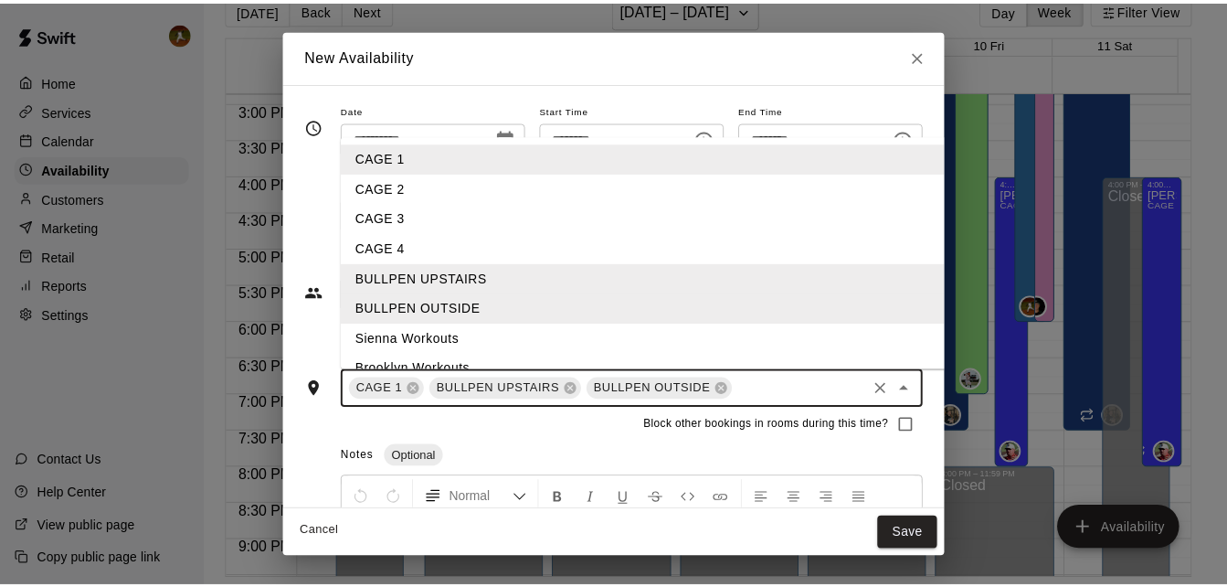
scroll to position [81, 0]
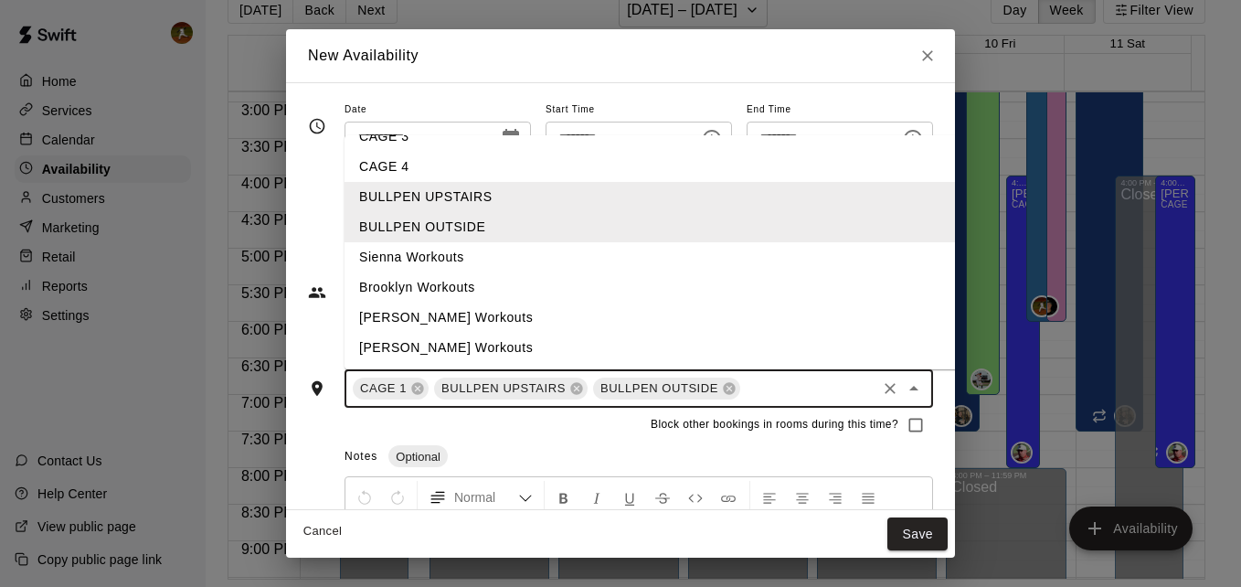
click at [401, 319] on li "[PERSON_NAME] Workouts" at bounding box center [664, 317] width 641 height 30
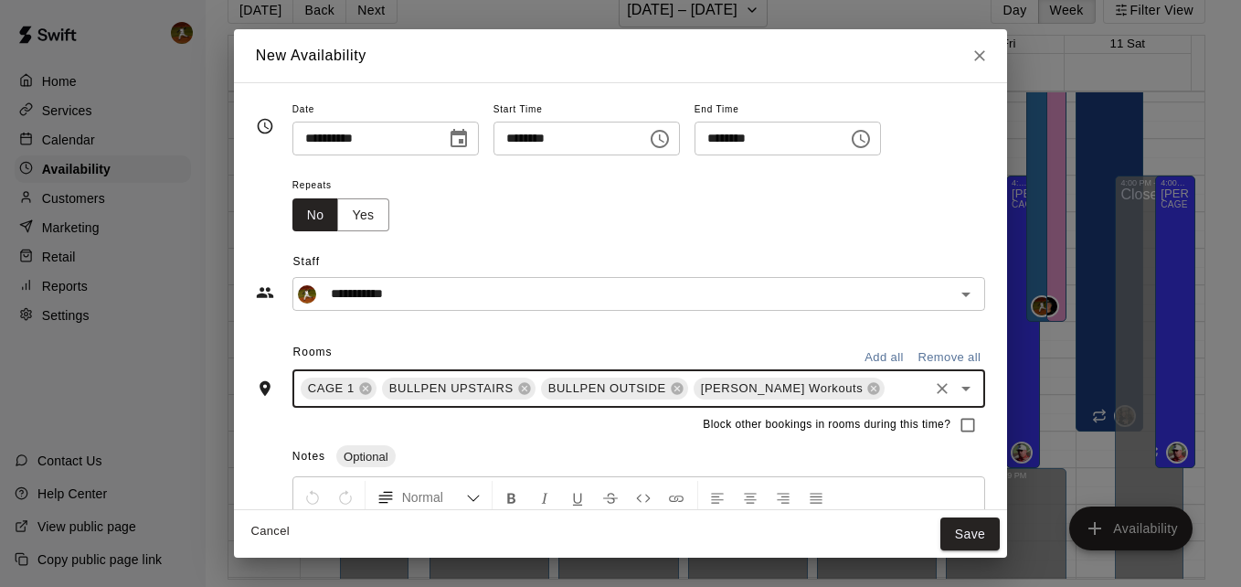
click at [941, 530] on button "Save" at bounding box center [970, 534] width 60 height 34
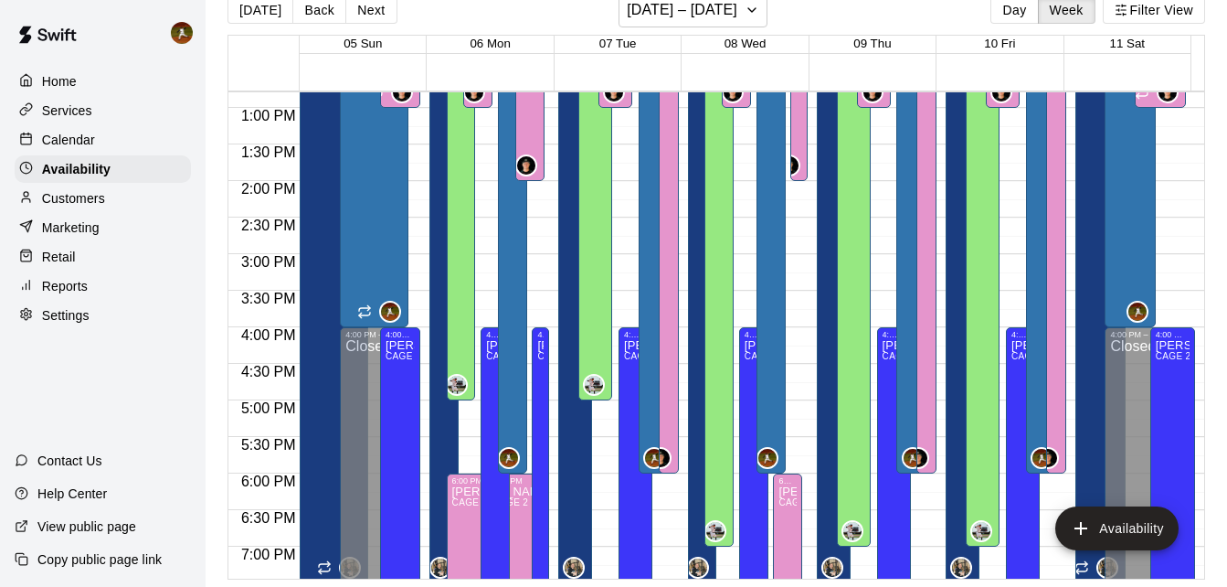
scroll to position [904, 0]
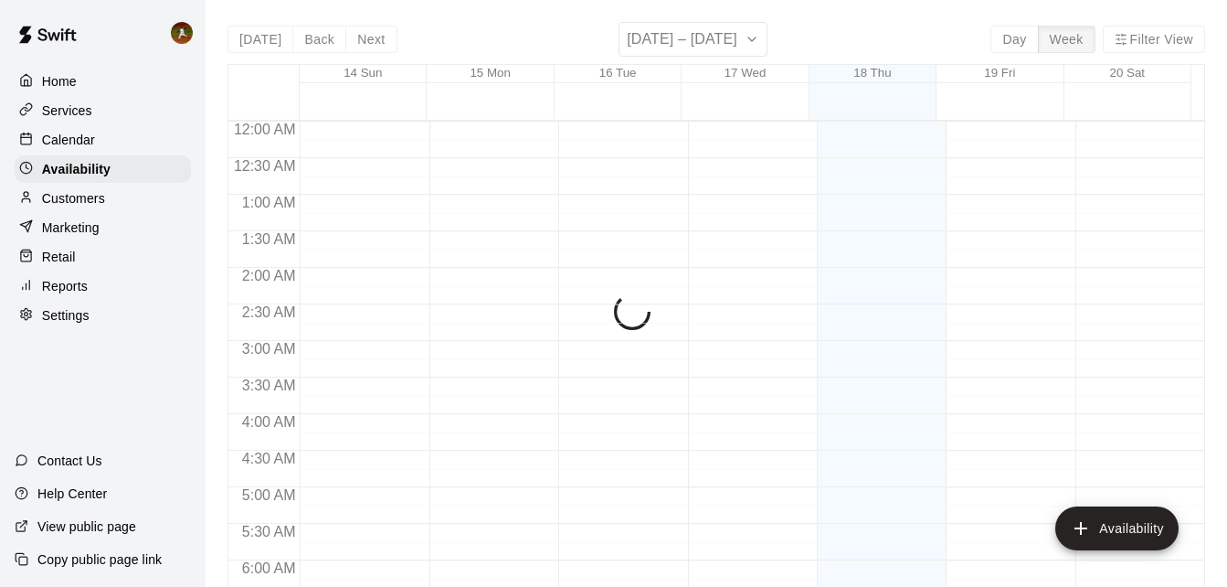
scroll to position [776, 0]
